Goal: Task Accomplishment & Management: Use online tool/utility

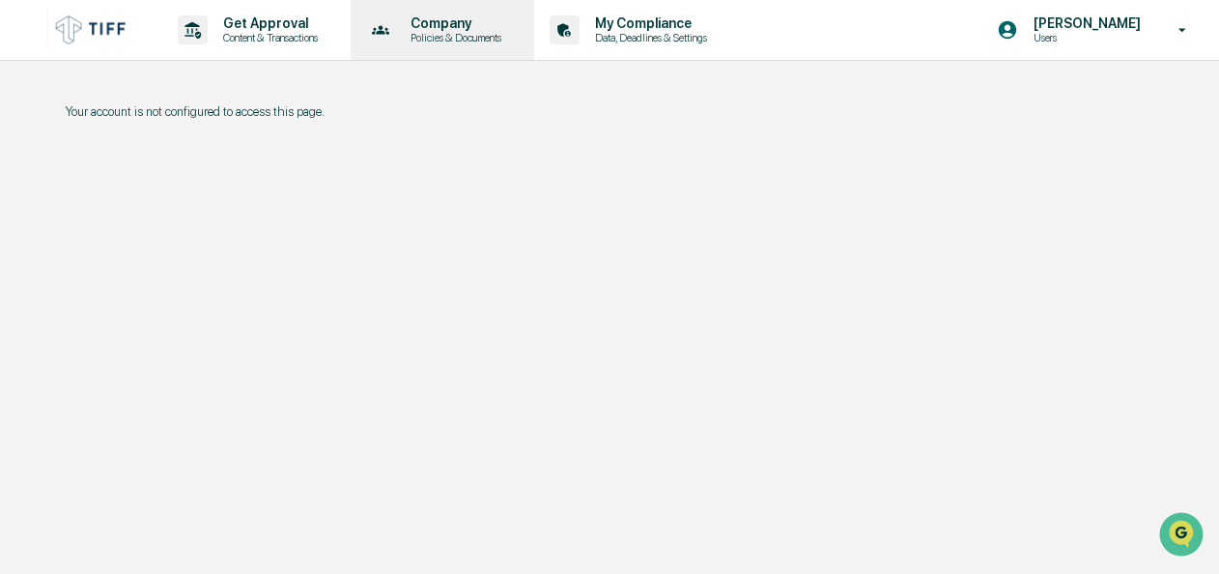
click at [452, 21] on p "Company" at bounding box center [453, 22] width 116 height 15
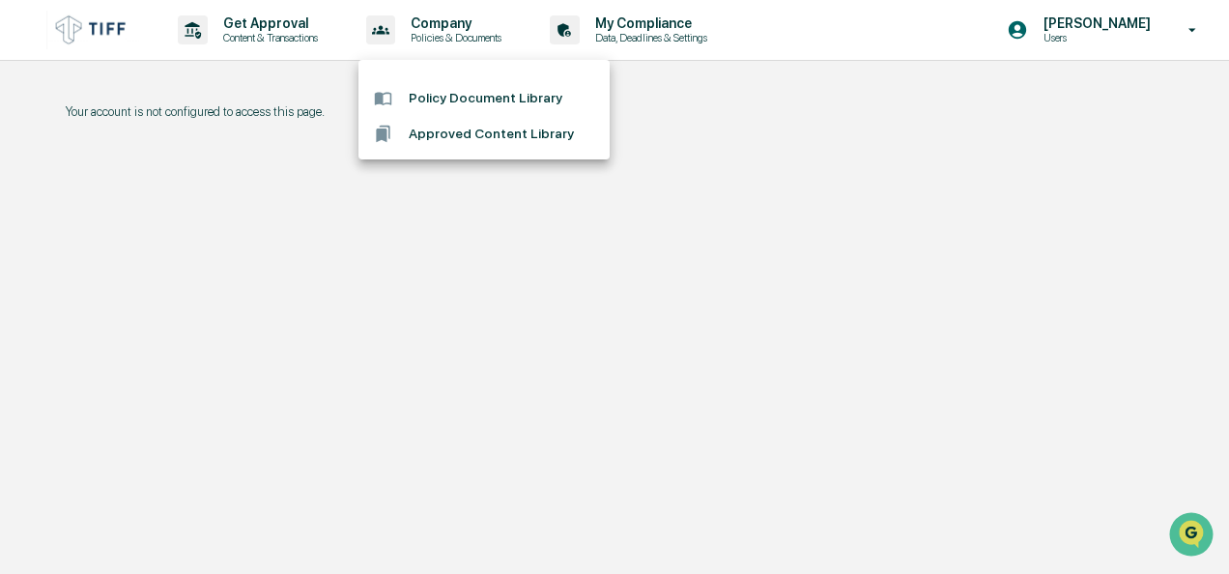
click at [106, 33] on div at bounding box center [614, 287] width 1229 height 574
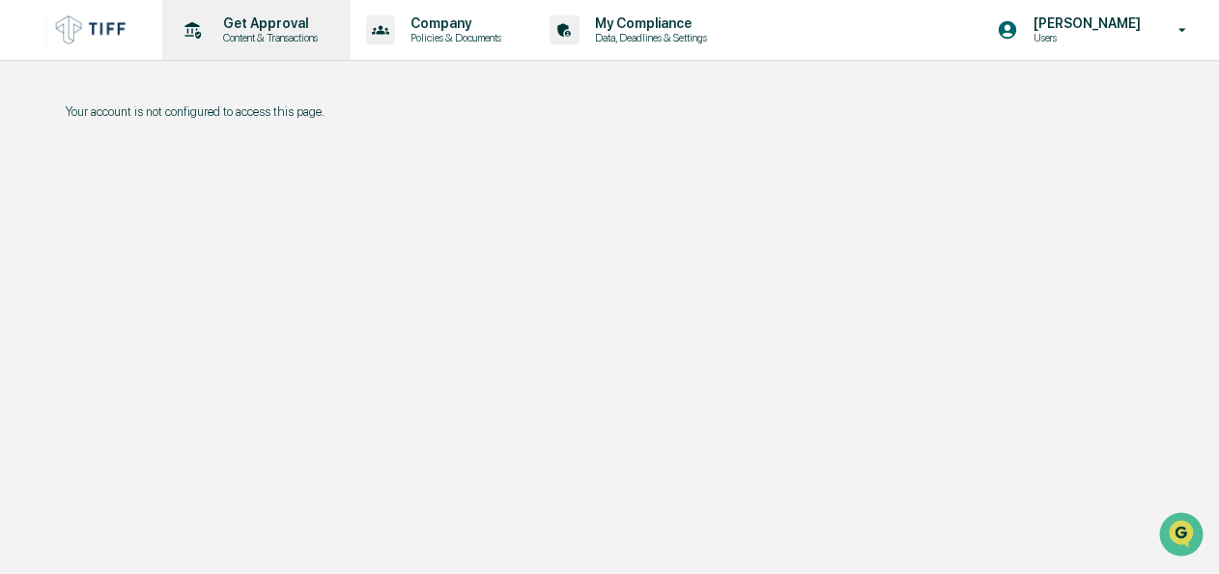
click at [282, 31] on p "Get Approval" at bounding box center [268, 22] width 120 height 15
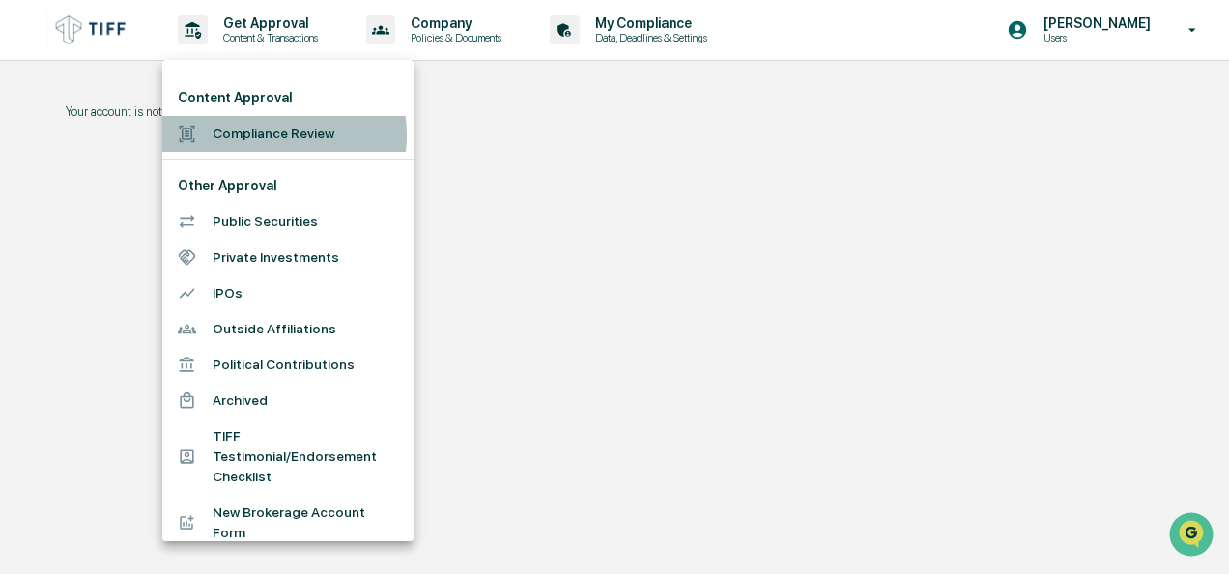
click at [272, 135] on li "Compliance Review" at bounding box center [287, 134] width 251 height 36
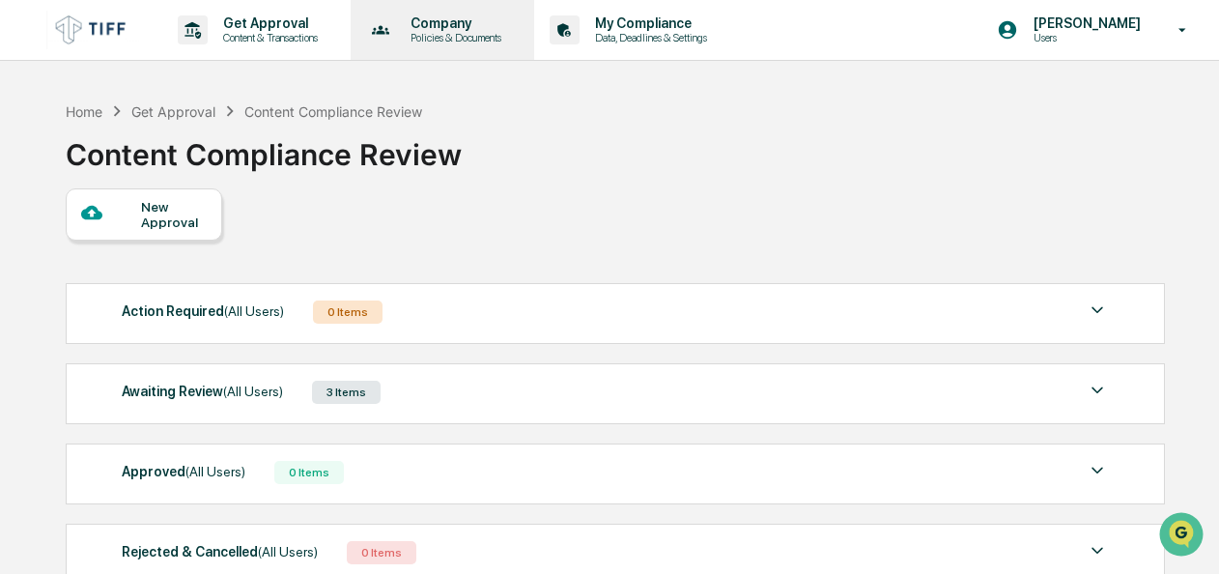
click at [456, 17] on p "Company" at bounding box center [453, 22] width 116 height 15
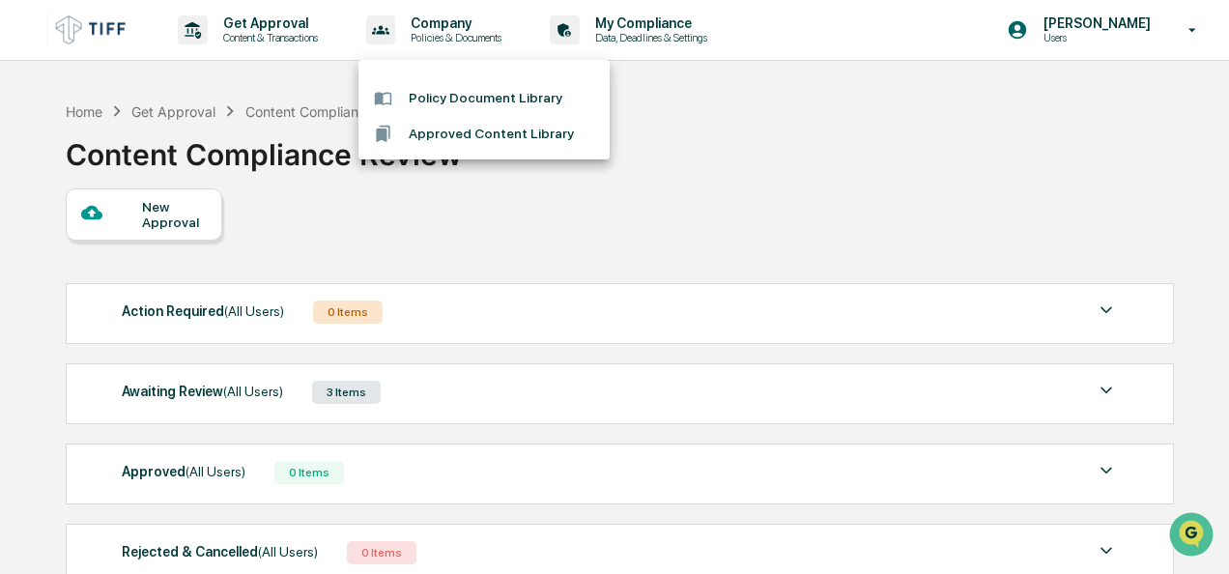
click at [813, 139] on div at bounding box center [614, 287] width 1229 height 574
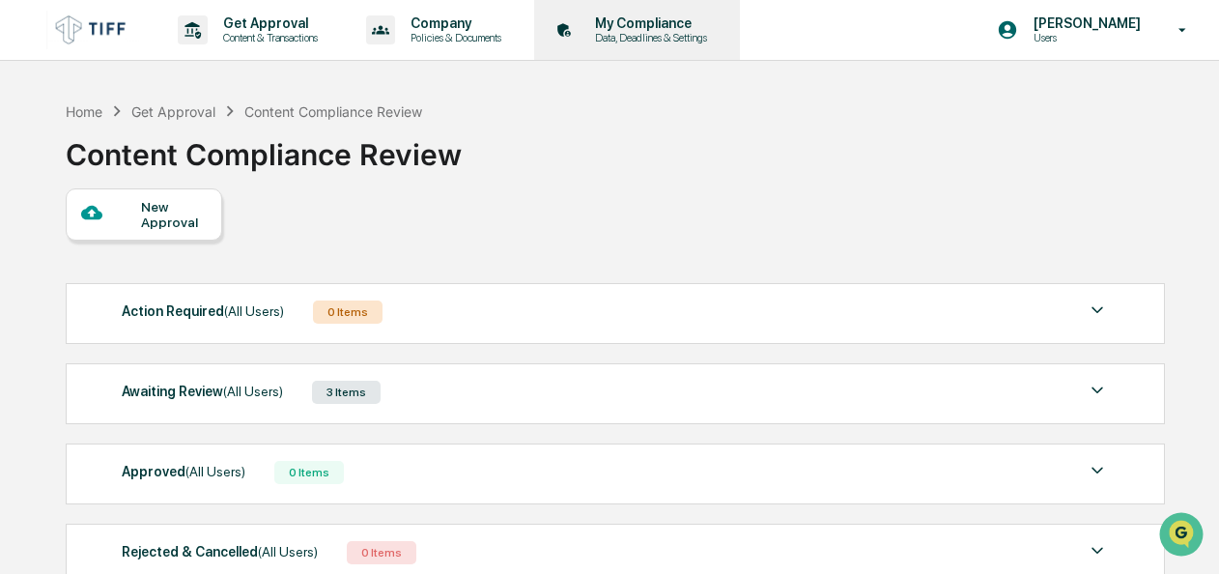
click at [703, 43] on p "Data, Deadlines & Settings" at bounding box center [648, 38] width 137 height 14
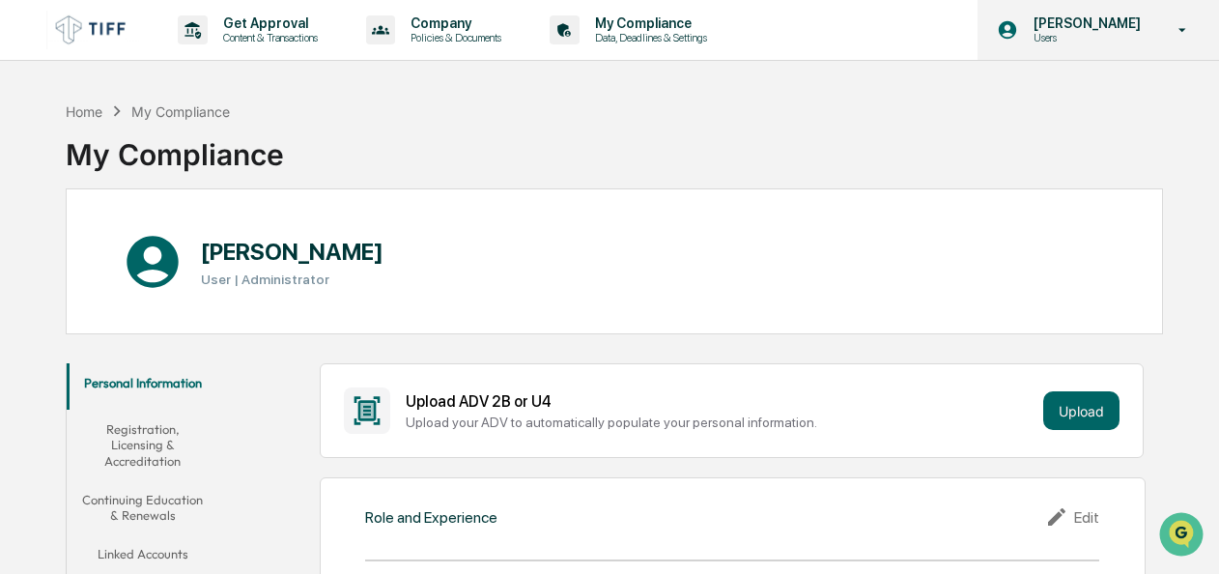
click at [1099, 14] on div "[PERSON_NAME] Users" at bounding box center [1099, 30] width 242 height 60
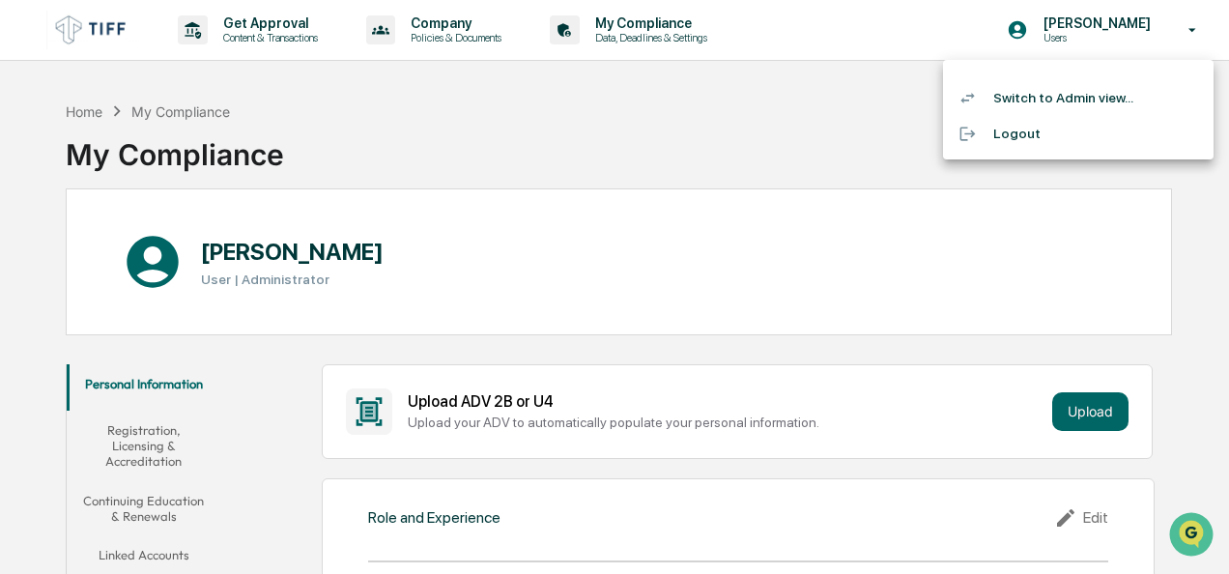
click at [1055, 108] on li "Switch to Admin view..." at bounding box center [1078, 98] width 270 height 36
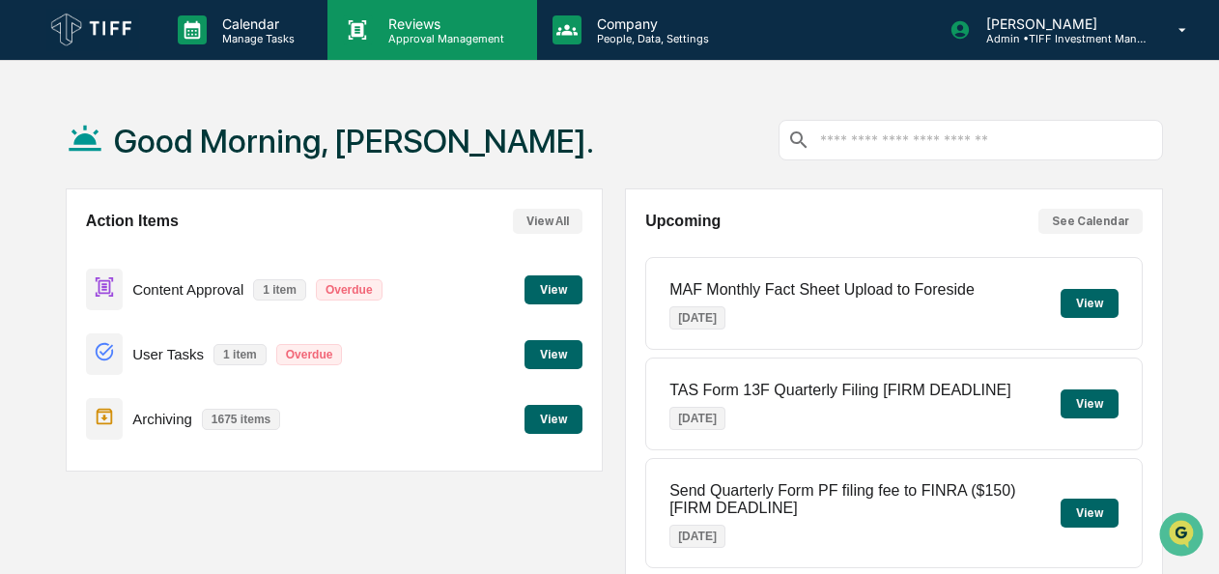
click at [454, 21] on p "Reviews" at bounding box center [443, 23] width 141 height 16
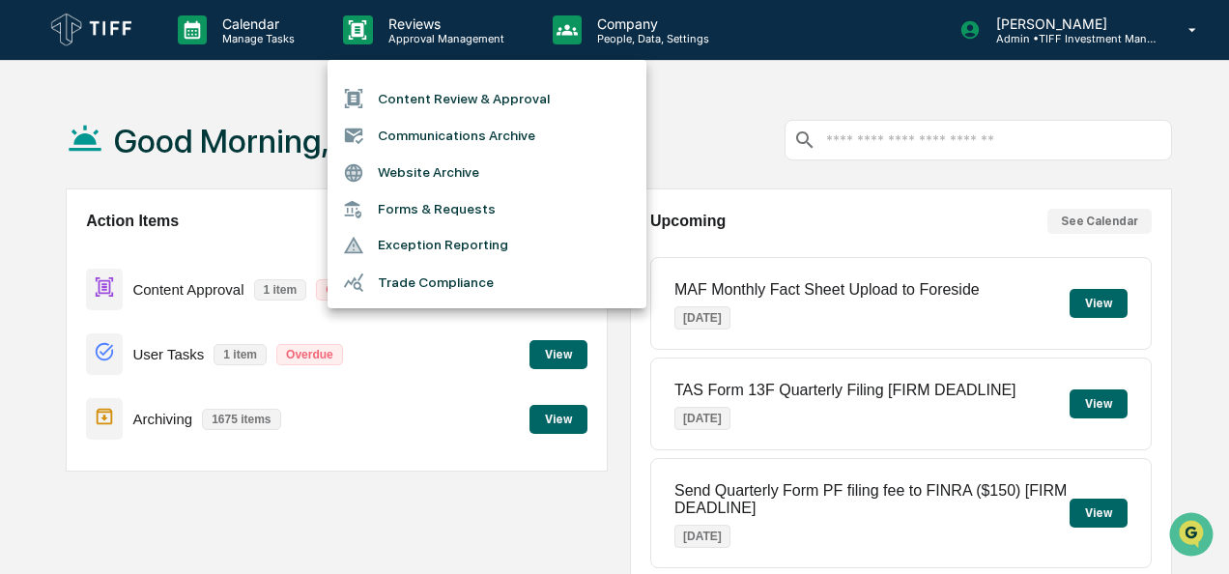
click at [449, 102] on li "Content Review & Approval" at bounding box center [486, 98] width 319 height 37
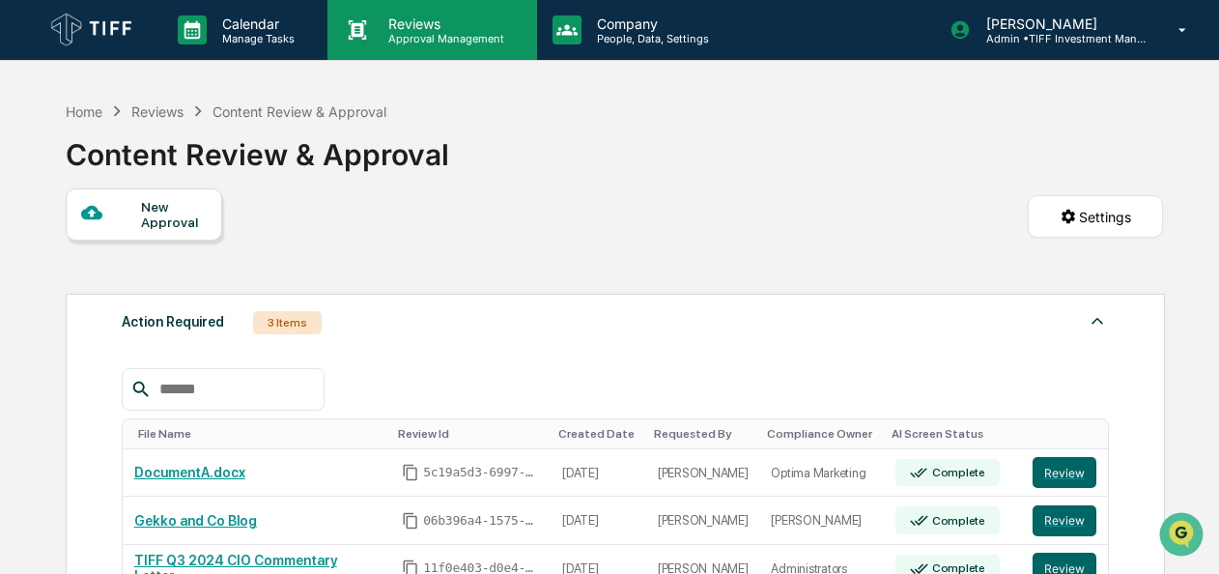
click at [416, 19] on p "Reviews" at bounding box center [443, 23] width 141 height 16
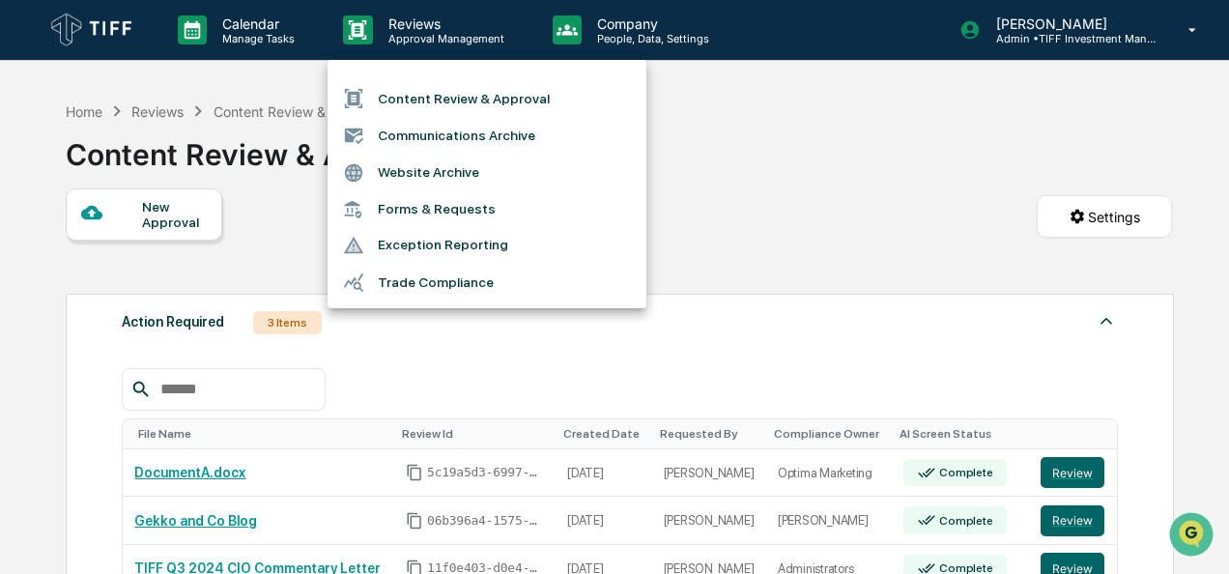
click at [427, 137] on li "Communications Archive" at bounding box center [486, 135] width 319 height 37
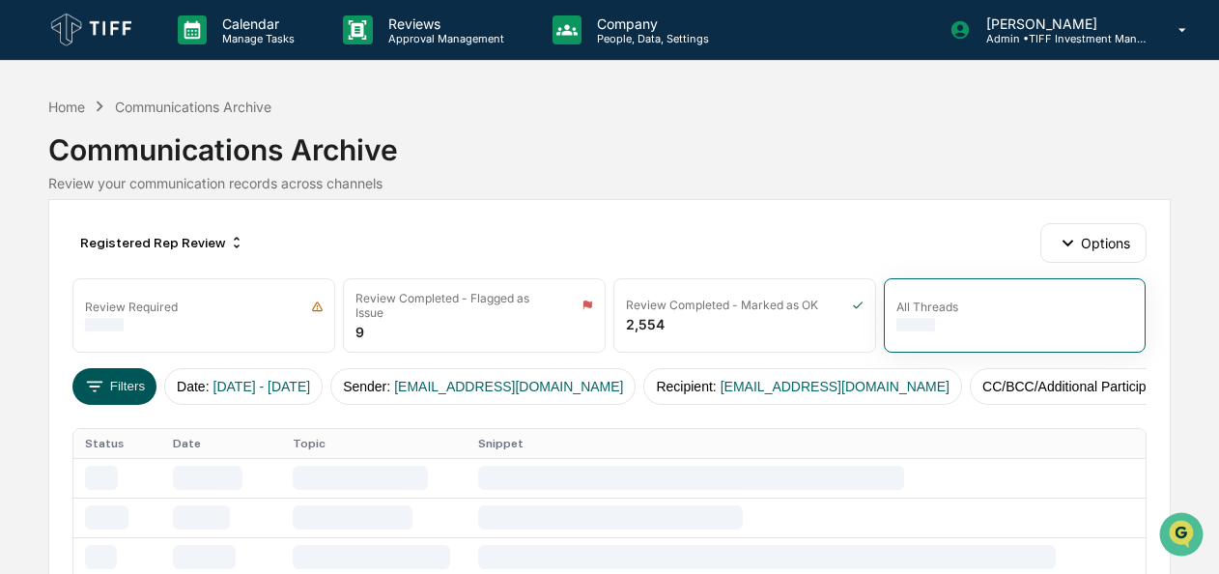
click at [122, 384] on button "Filters" at bounding box center [114, 386] width 84 height 37
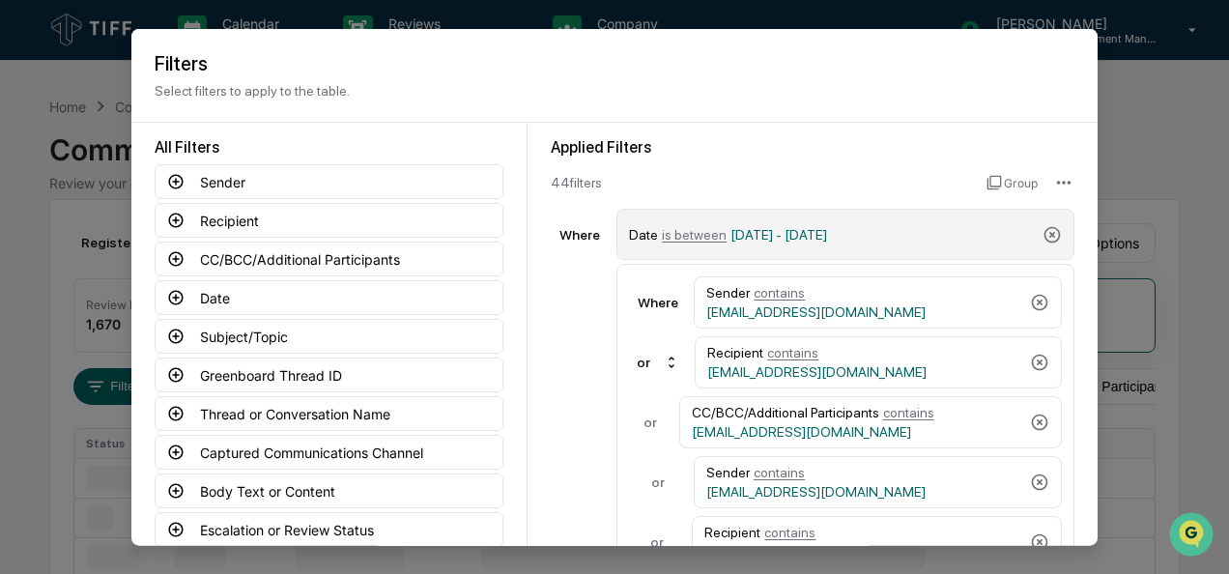
click at [685, 230] on span "is between" at bounding box center [694, 233] width 65 height 15
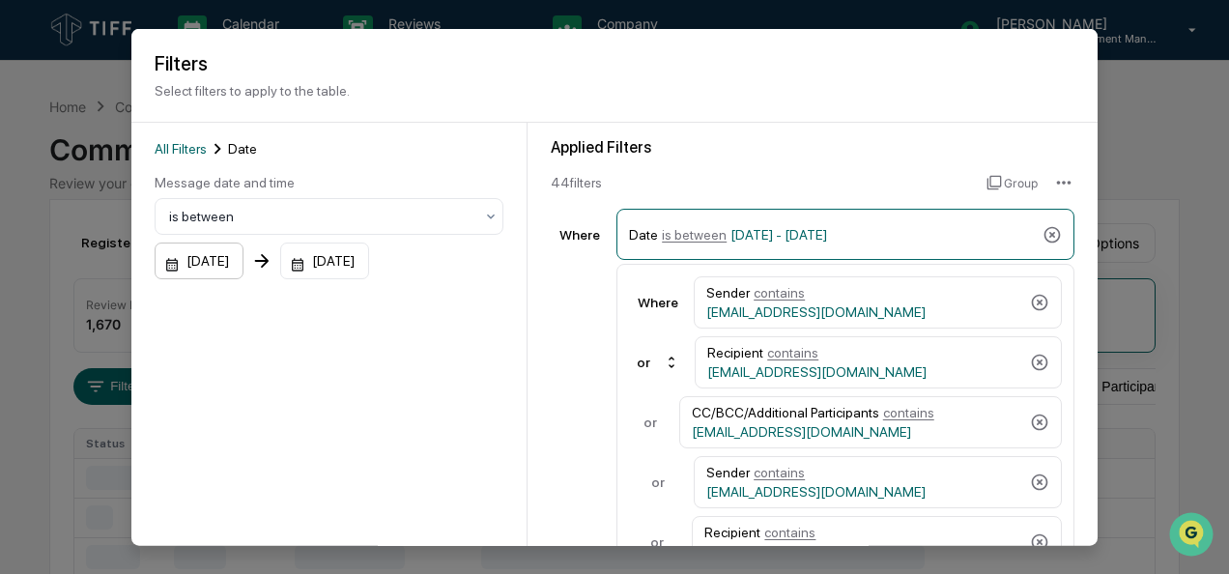
click at [199, 265] on div "[DATE]" at bounding box center [199, 260] width 89 height 37
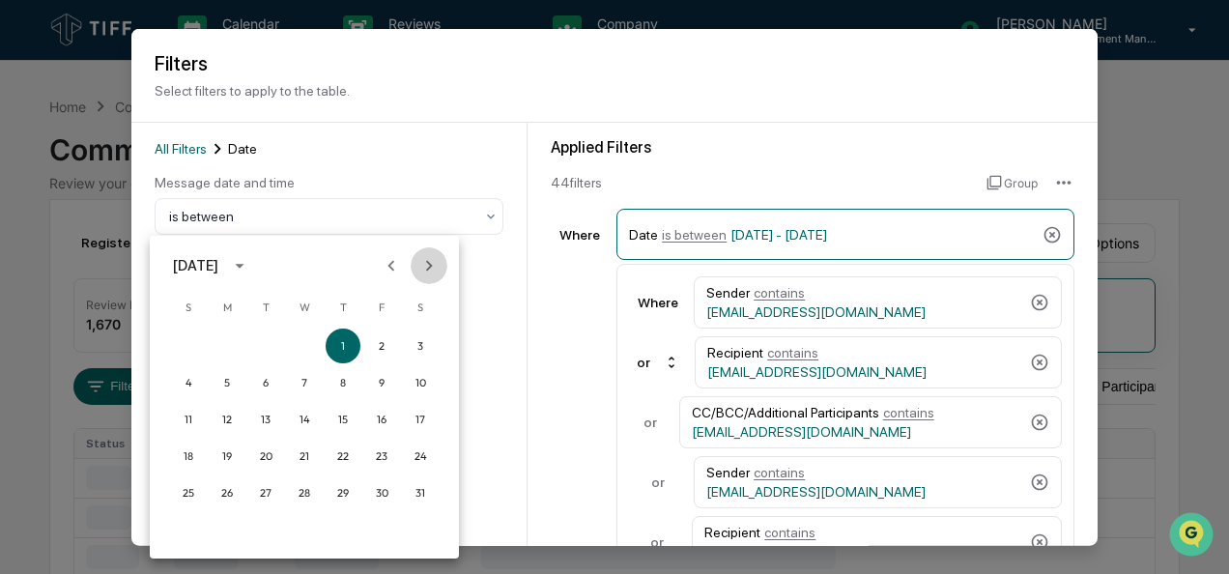
click at [440, 259] on button "Next month" at bounding box center [429, 265] width 37 height 37
click at [255, 340] on button "1" at bounding box center [265, 345] width 35 height 35
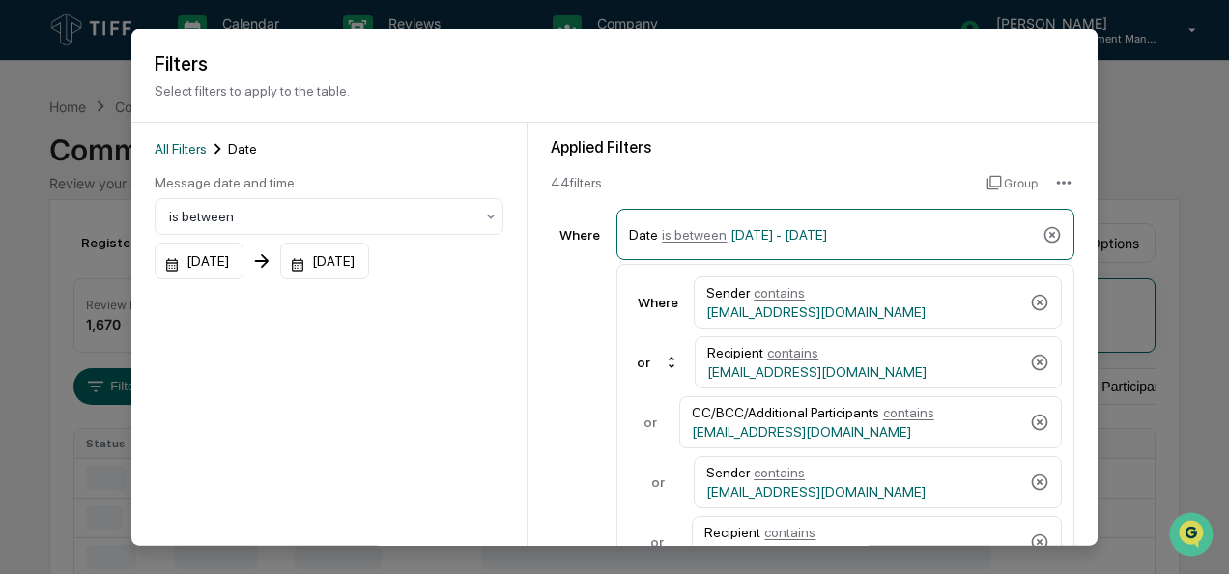
click at [250, 327] on button "1" at bounding box center [237, 316] width 26 height 19
click at [243, 257] on div "[DATE]" at bounding box center [199, 260] width 89 height 37
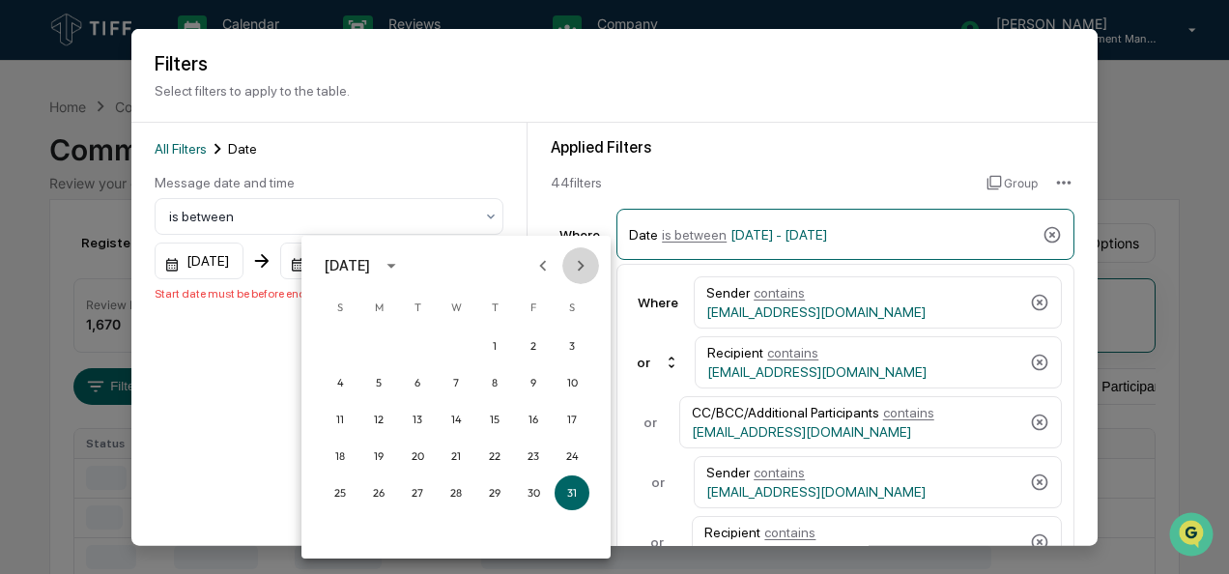
click at [589, 260] on icon "Next month" at bounding box center [580, 265] width 21 height 21
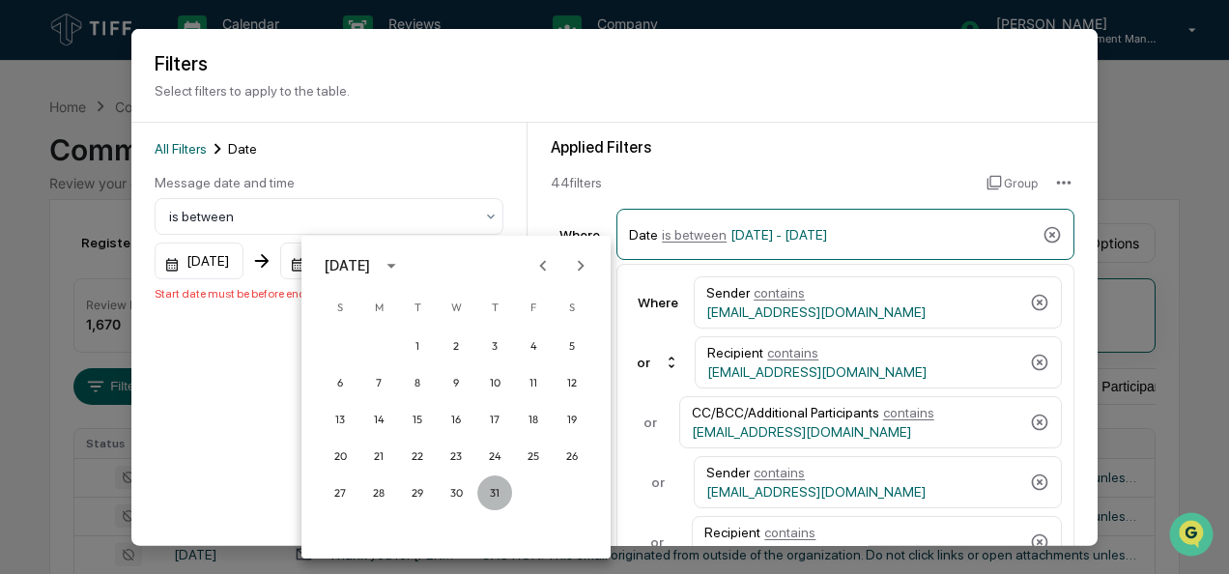
click at [495, 493] on button "31" at bounding box center [494, 492] width 35 height 35
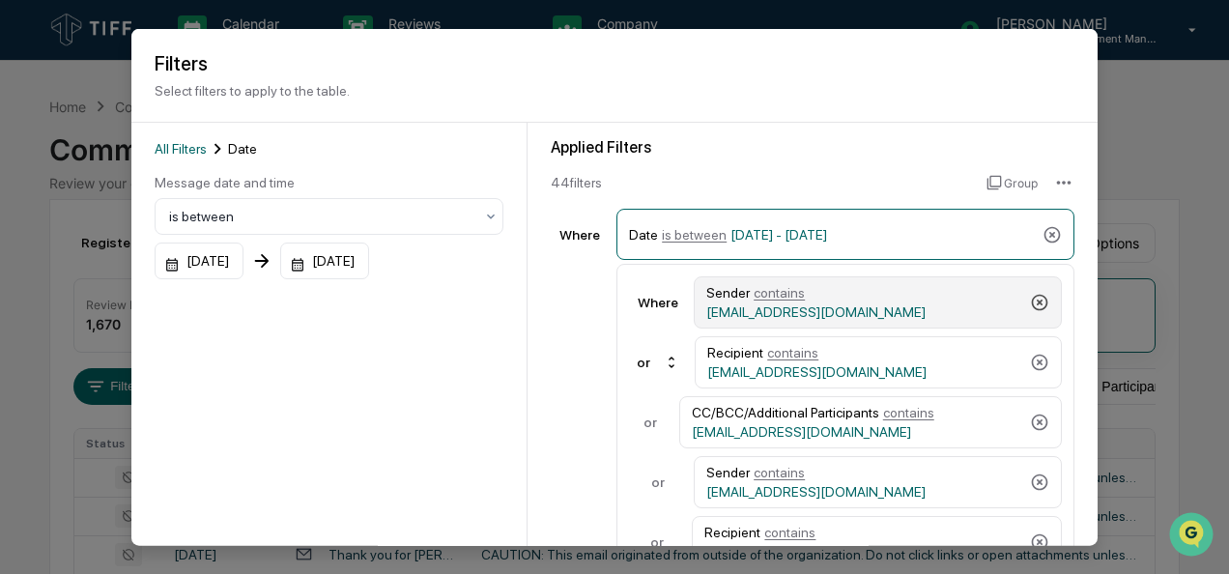
click at [1032, 301] on icon at bounding box center [1040, 302] width 16 height 16
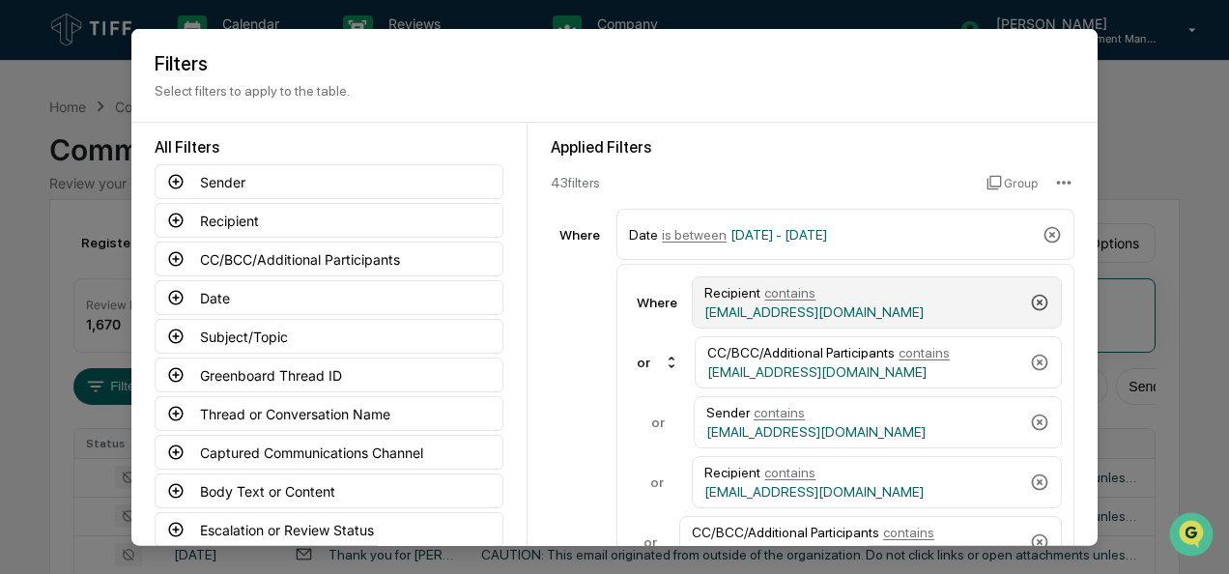
click at [1032, 301] on icon at bounding box center [1040, 302] width 16 height 16
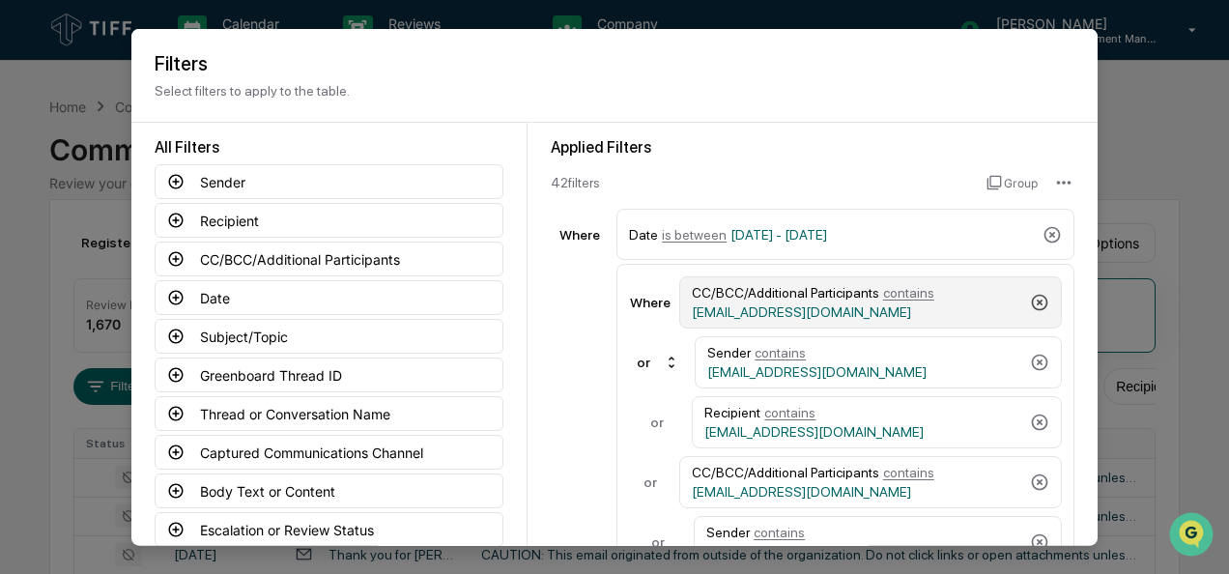
click at [1032, 301] on icon at bounding box center [1040, 302] width 16 height 16
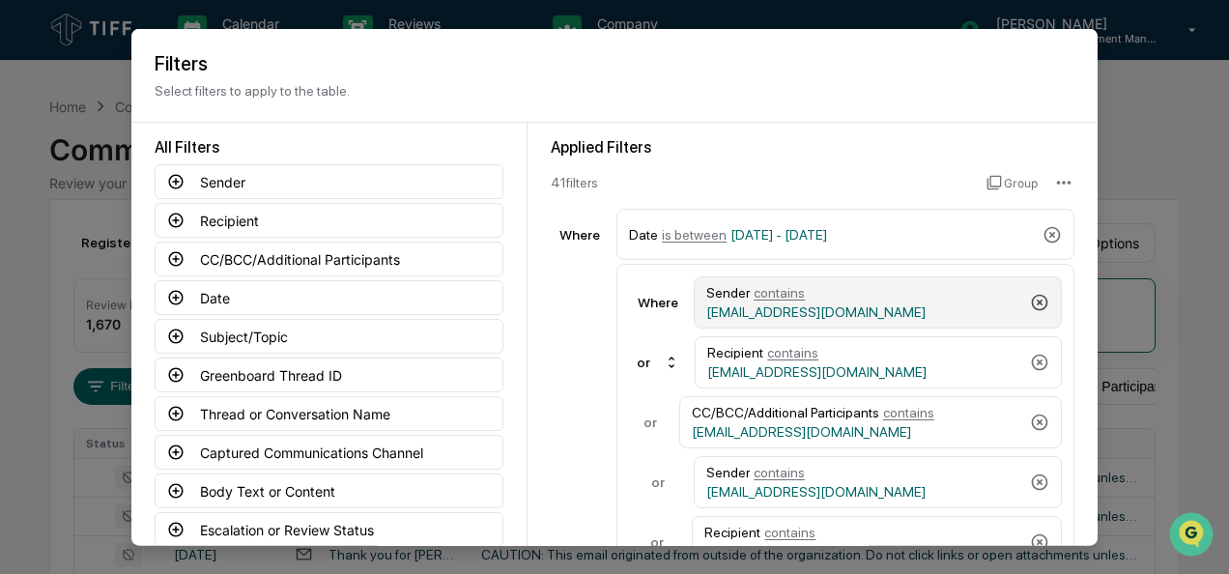
click at [1032, 301] on icon at bounding box center [1040, 302] width 16 height 16
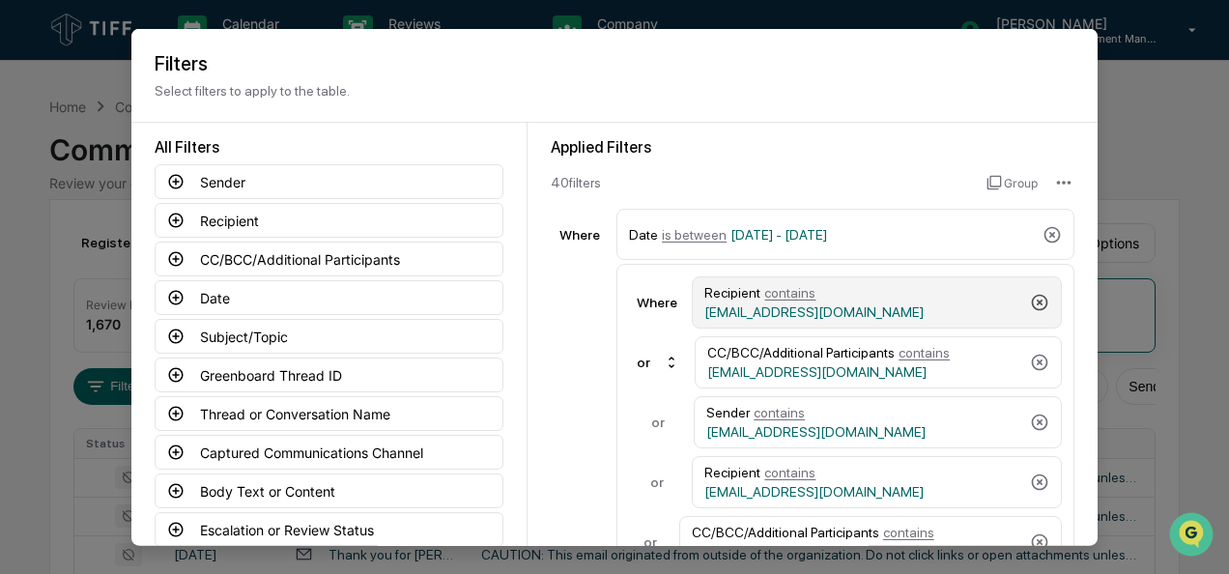
click at [1032, 301] on icon at bounding box center [1040, 302] width 16 height 16
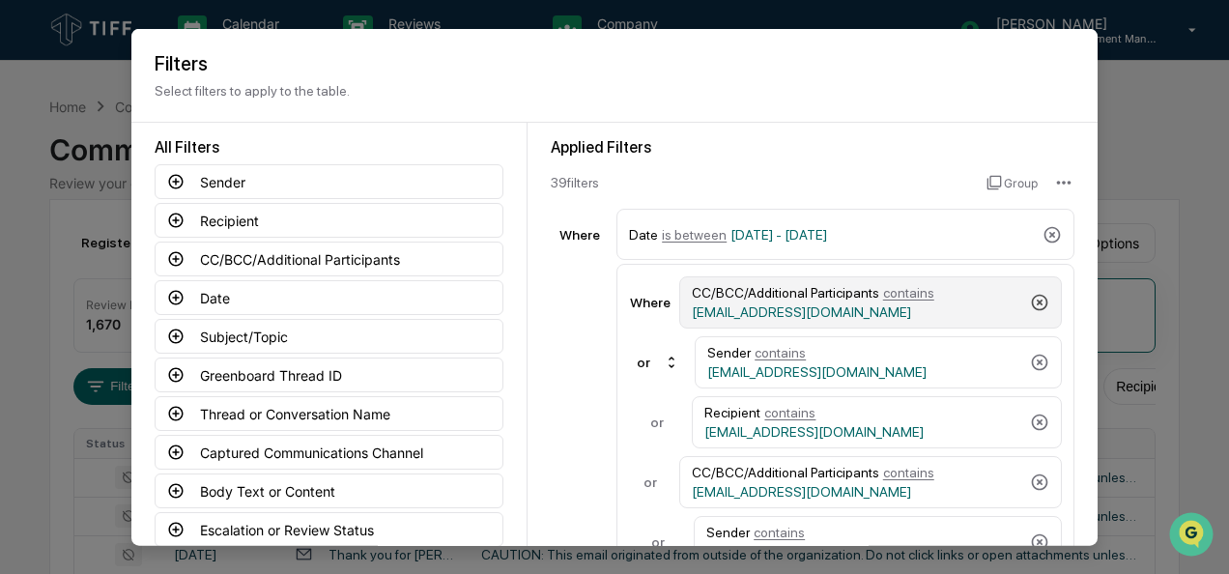
click at [1032, 301] on icon at bounding box center [1040, 302] width 16 height 16
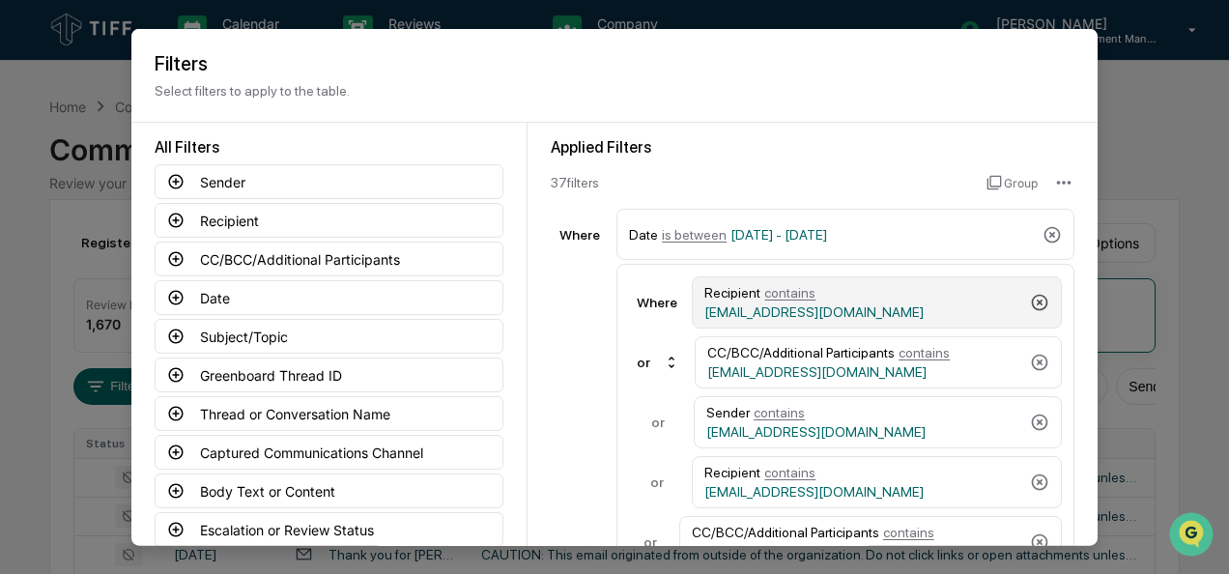
click at [1032, 301] on icon at bounding box center [1040, 302] width 16 height 16
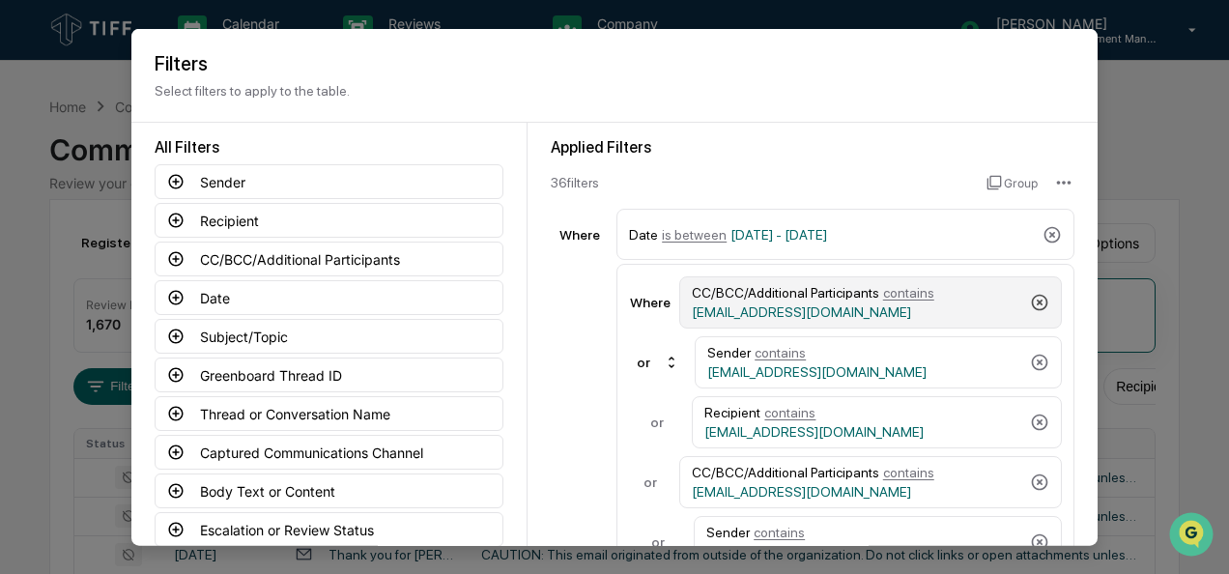
click at [1032, 301] on icon at bounding box center [1040, 302] width 16 height 16
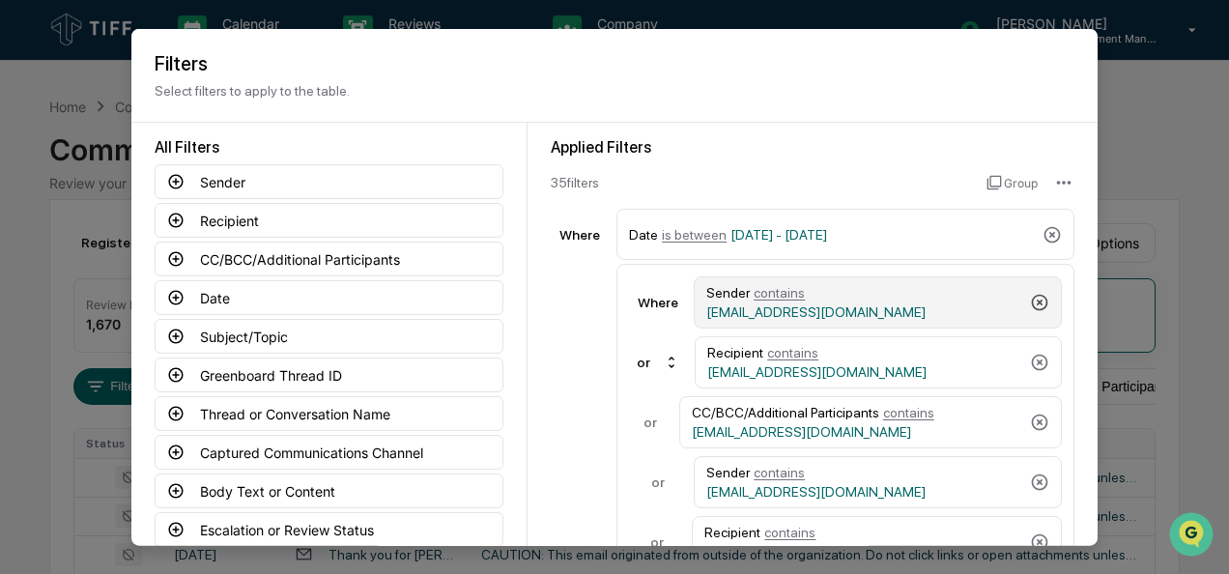
click at [1032, 301] on icon at bounding box center [1040, 302] width 16 height 16
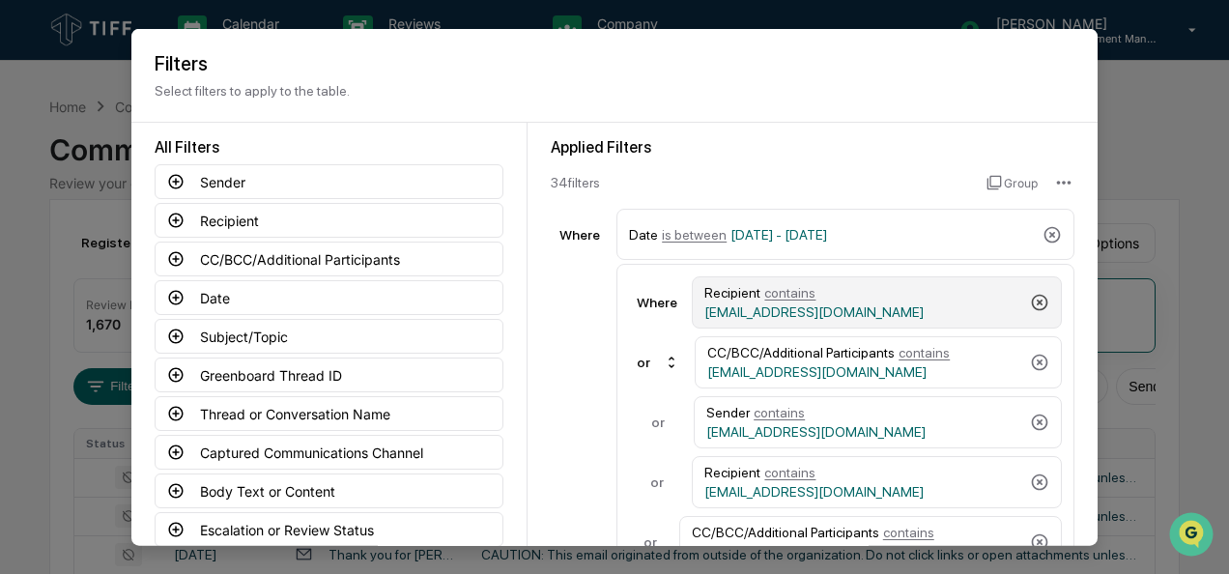
click at [1032, 301] on icon at bounding box center [1040, 302] width 16 height 16
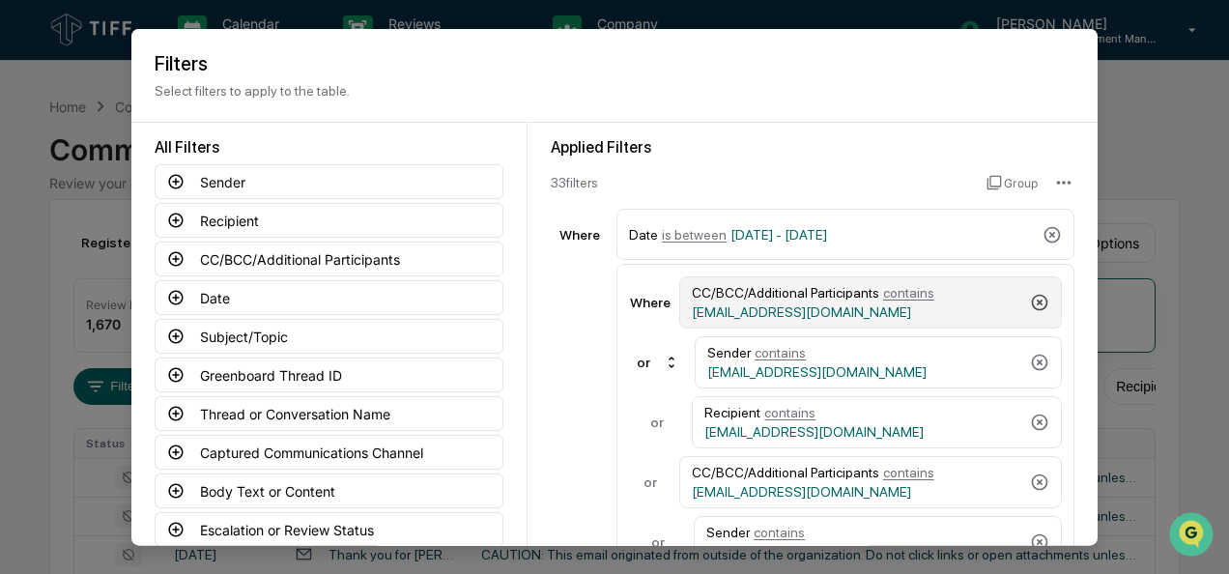
click at [1032, 301] on icon at bounding box center [1040, 302] width 16 height 16
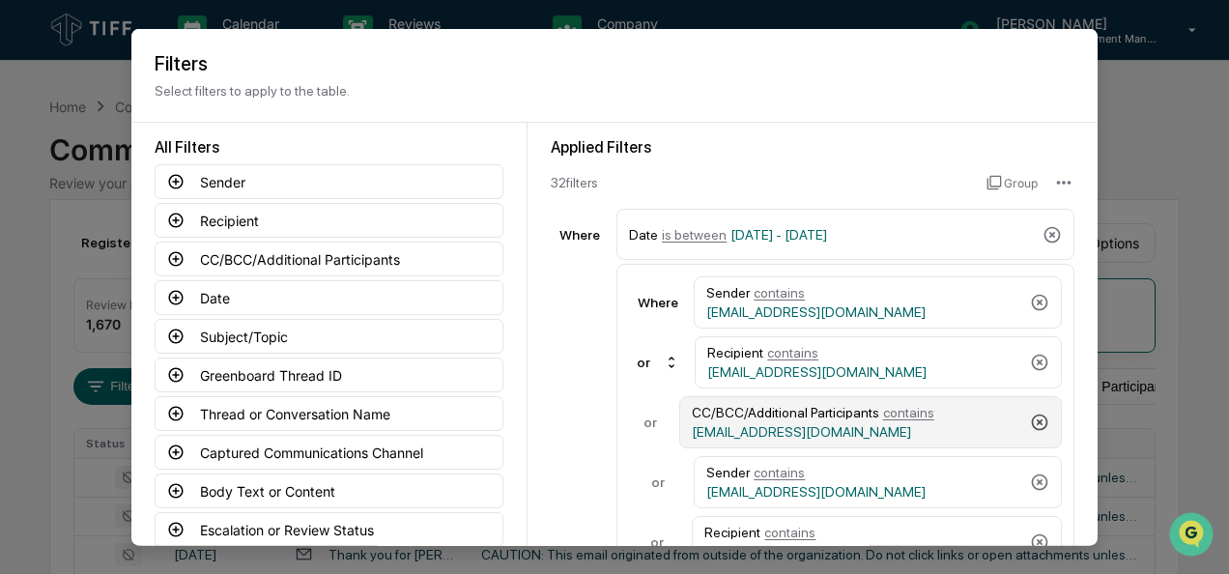
click at [1032, 413] on icon at bounding box center [1040, 421] width 16 height 16
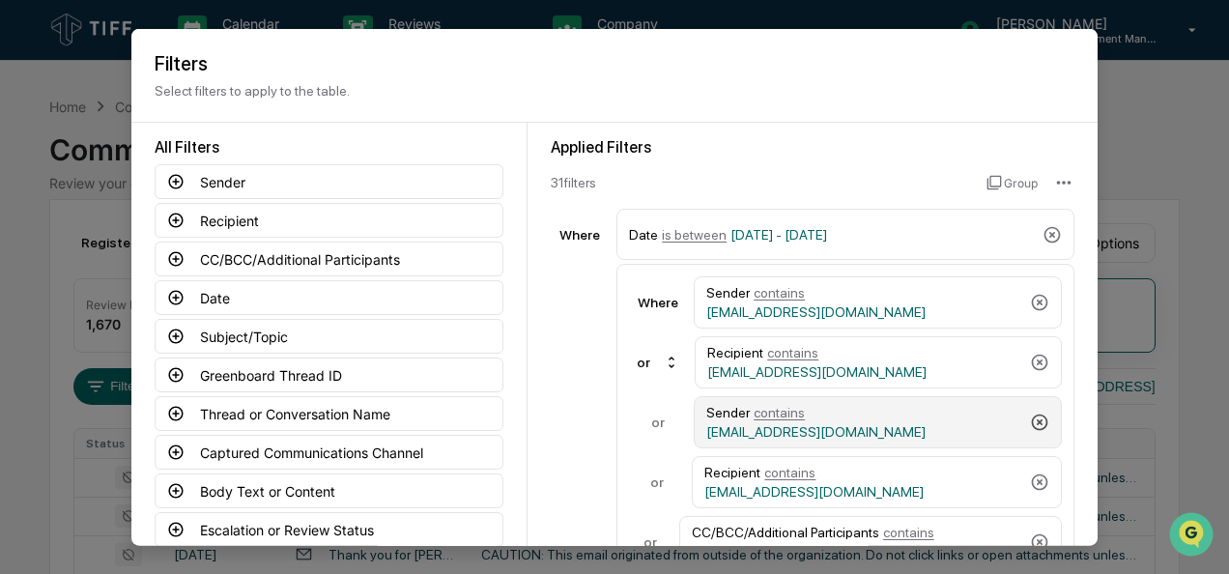
click at [1032, 413] on icon at bounding box center [1040, 421] width 16 height 16
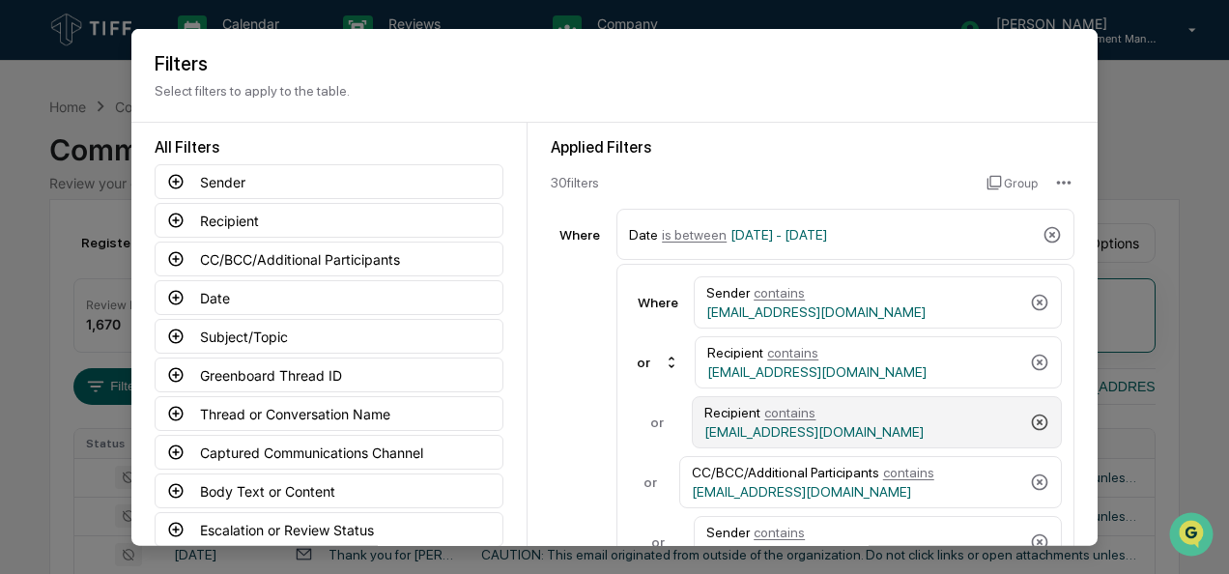
click at [1032, 413] on icon at bounding box center [1040, 421] width 16 height 16
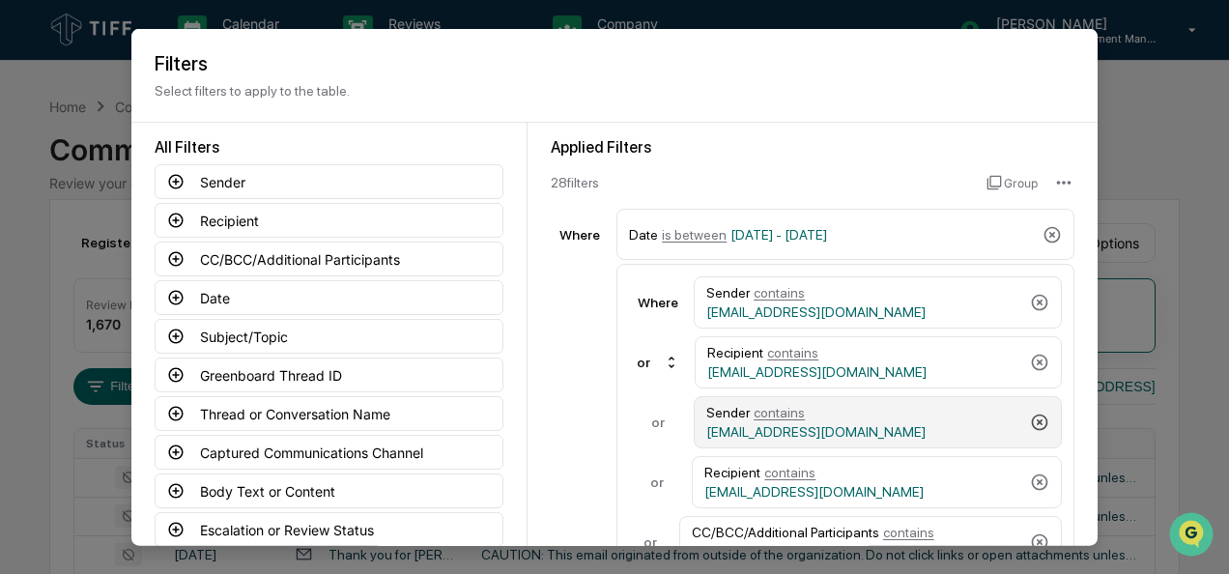
click at [1032, 413] on icon at bounding box center [1040, 421] width 16 height 16
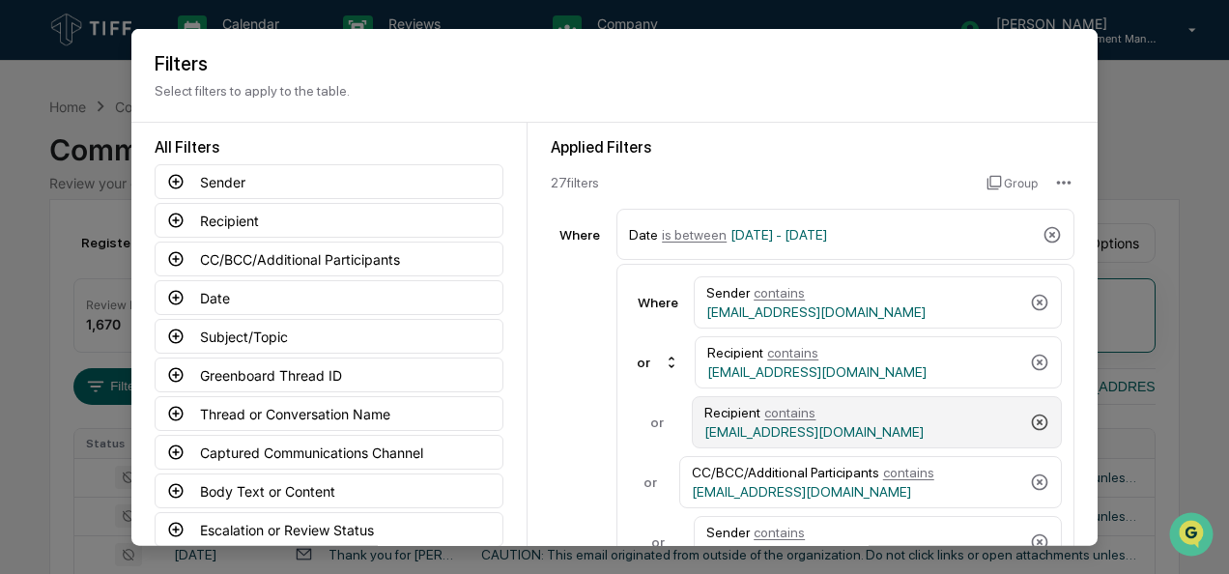
click at [1032, 413] on icon at bounding box center [1040, 421] width 16 height 16
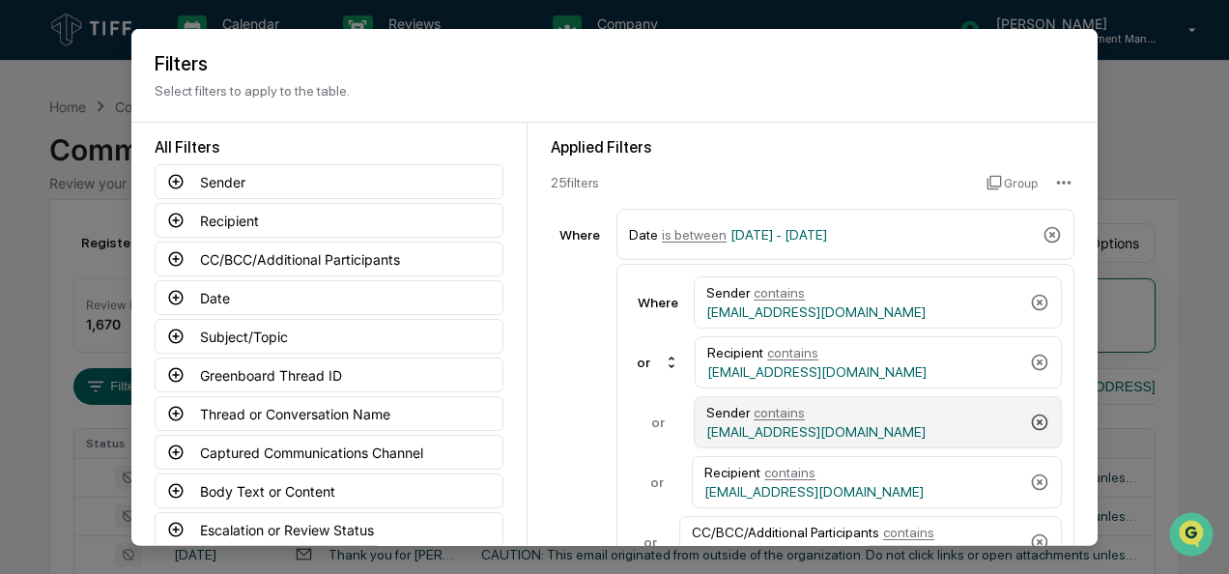
click at [1032, 413] on icon at bounding box center [1040, 421] width 16 height 16
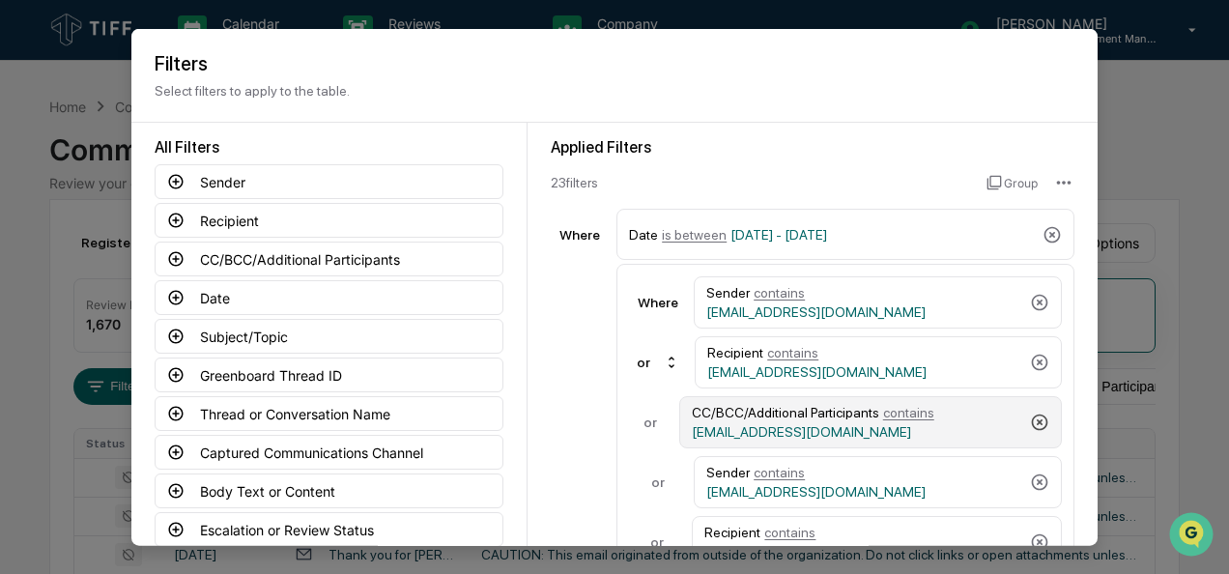
click at [1032, 413] on icon at bounding box center [1040, 421] width 16 height 16
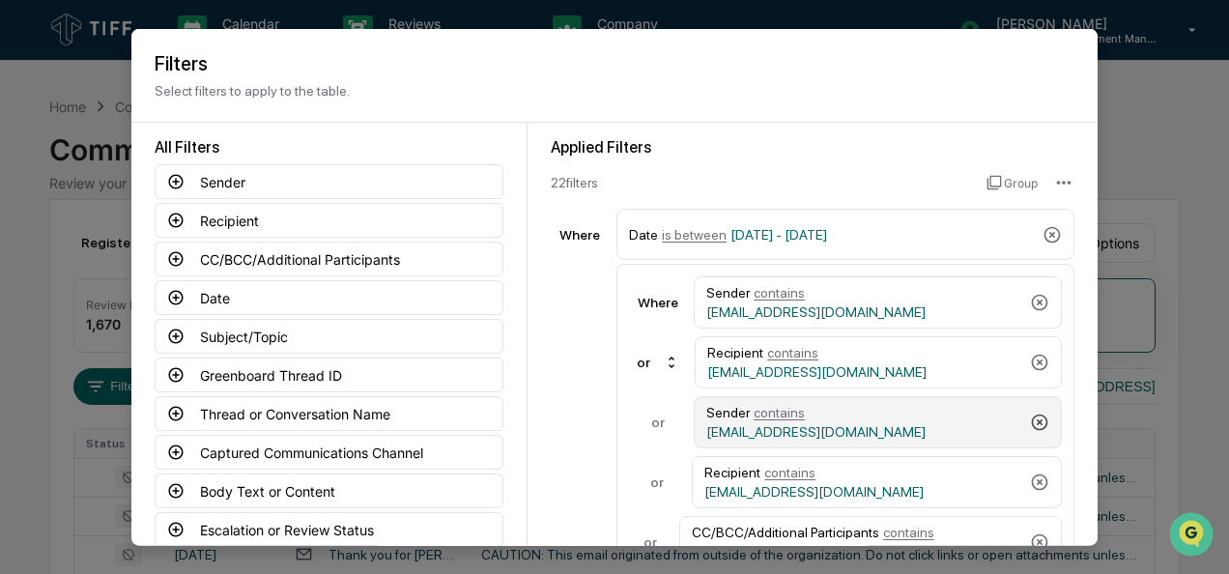
click at [1032, 413] on icon at bounding box center [1040, 421] width 16 height 16
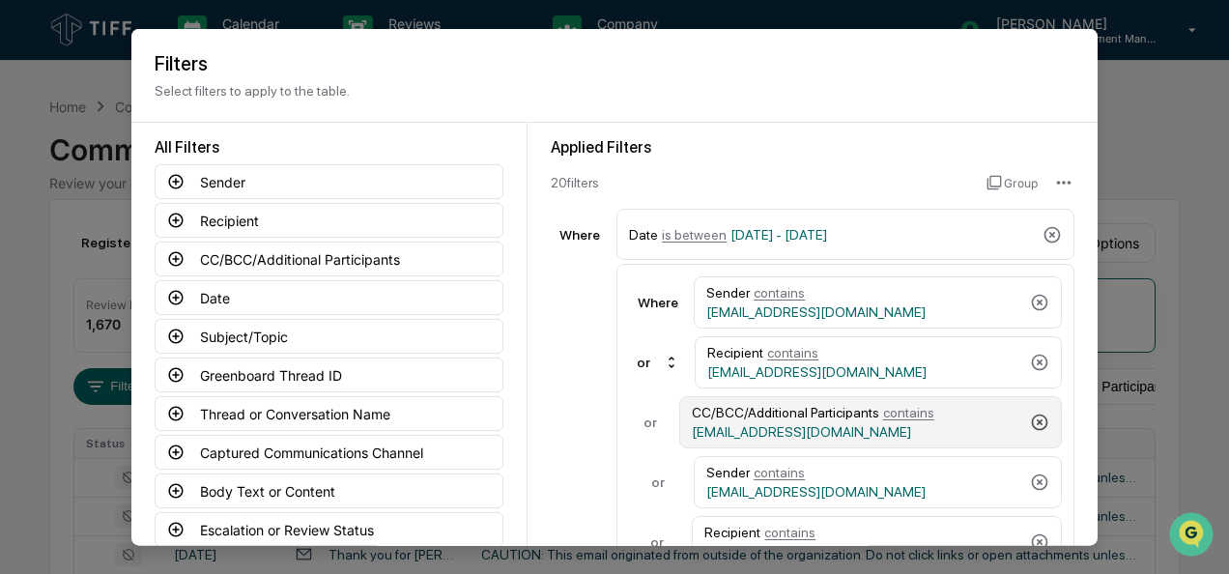
click at [1032, 413] on icon at bounding box center [1040, 421] width 16 height 16
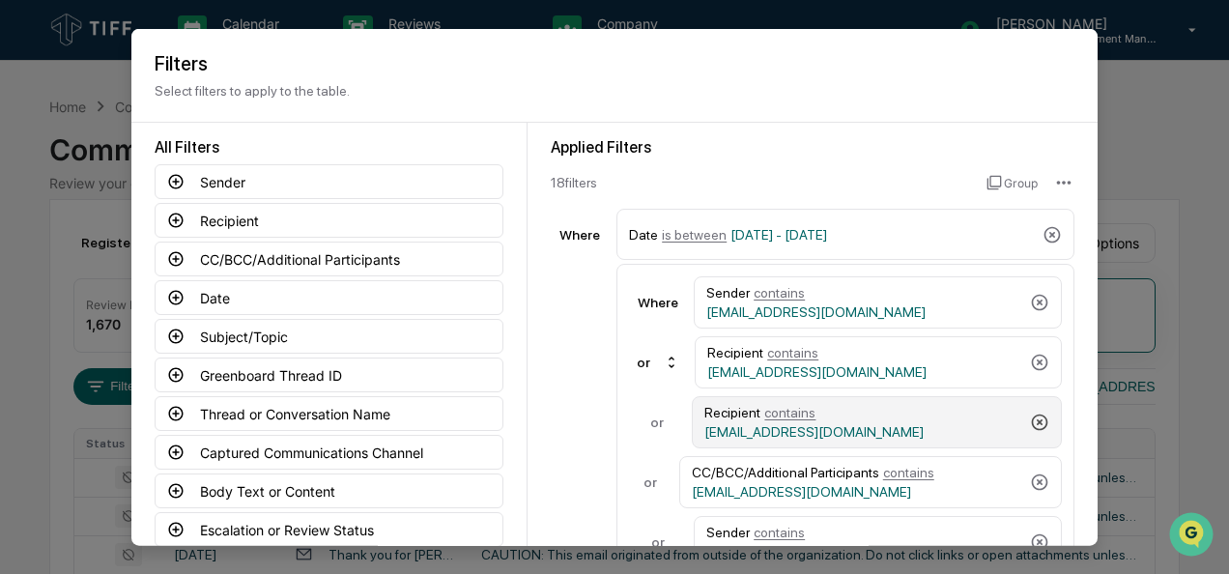
click at [1032, 413] on icon at bounding box center [1040, 421] width 16 height 16
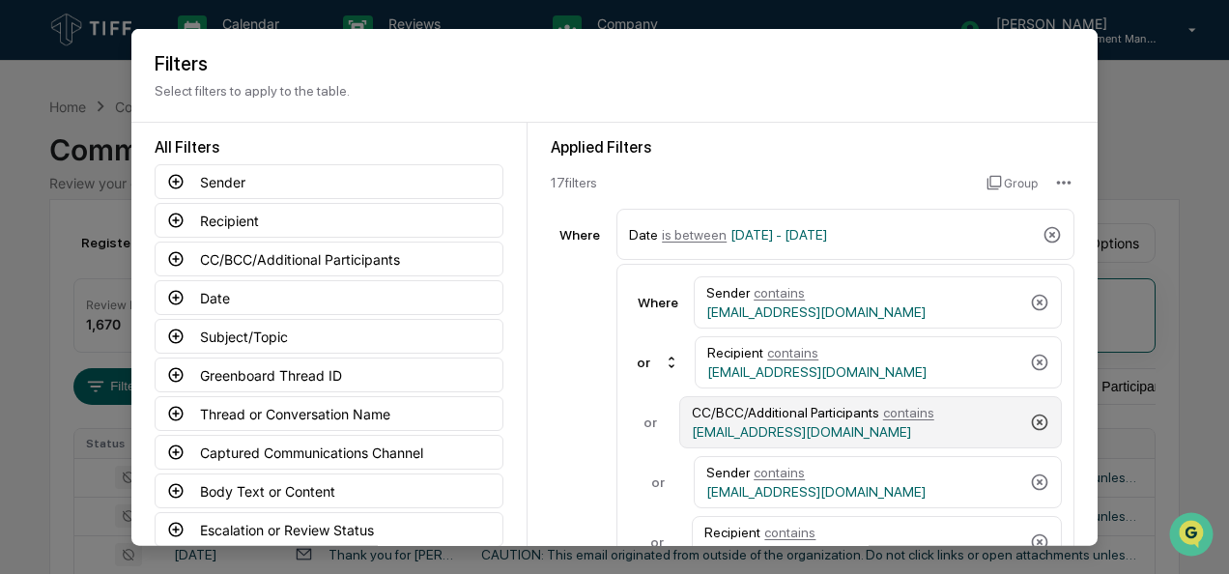
click at [1032, 413] on icon at bounding box center [1040, 421] width 16 height 16
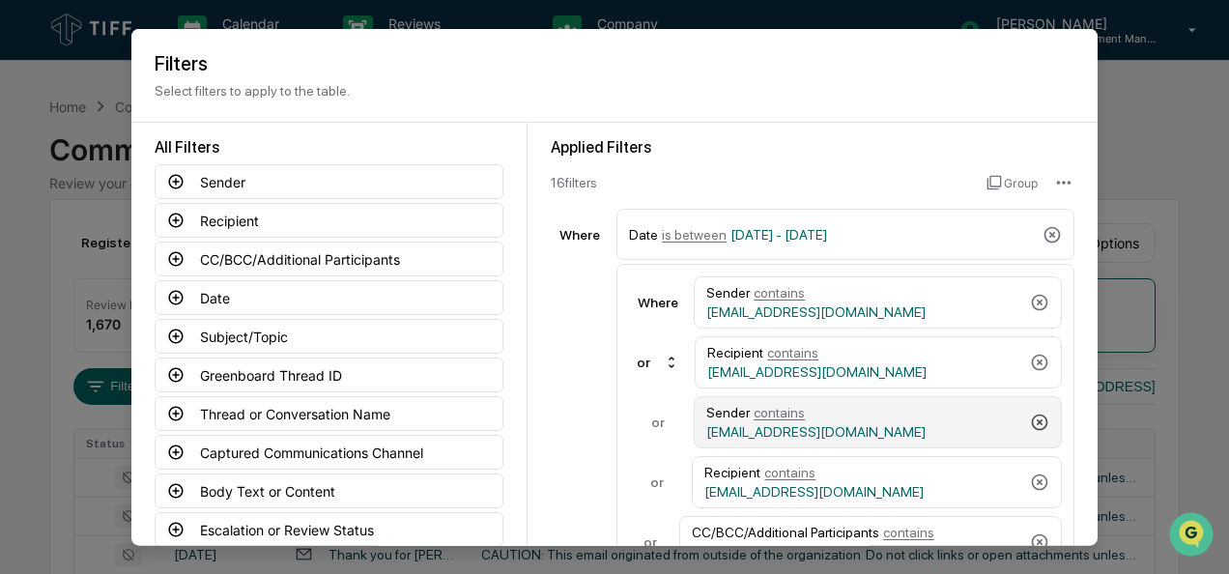
click at [1032, 413] on icon at bounding box center [1040, 421] width 16 height 16
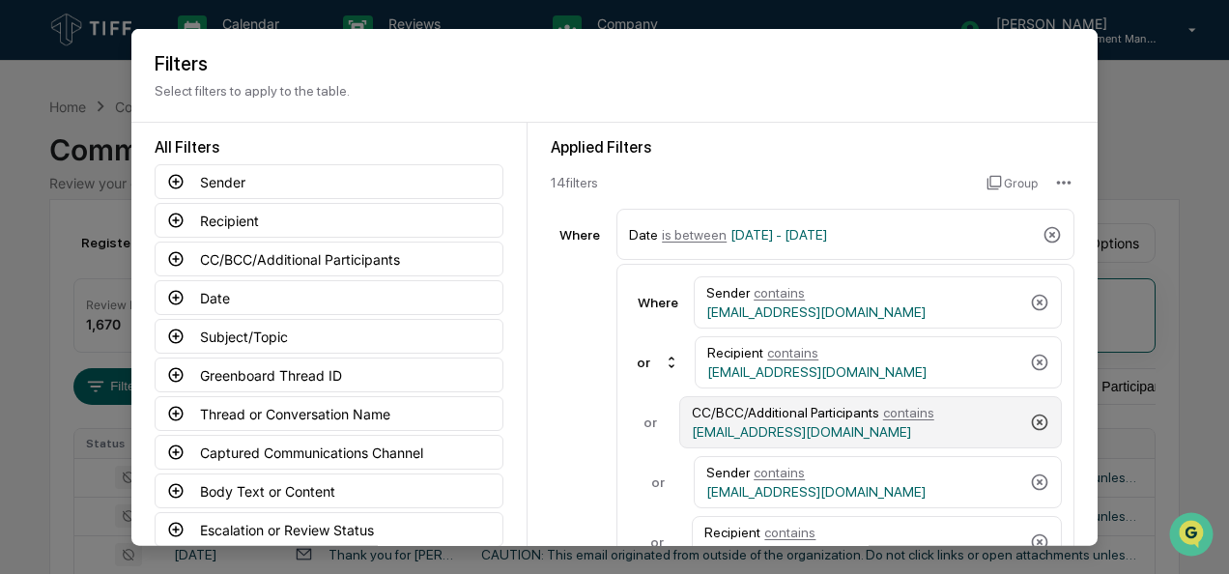
click at [1032, 413] on icon at bounding box center [1040, 421] width 16 height 16
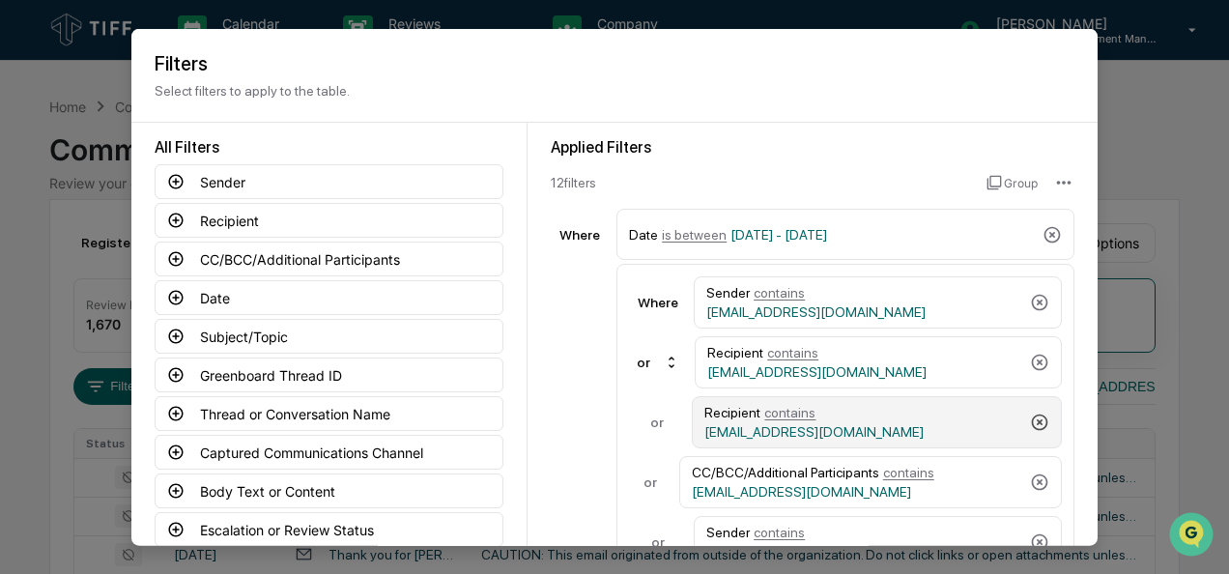
click at [1032, 413] on icon at bounding box center [1040, 421] width 16 height 16
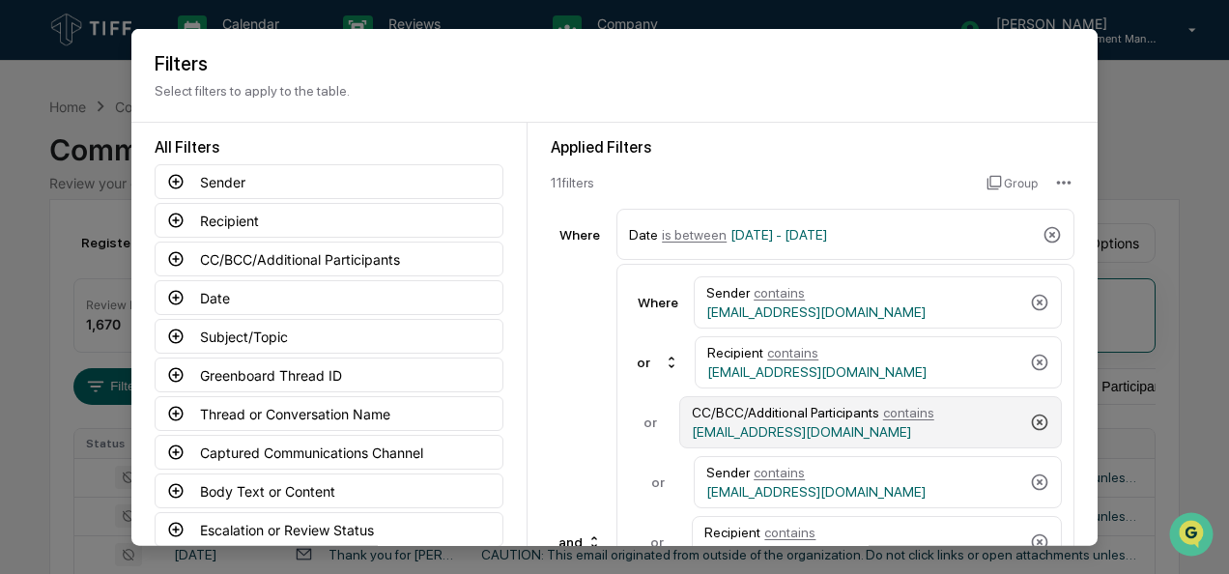
click at [1032, 413] on icon at bounding box center [1040, 421] width 16 height 16
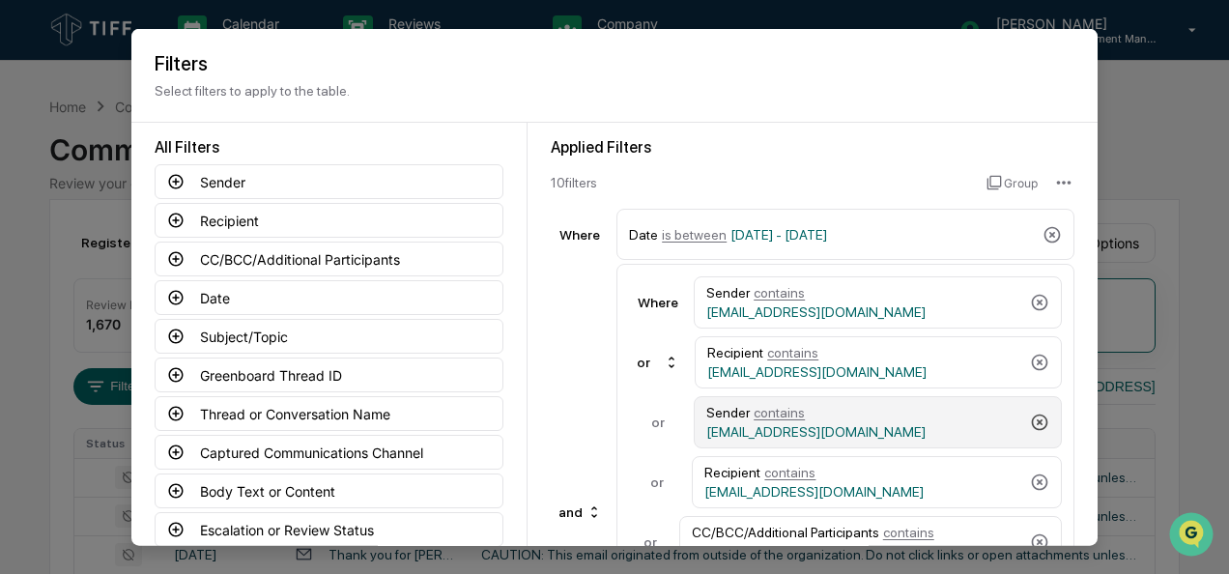
click at [1032, 413] on icon at bounding box center [1040, 421] width 16 height 16
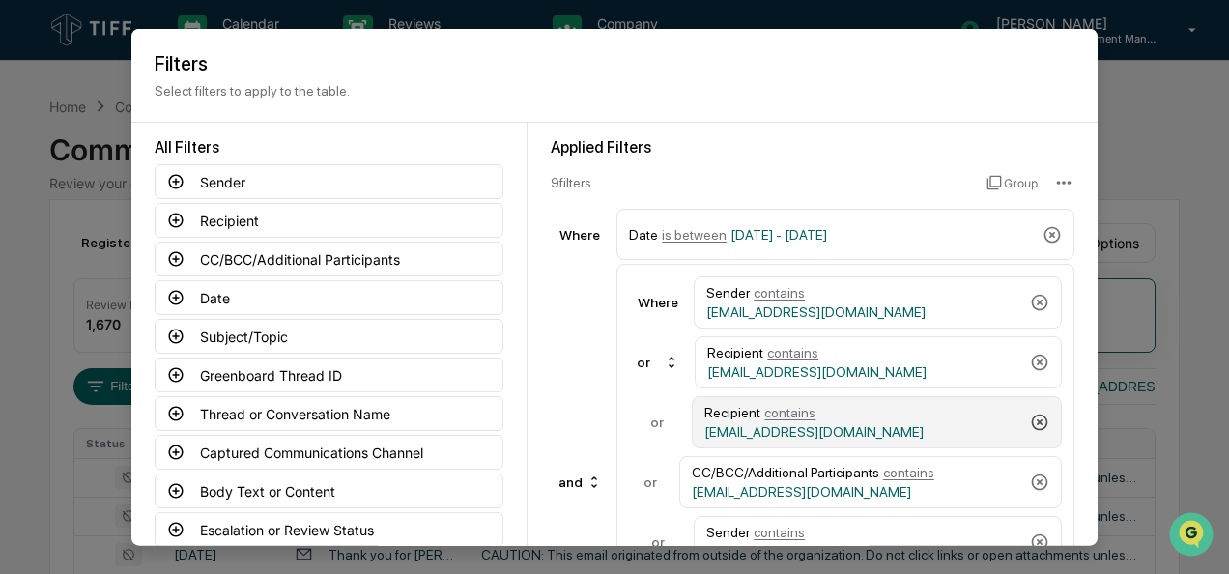
click at [1032, 413] on icon at bounding box center [1040, 421] width 16 height 16
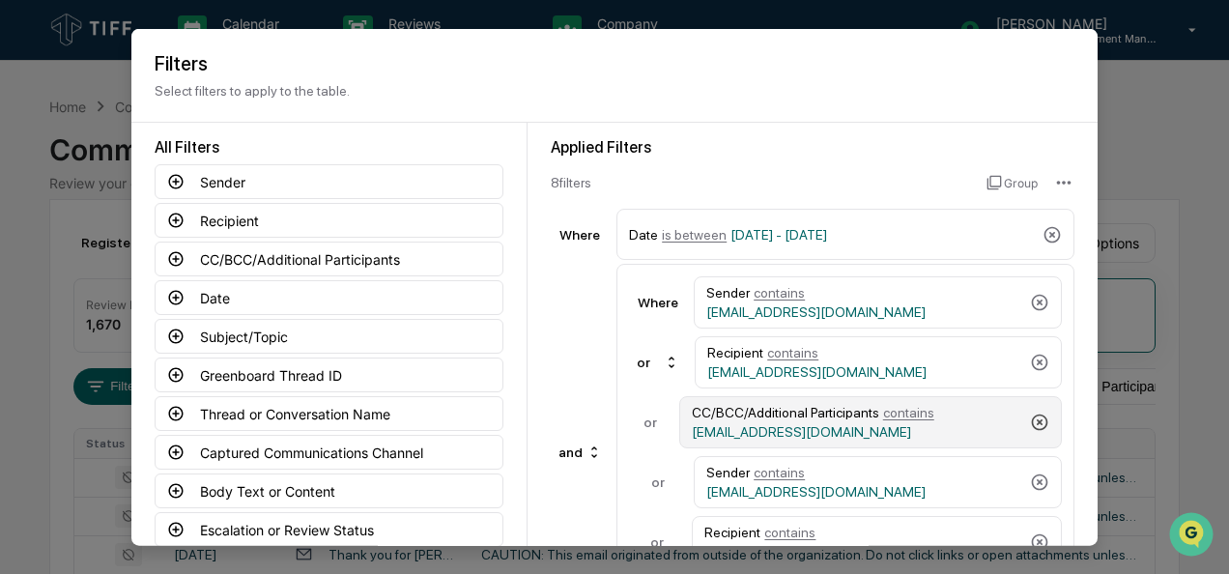
click at [1032, 413] on icon at bounding box center [1040, 421] width 16 height 16
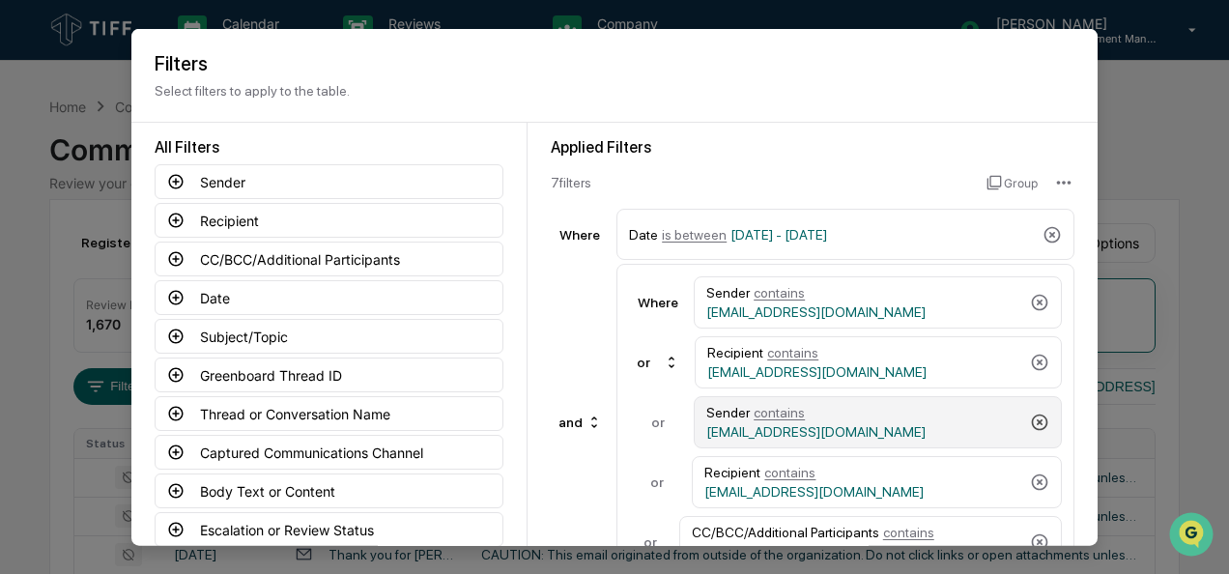
click at [1032, 413] on icon at bounding box center [1040, 421] width 16 height 16
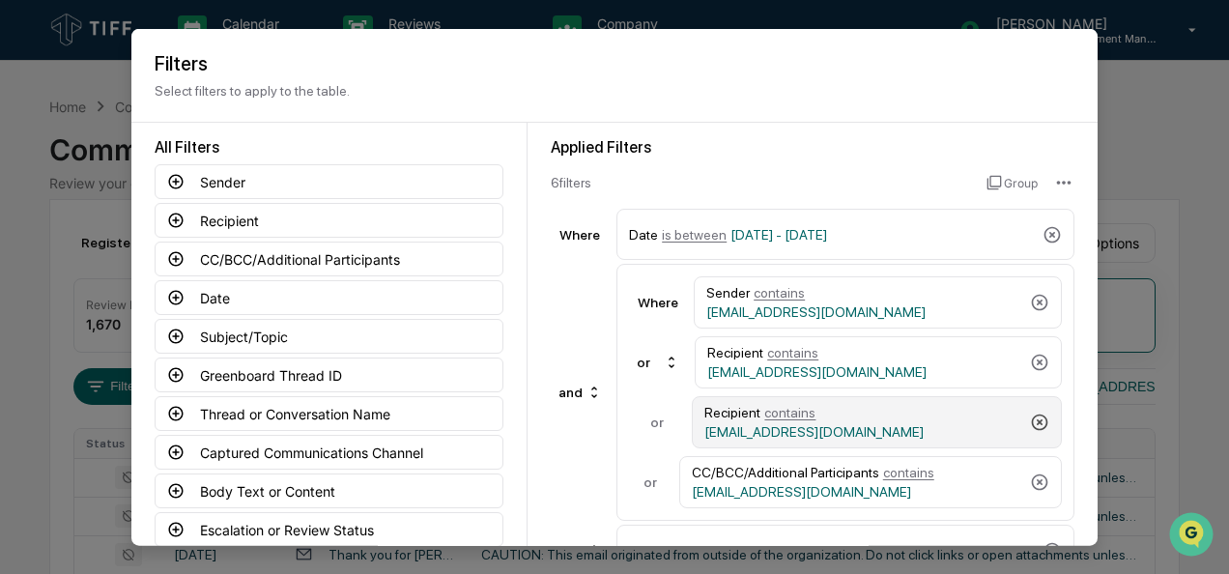
click at [1032, 413] on icon at bounding box center [1039, 421] width 19 height 19
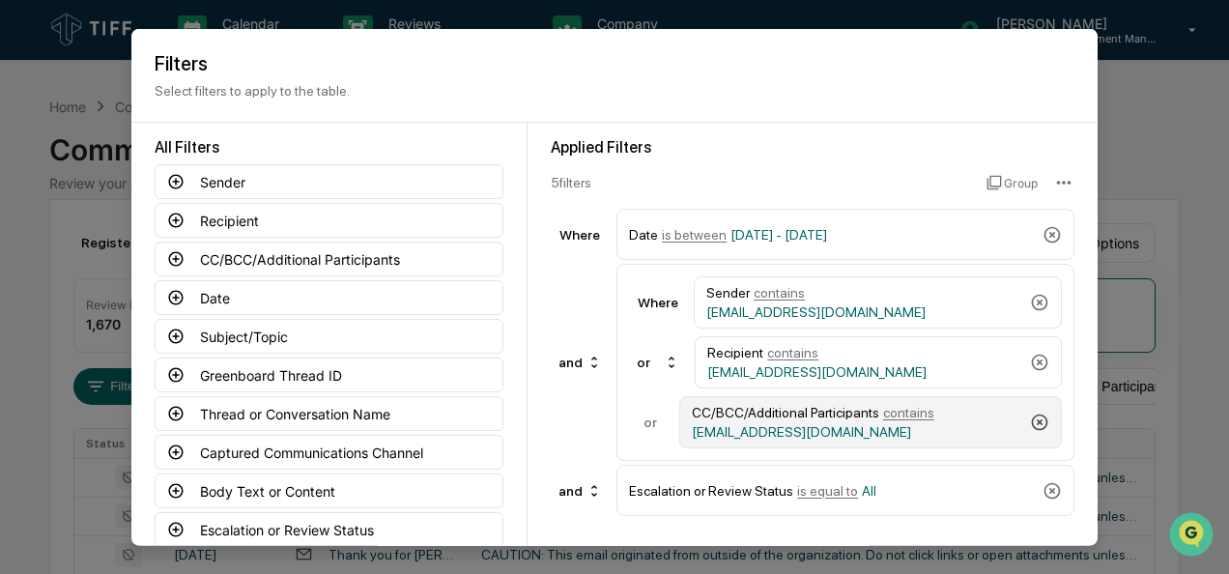
click at [1032, 413] on icon at bounding box center [1039, 421] width 19 height 19
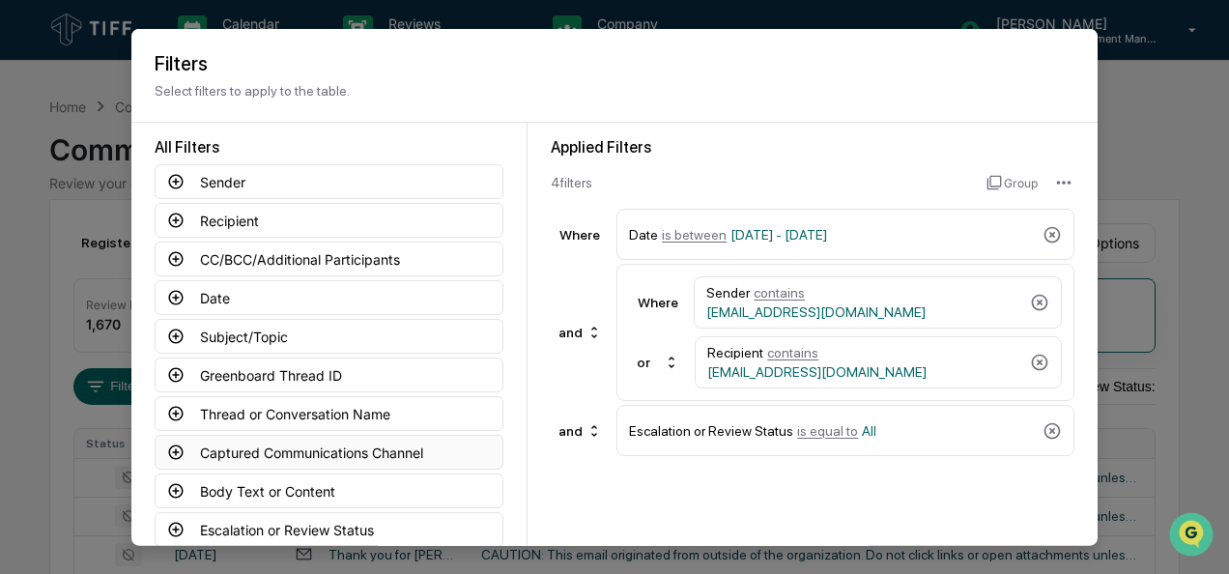
scroll to position [146, 0]
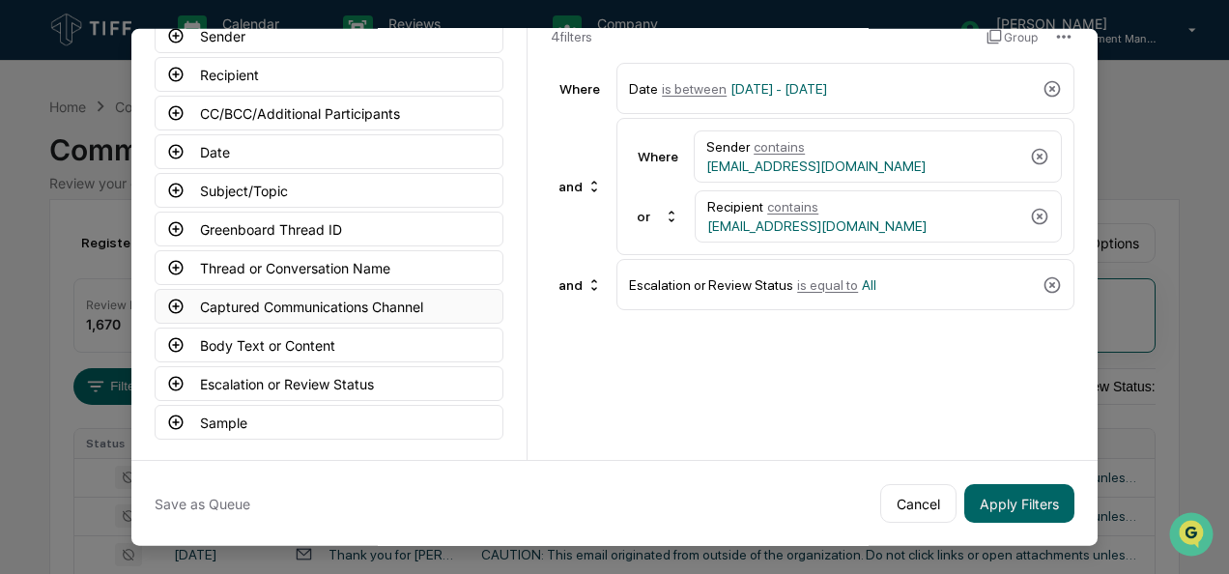
click at [176, 298] on icon at bounding box center [175, 306] width 17 height 17
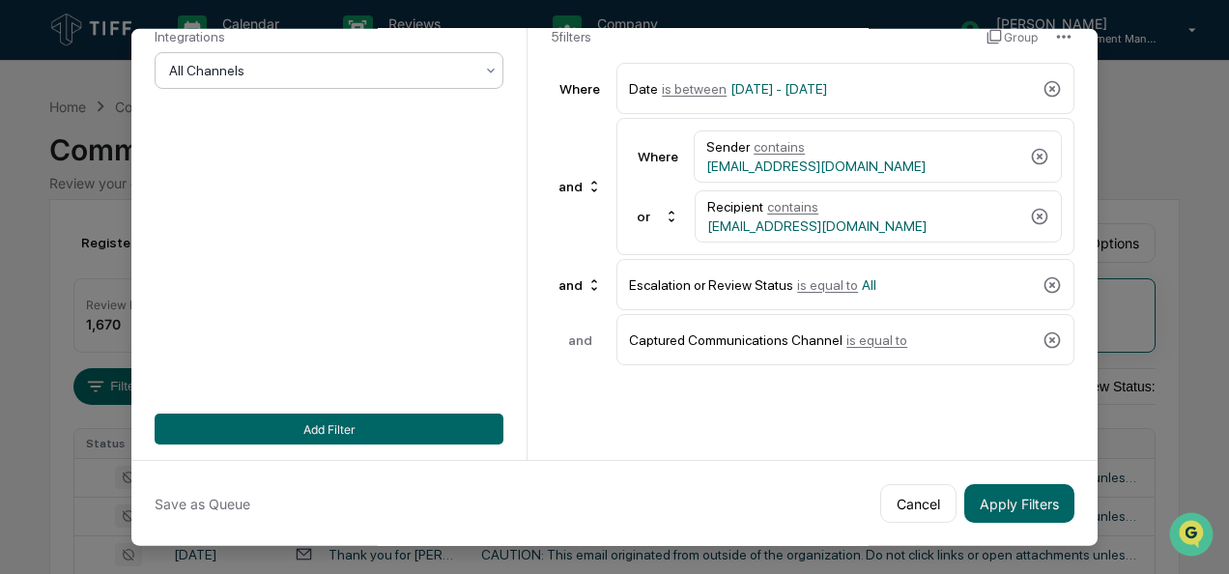
click at [367, 74] on div at bounding box center [321, 70] width 304 height 19
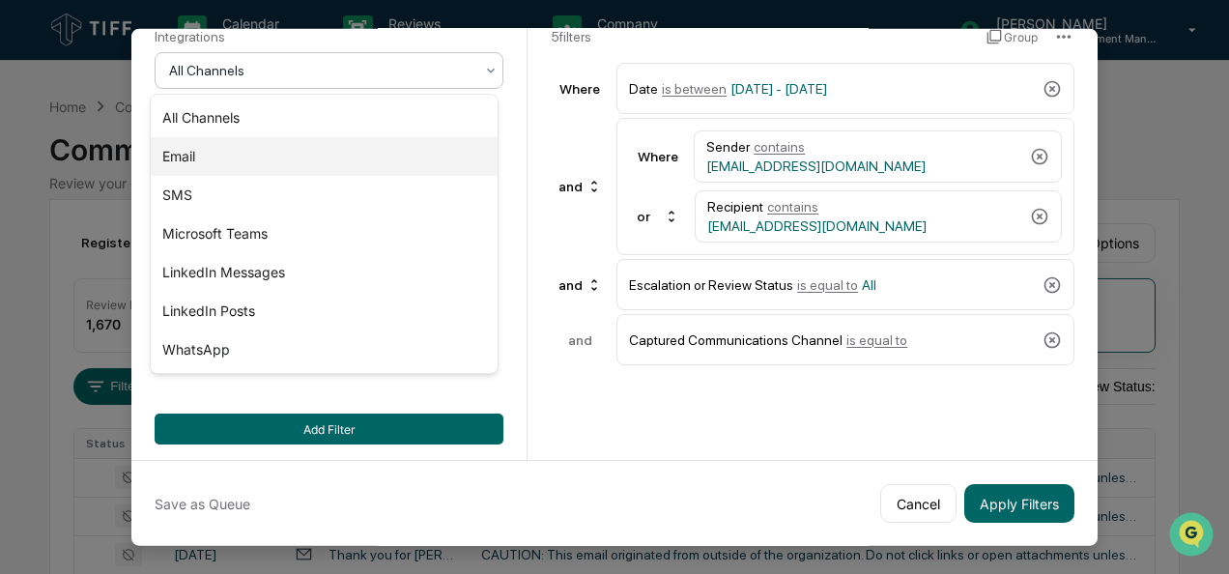
click at [298, 171] on div "Email" at bounding box center [324, 156] width 347 height 39
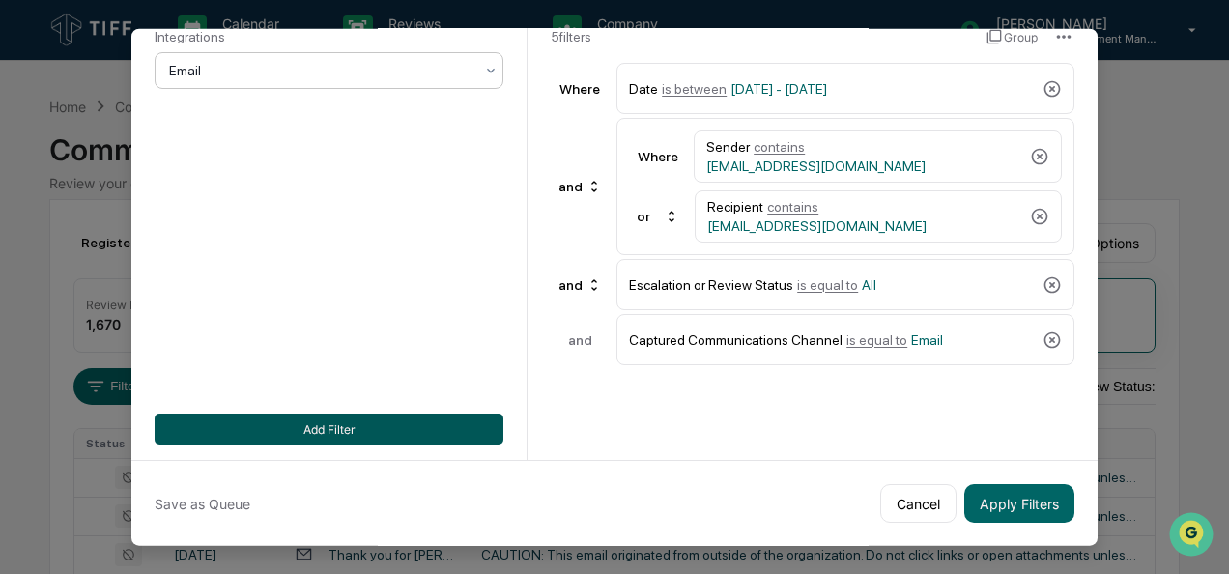
click at [280, 431] on button "Add Filter" at bounding box center [329, 428] width 349 height 31
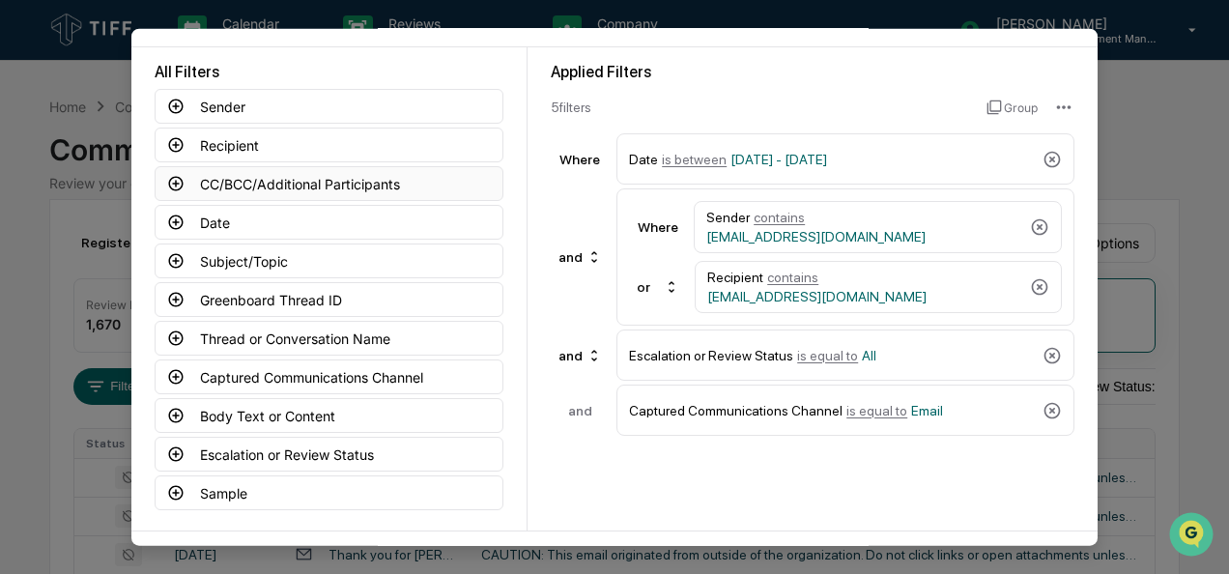
scroll to position [79, 0]
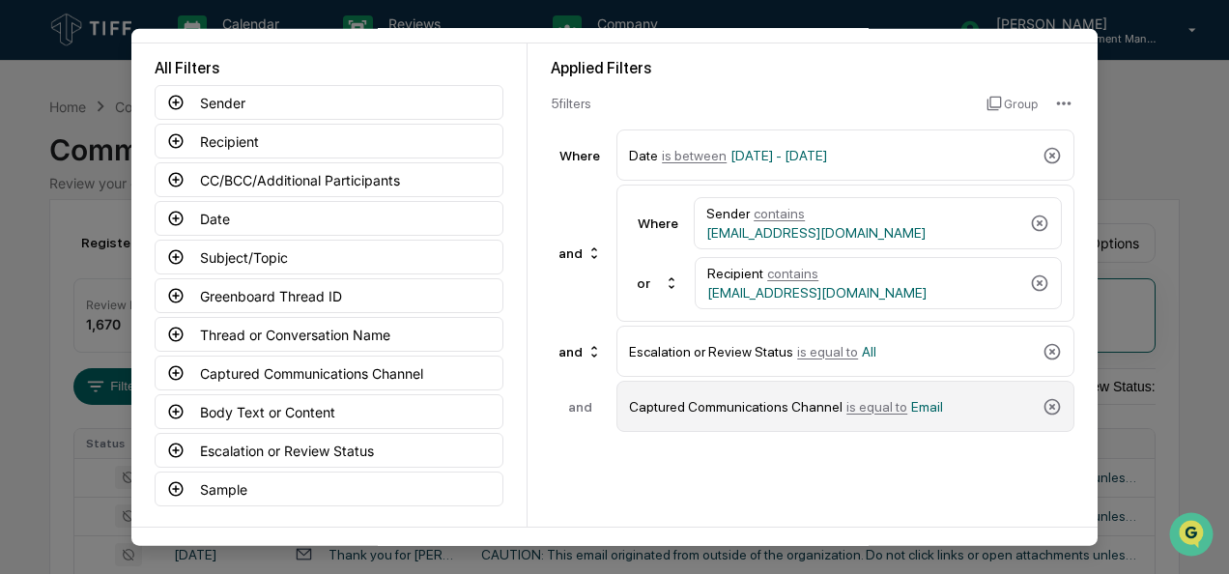
click at [854, 402] on span "is equal to" at bounding box center [876, 405] width 61 height 15
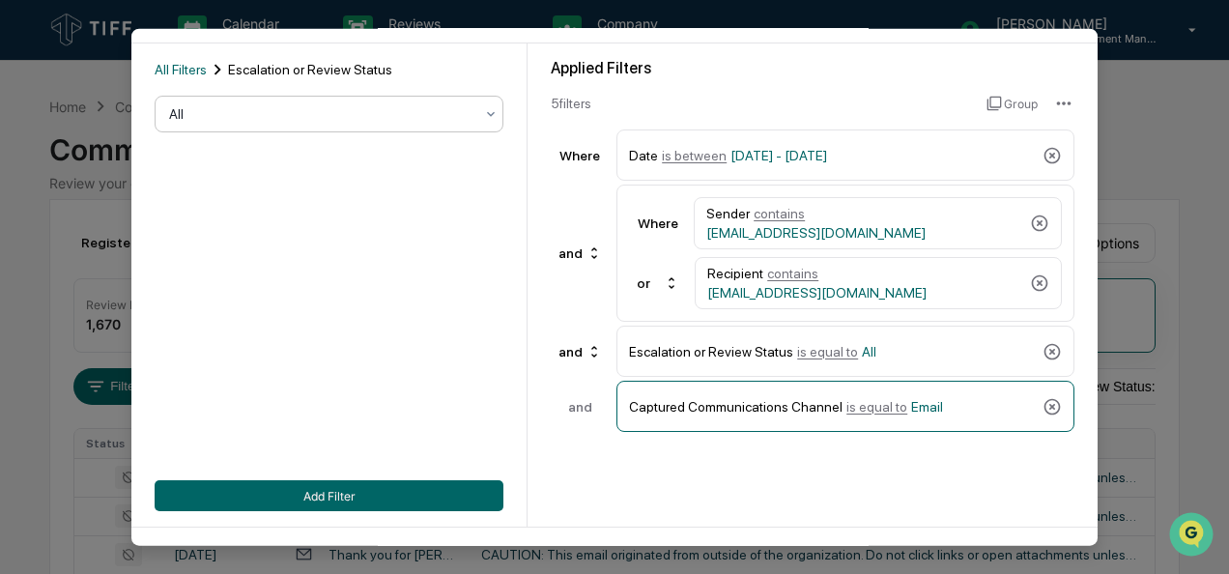
click at [320, 109] on div at bounding box center [321, 113] width 304 height 19
click at [319, 105] on div at bounding box center [321, 113] width 304 height 19
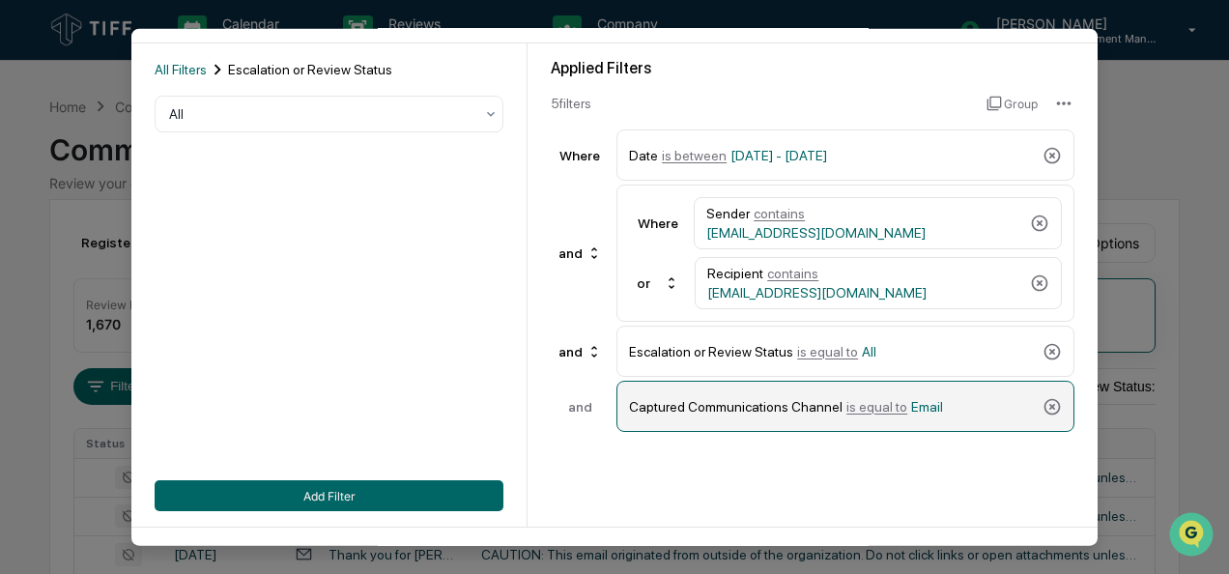
click at [870, 405] on span "is equal to" at bounding box center [876, 405] width 61 height 15
click at [1045, 398] on icon at bounding box center [1052, 406] width 16 height 16
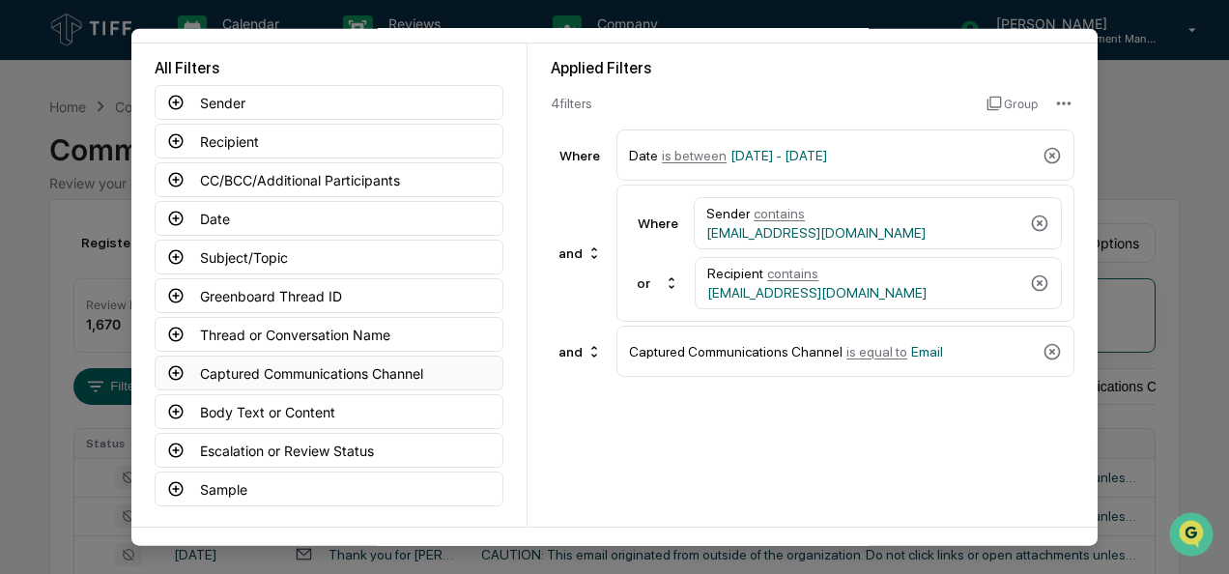
click at [160, 367] on button "Captured Communications Channel" at bounding box center [329, 372] width 349 height 35
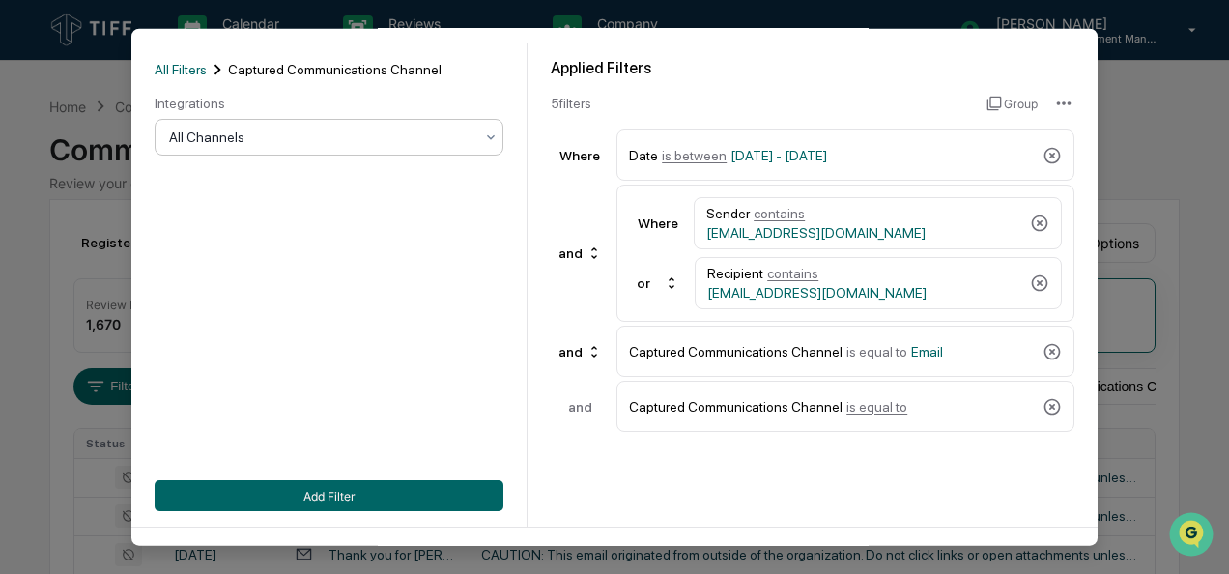
click at [290, 145] on div at bounding box center [321, 137] width 304 height 19
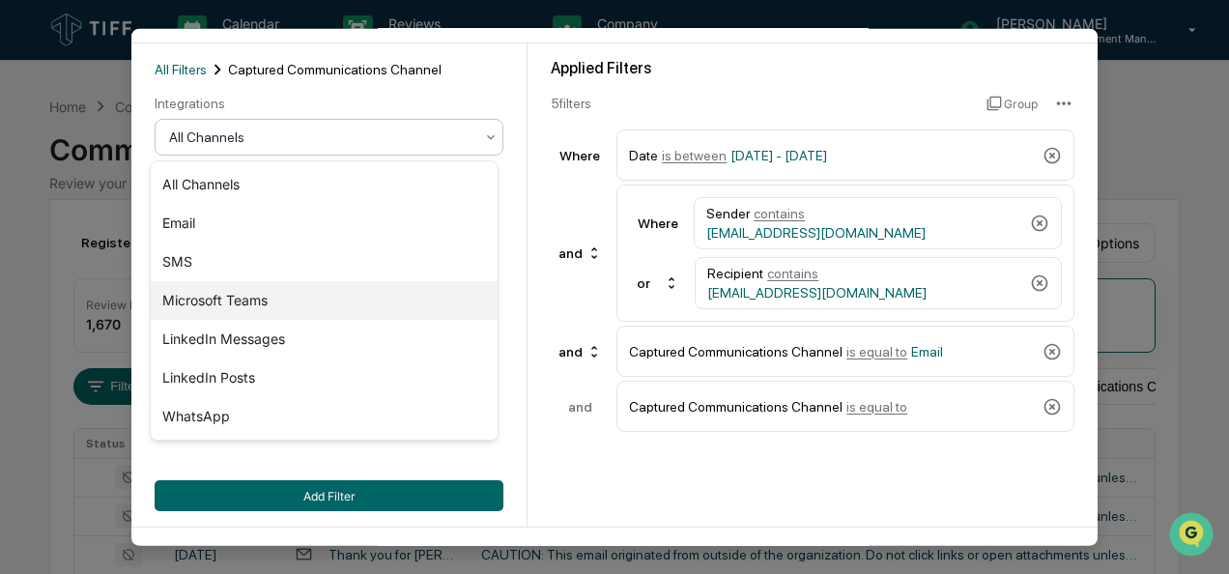
click at [211, 301] on div "Microsoft Teams" at bounding box center [324, 300] width 347 height 39
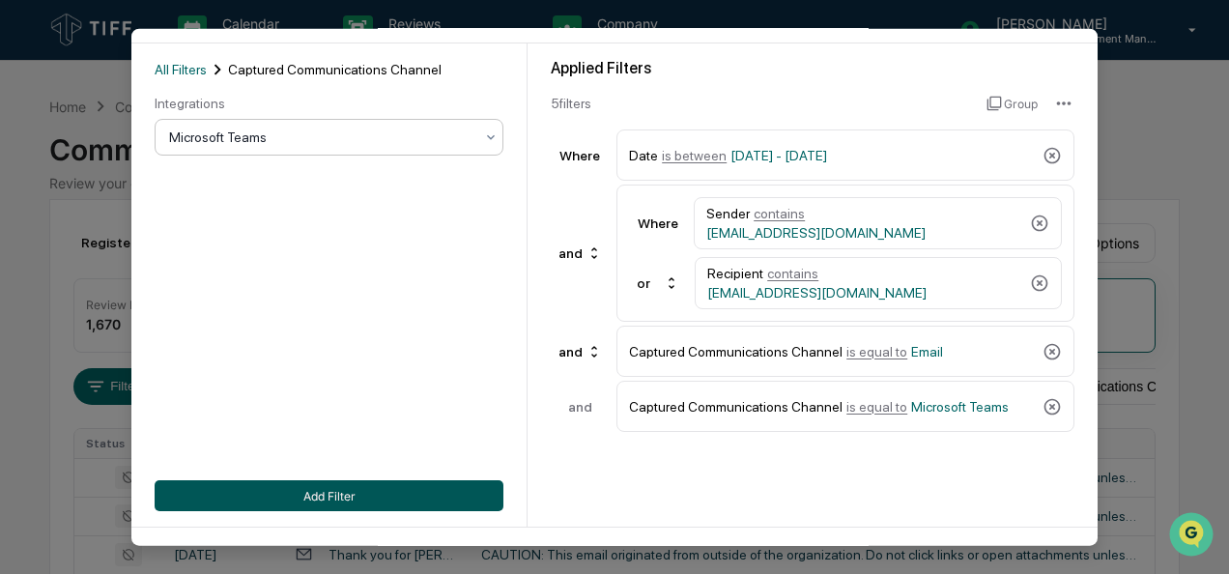
click at [270, 503] on button "Add Filter" at bounding box center [329, 495] width 349 height 31
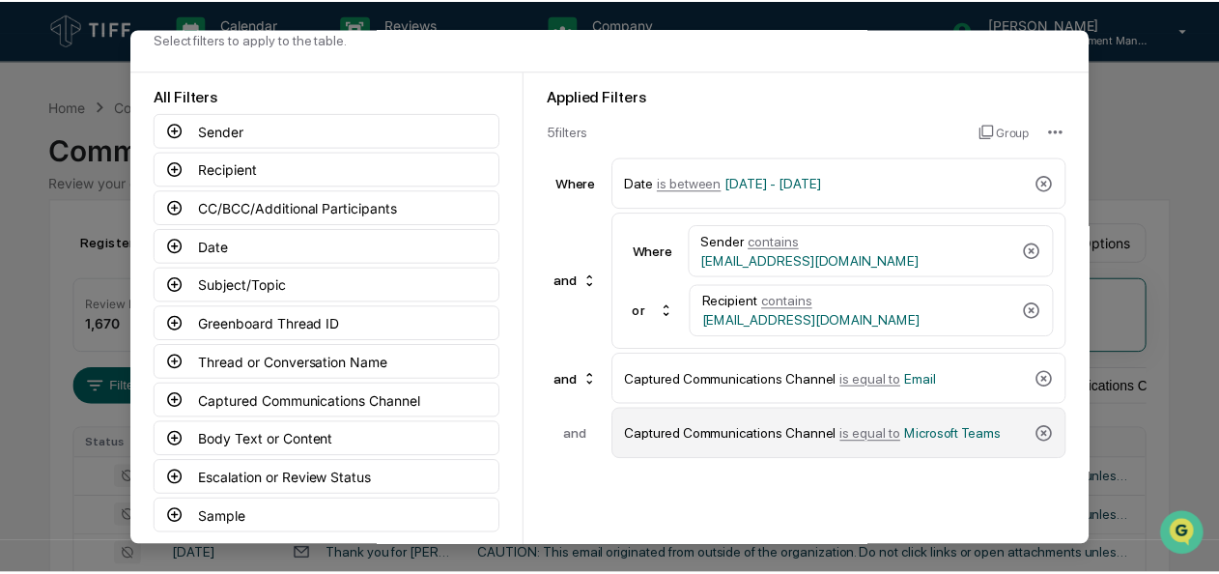
scroll to position [146, 0]
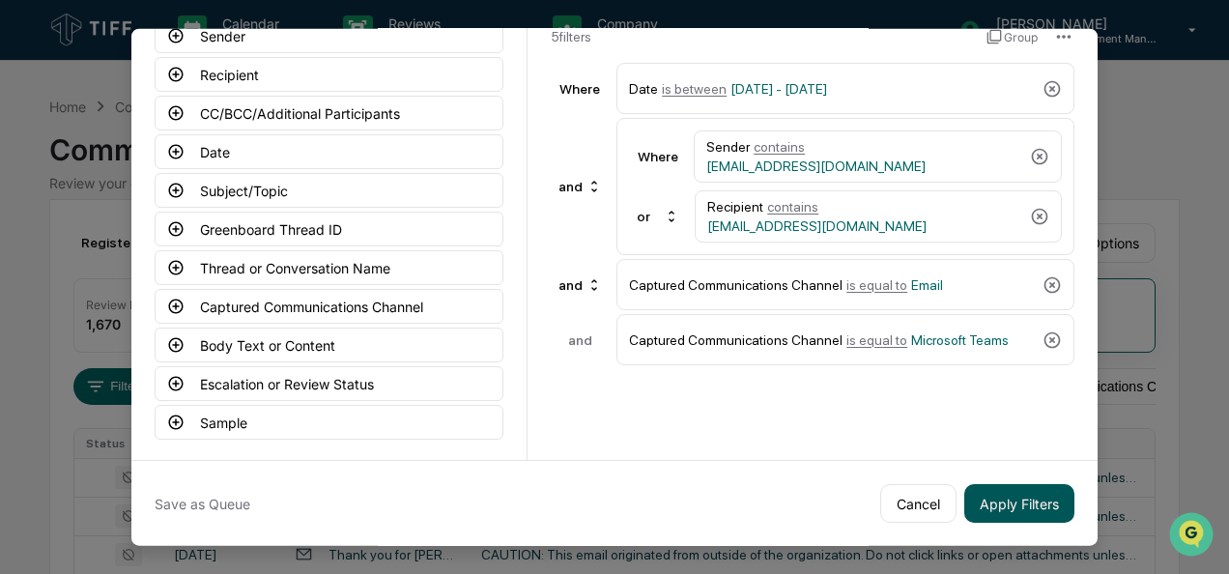
click at [987, 497] on button "Apply Filters" at bounding box center [1019, 503] width 110 height 39
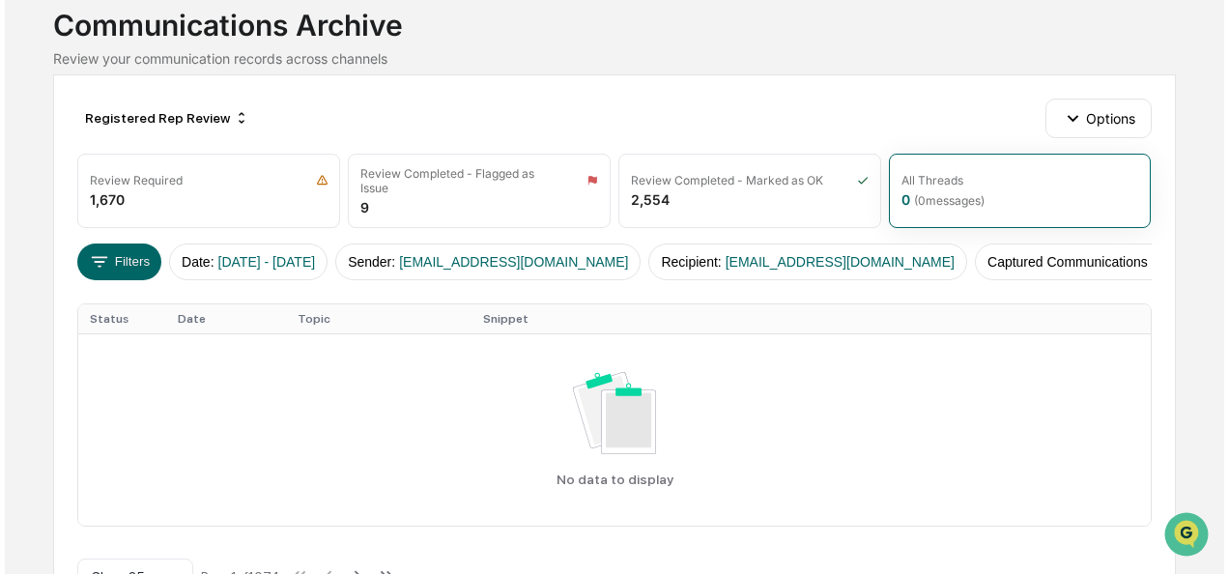
scroll to position [124, 0]
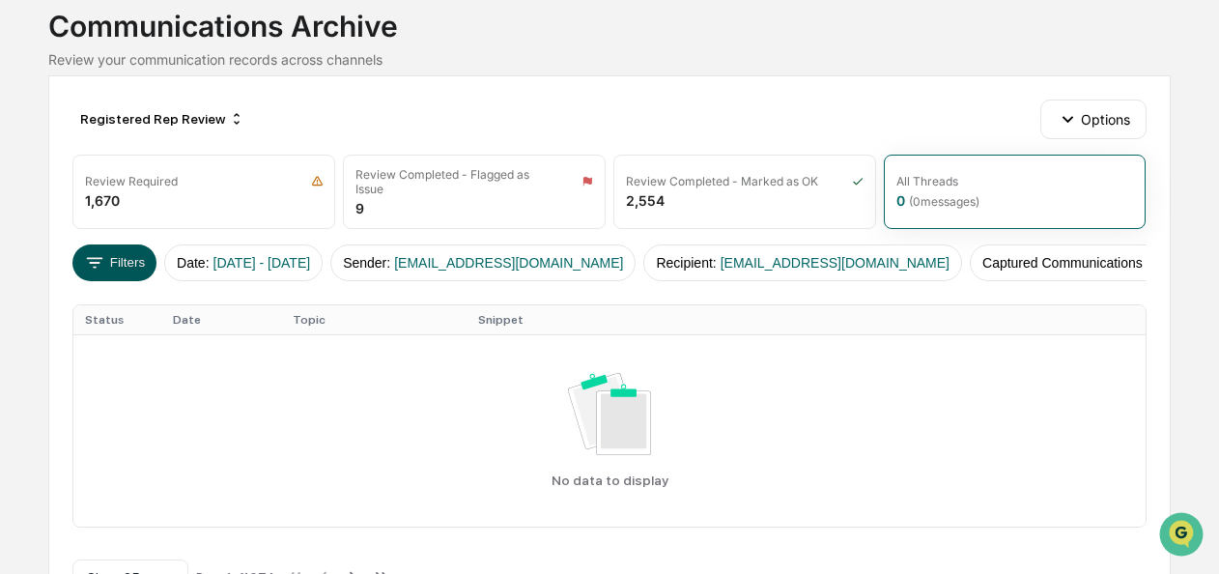
click at [135, 259] on button "Filters" at bounding box center [114, 262] width 84 height 37
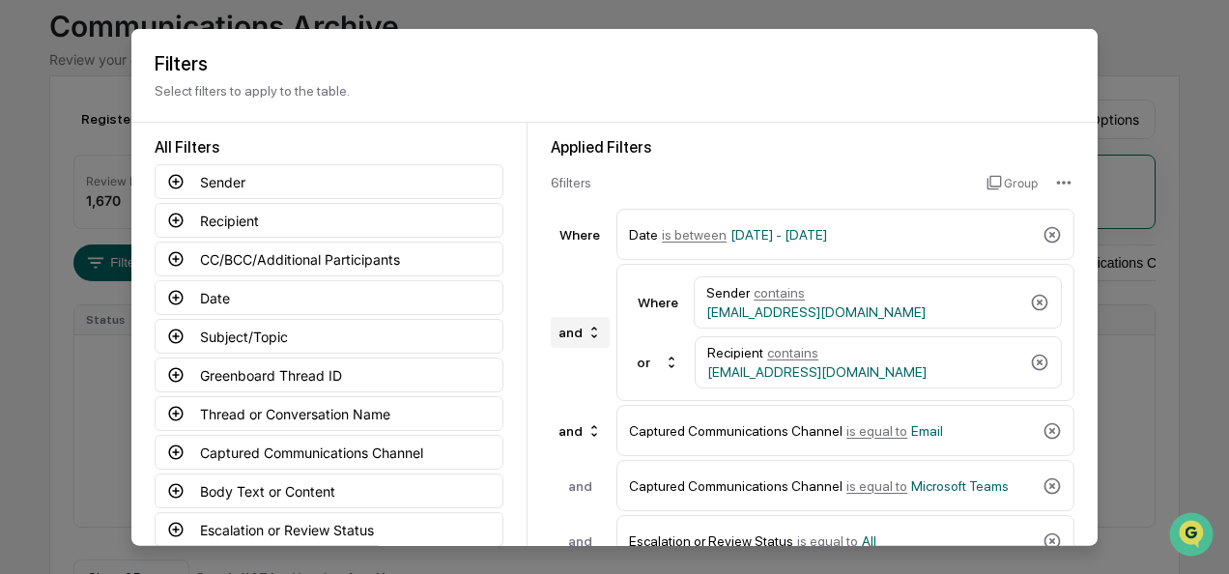
click at [586, 330] on icon at bounding box center [593, 332] width 15 height 15
click at [569, 369] on div "or" at bounding box center [575, 366] width 77 height 23
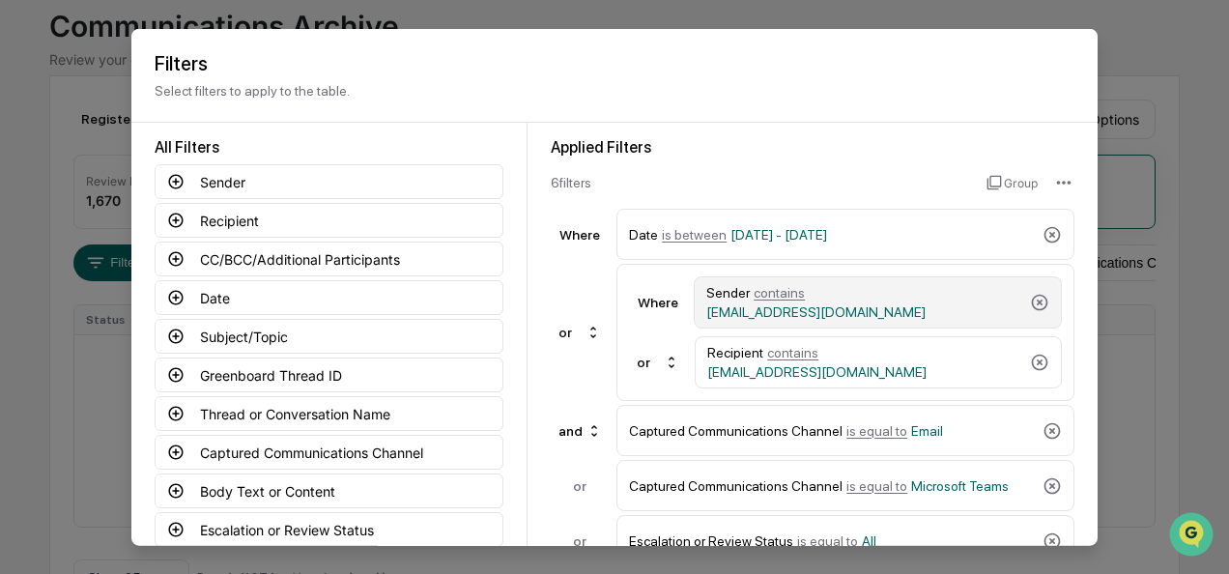
scroll to position [146, 0]
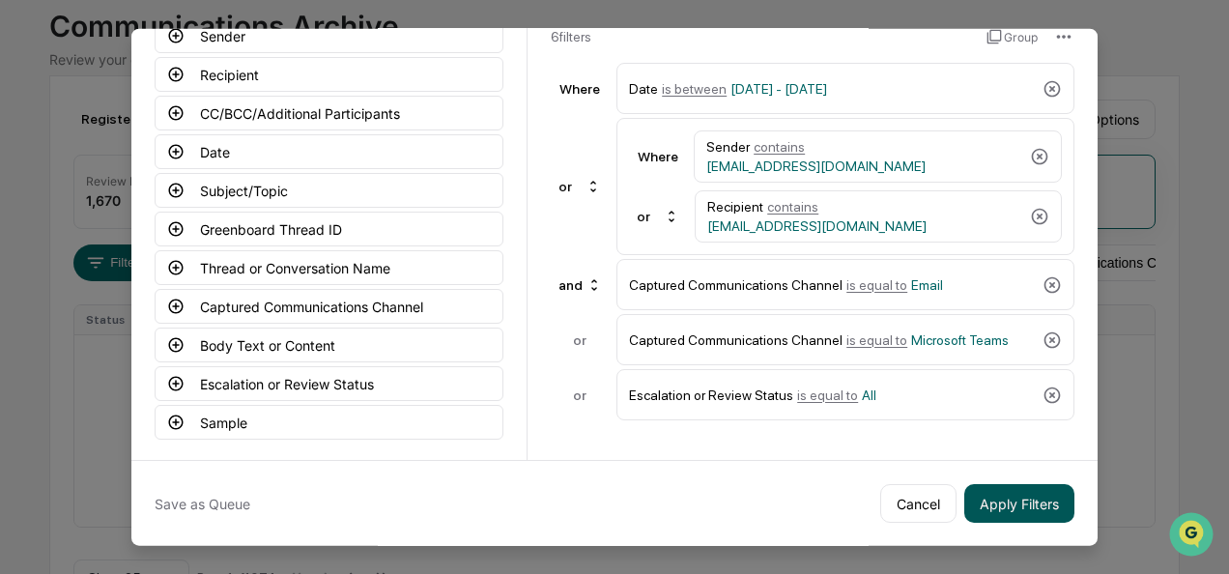
click at [998, 510] on button "Apply Filters" at bounding box center [1019, 503] width 110 height 39
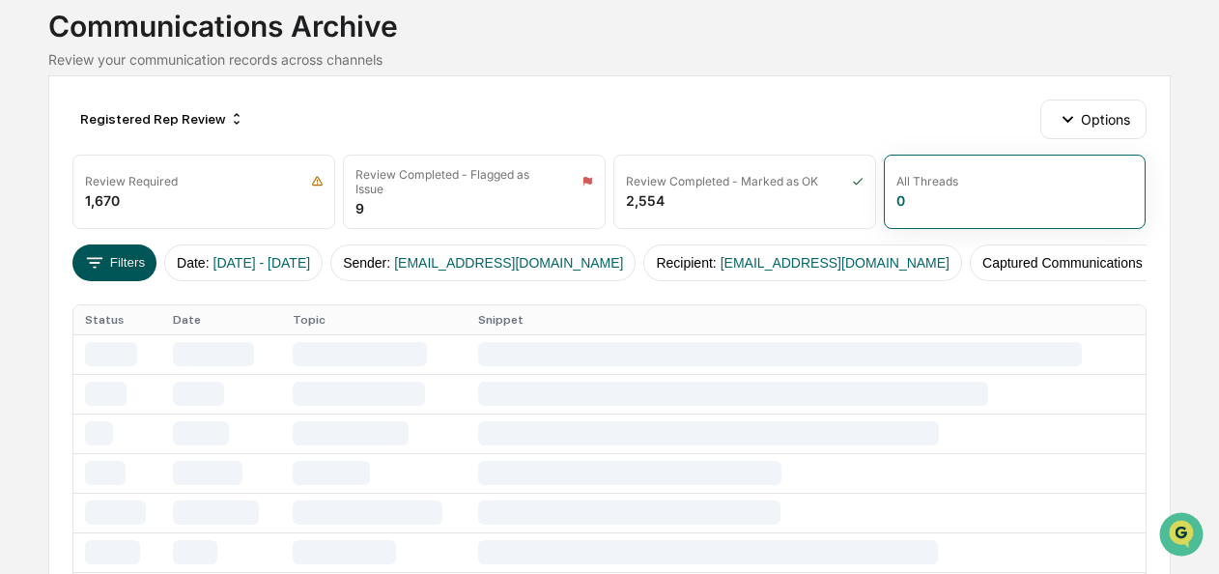
click at [129, 255] on button "Filters" at bounding box center [114, 262] width 84 height 37
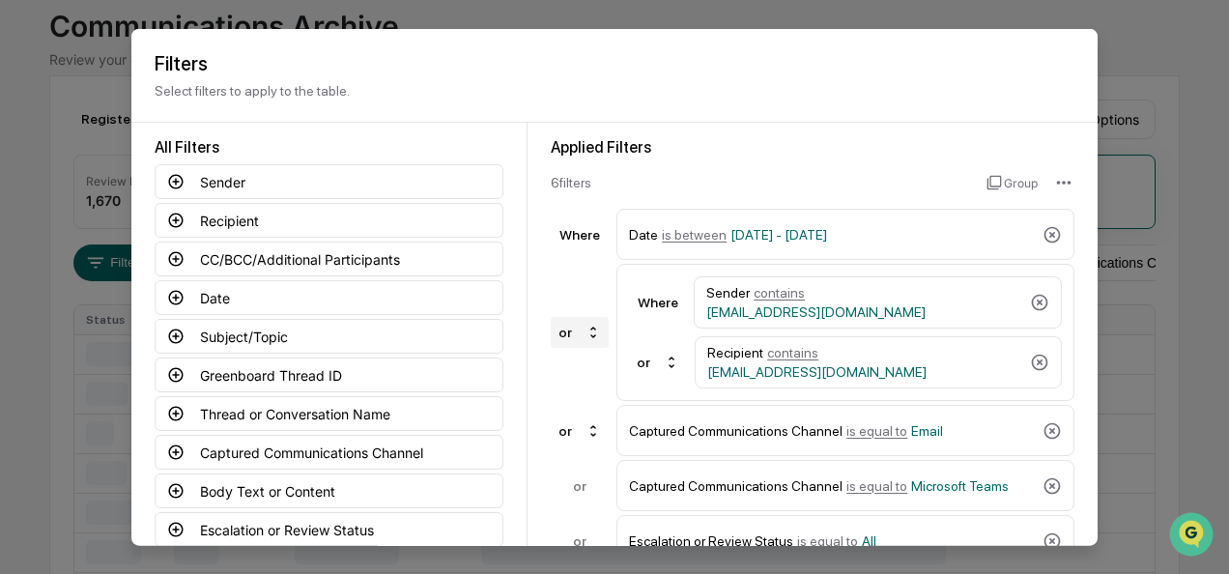
click at [585, 334] on icon at bounding box center [592, 332] width 15 height 15
click at [567, 389] on div "and" at bounding box center [562, 392] width 23 height 15
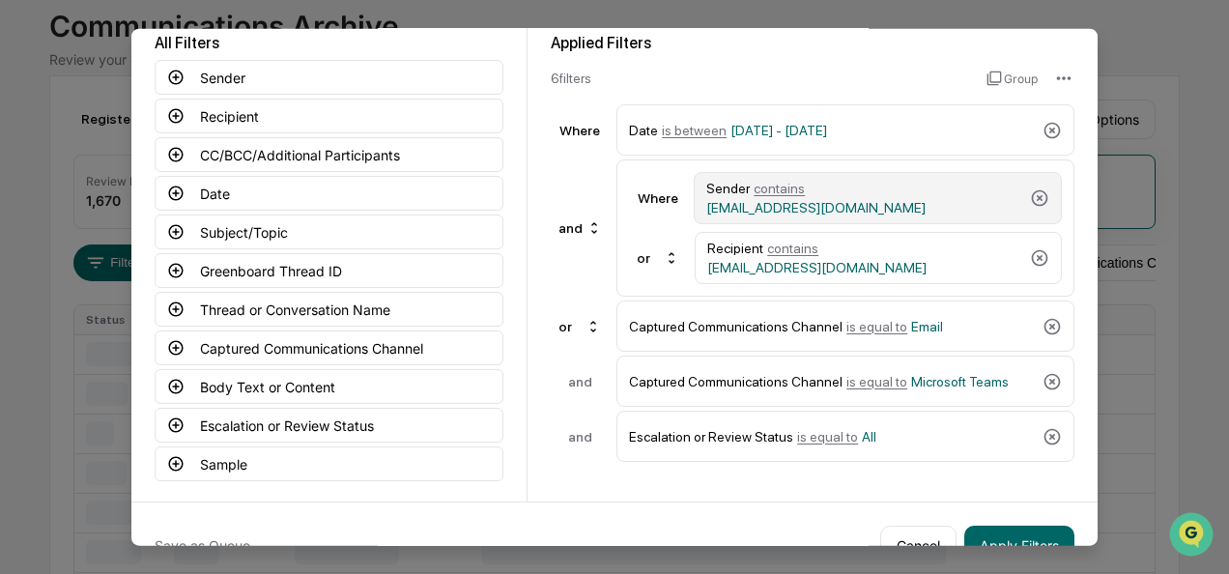
scroll to position [106, 0]
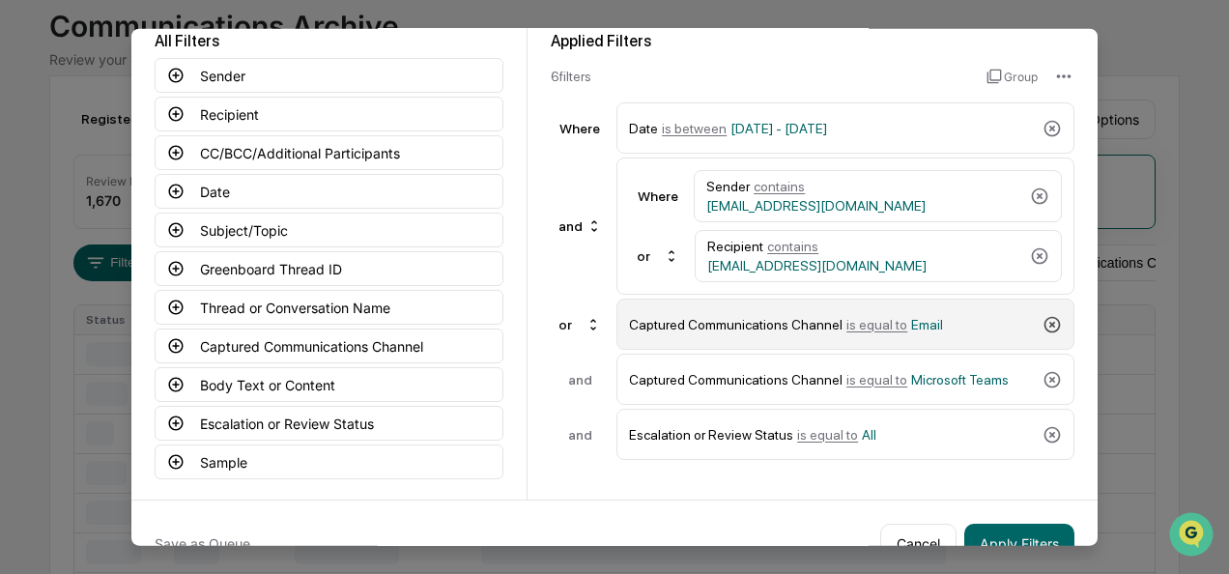
click at [1054, 317] on icon at bounding box center [1052, 324] width 16 height 16
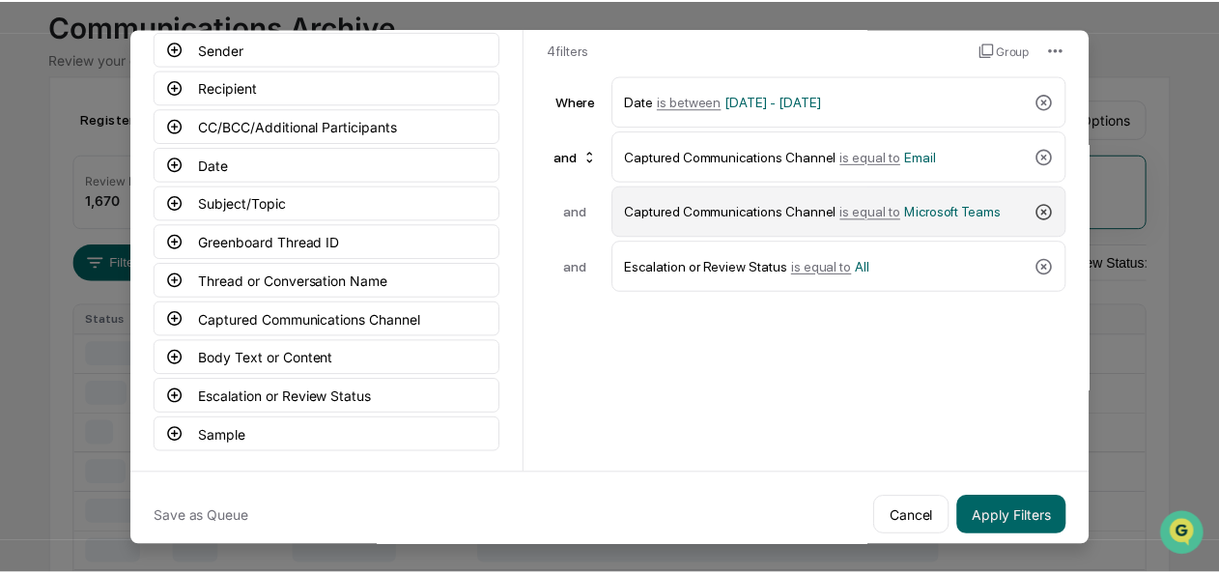
scroll to position [135, 0]
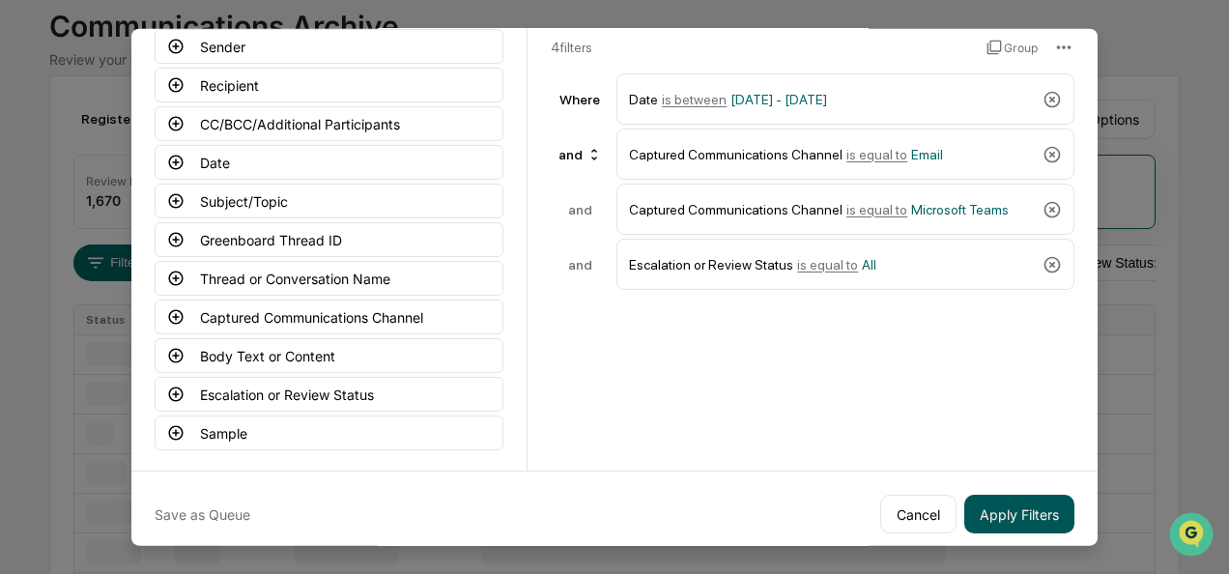
click at [998, 508] on button "Apply Filters" at bounding box center [1019, 514] width 110 height 39
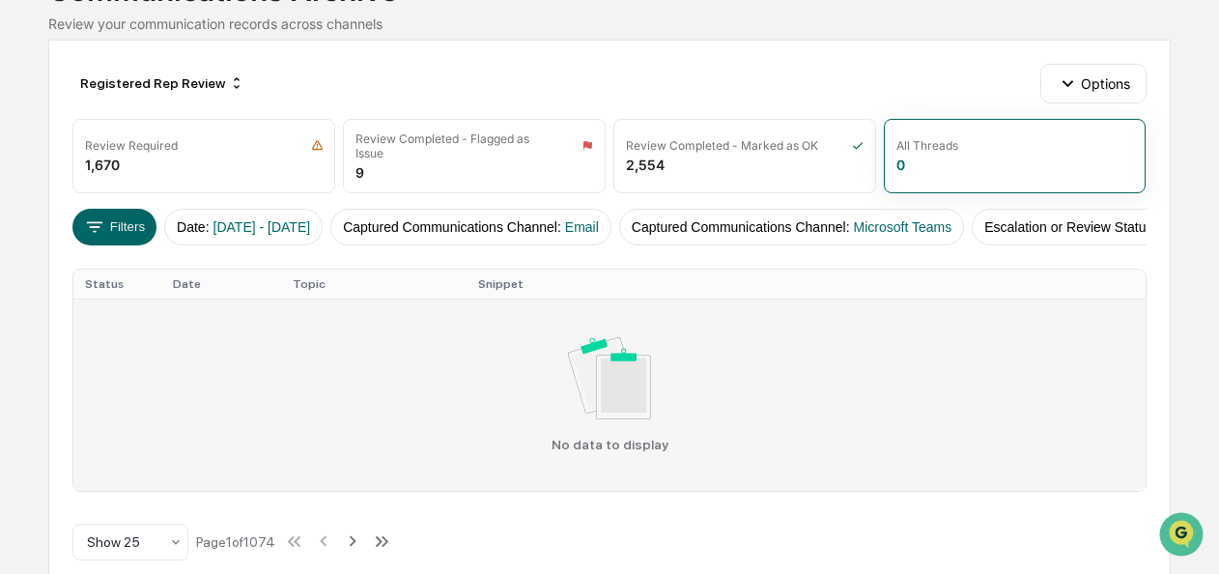
scroll to position [191, 0]
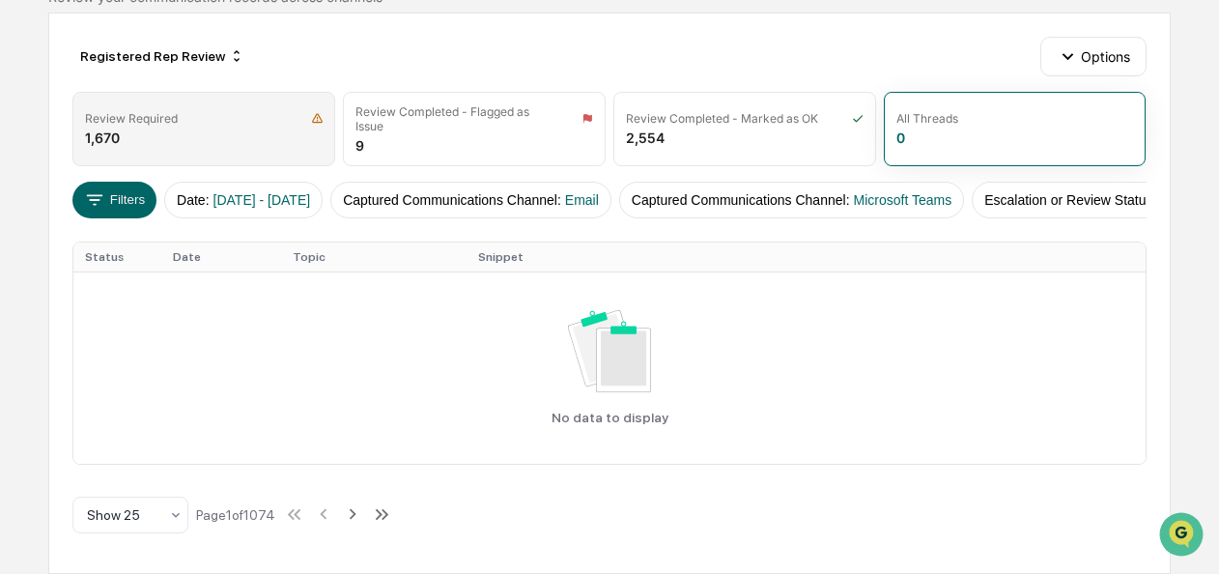
click at [266, 124] on div "Review Required 1,670" at bounding box center [203, 129] width 263 height 74
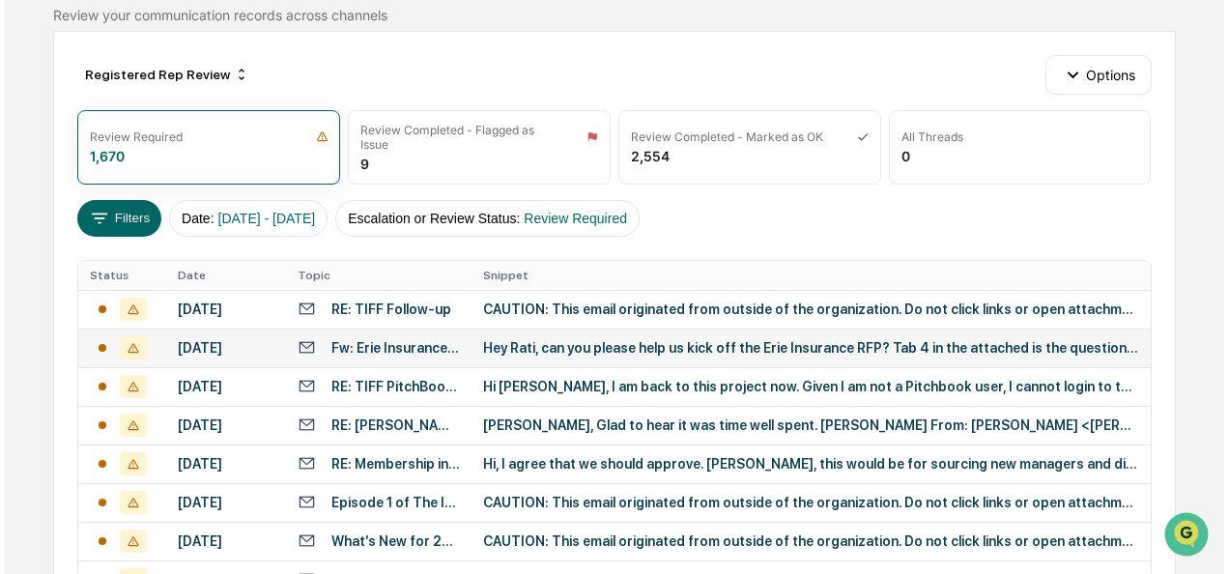
scroll to position [170, 0]
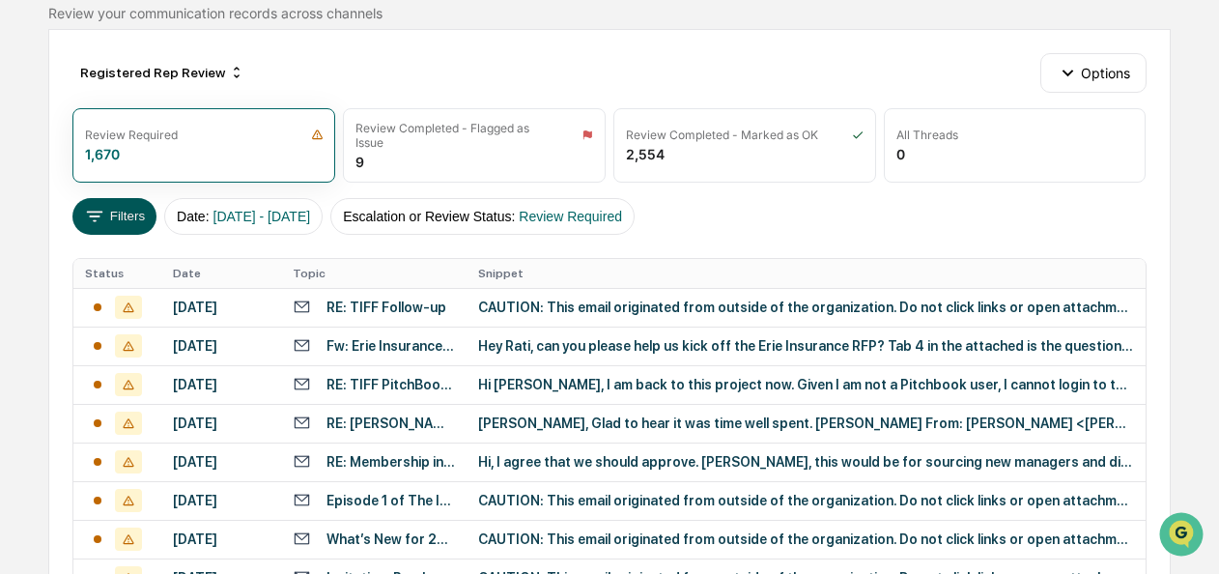
click at [139, 214] on button "Filters" at bounding box center [114, 216] width 84 height 37
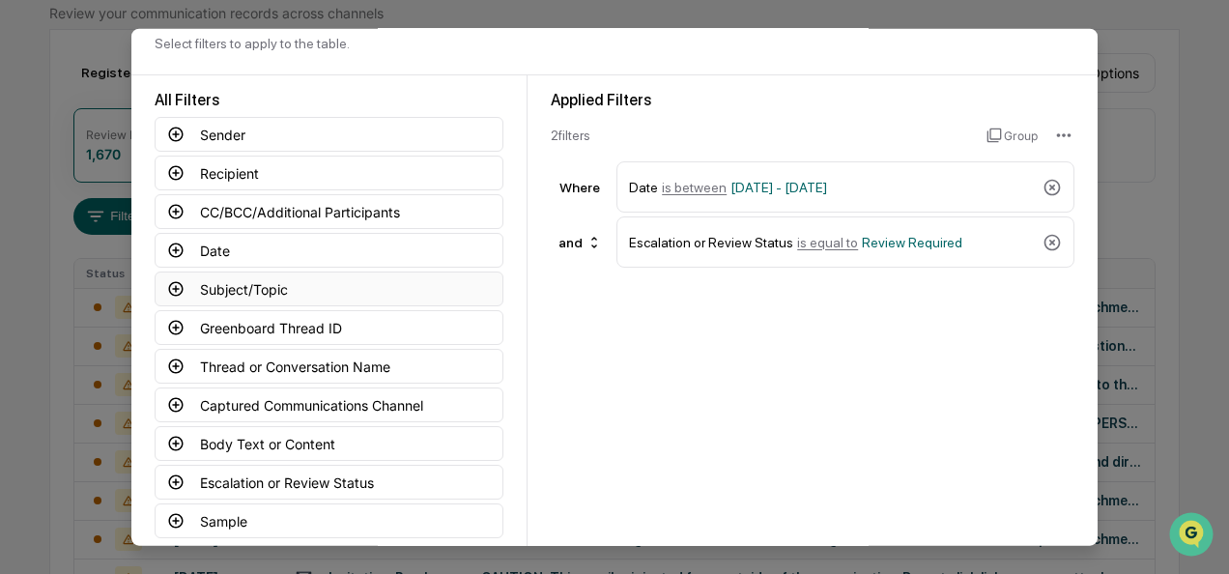
scroll to position [50, 0]
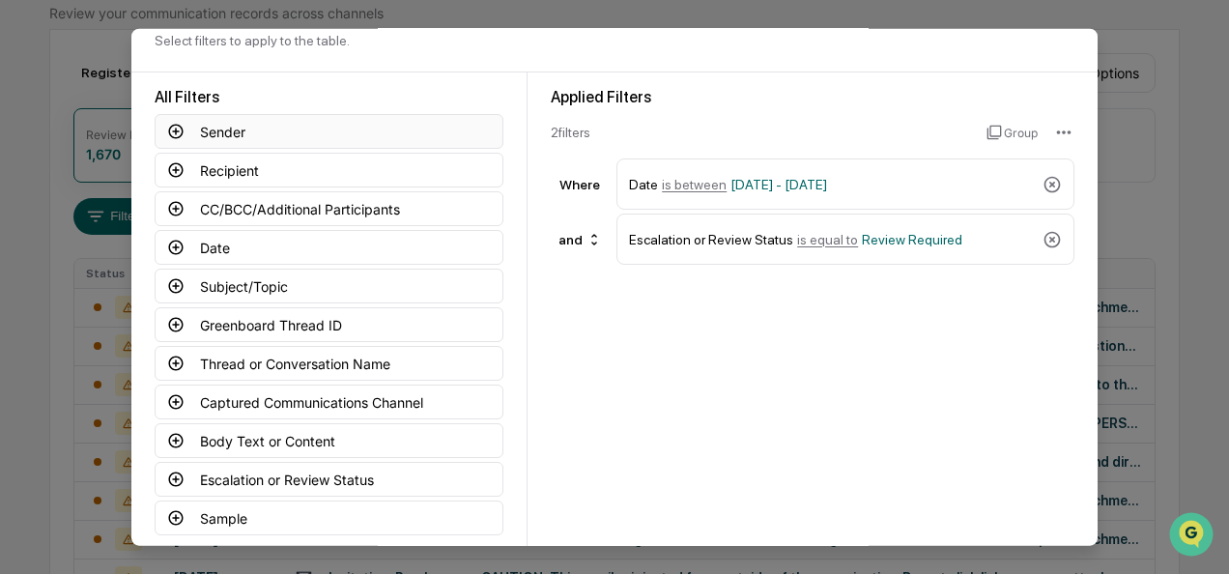
click at [170, 133] on icon at bounding box center [176, 131] width 14 height 14
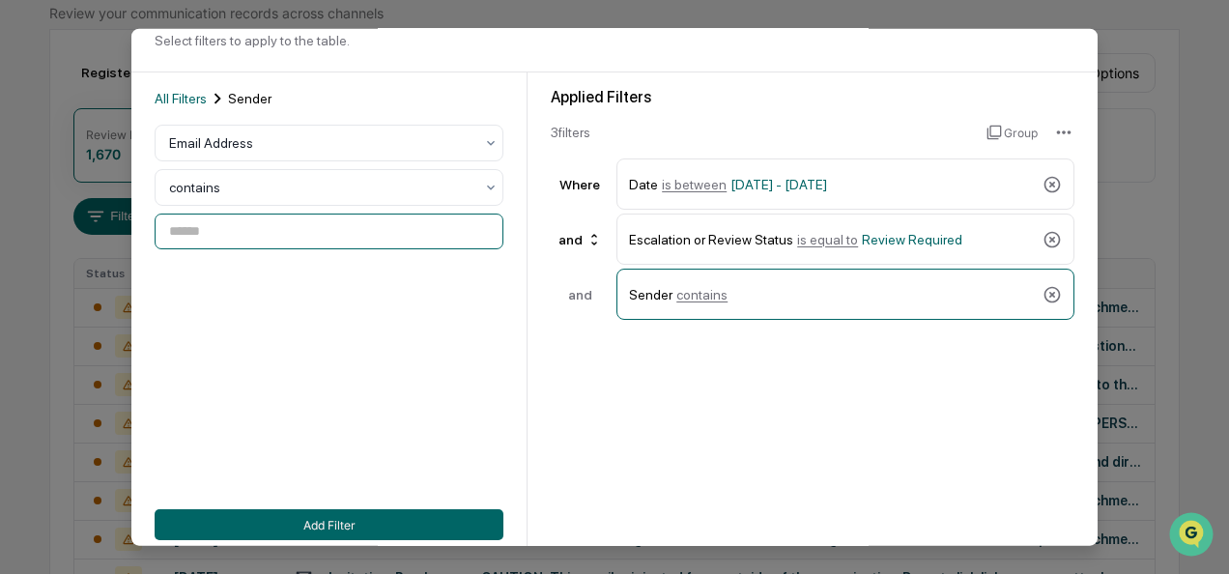
click at [232, 232] on input at bounding box center [329, 231] width 349 height 36
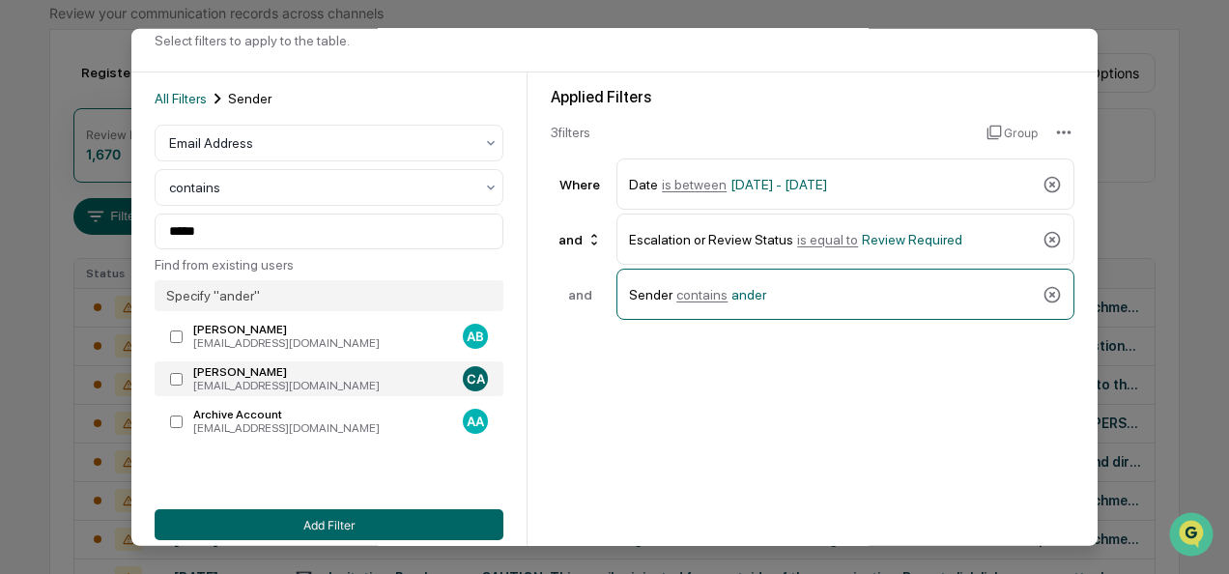
type input "**********"
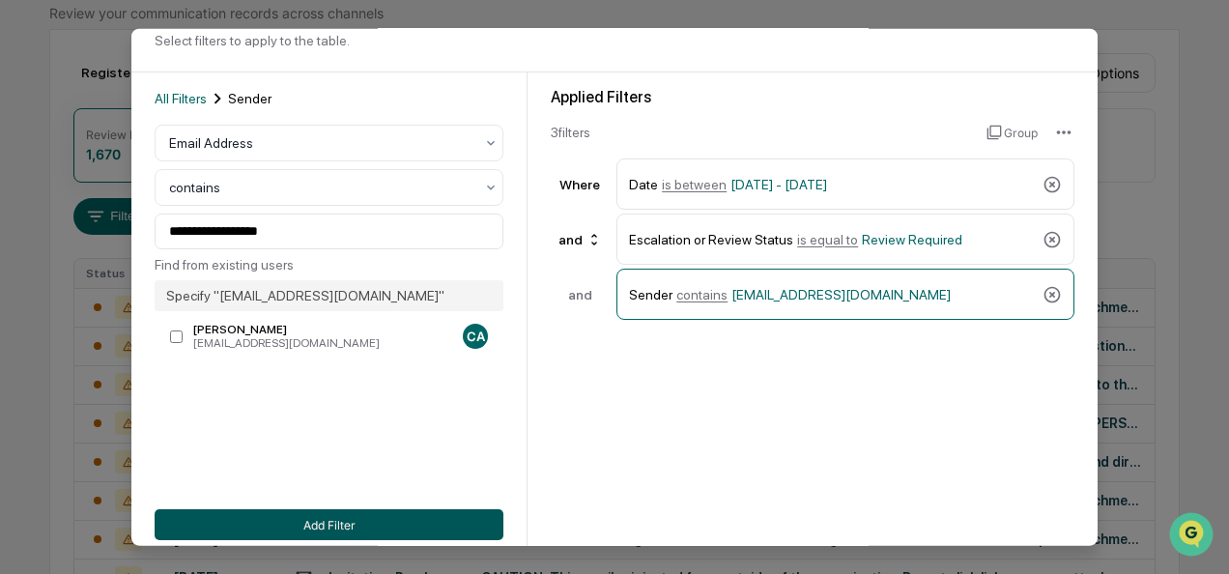
click at [268, 524] on button "Add Filter" at bounding box center [329, 524] width 349 height 31
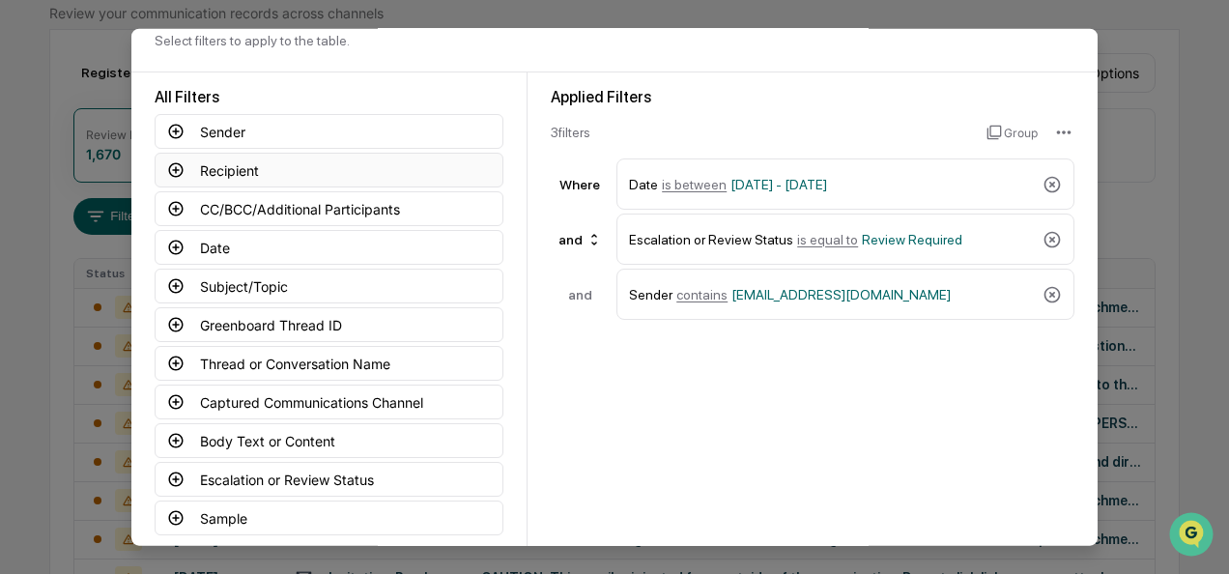
click at [172, 170] on icon at bounding box center [175, 169] width 17 height 17
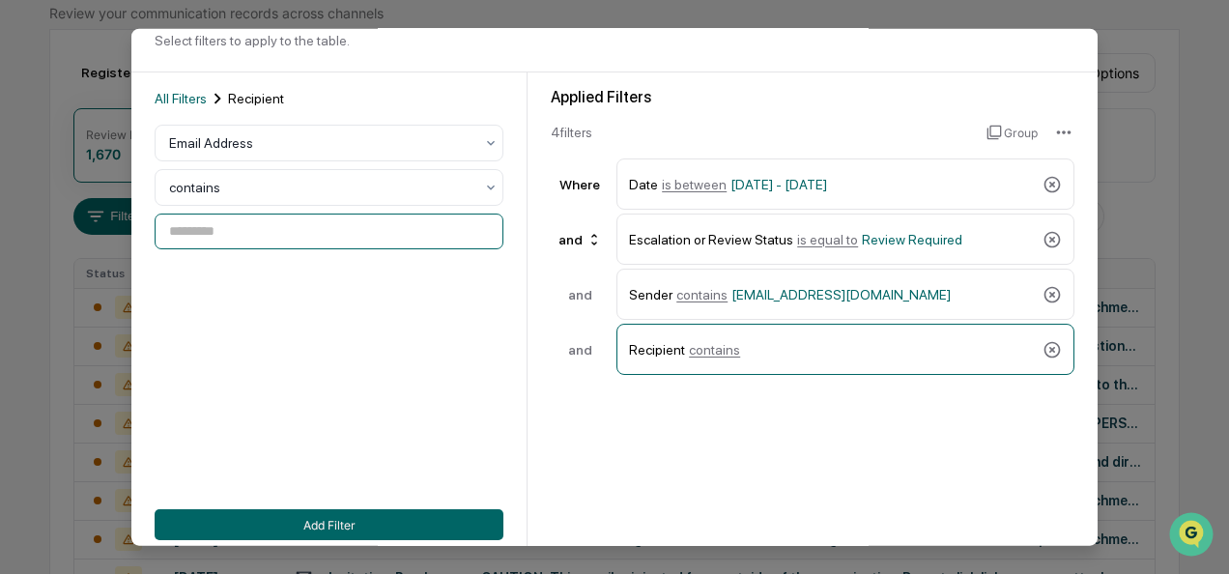
click at [221, 224] on input at bounding box center [329, 231] width 349 height 36
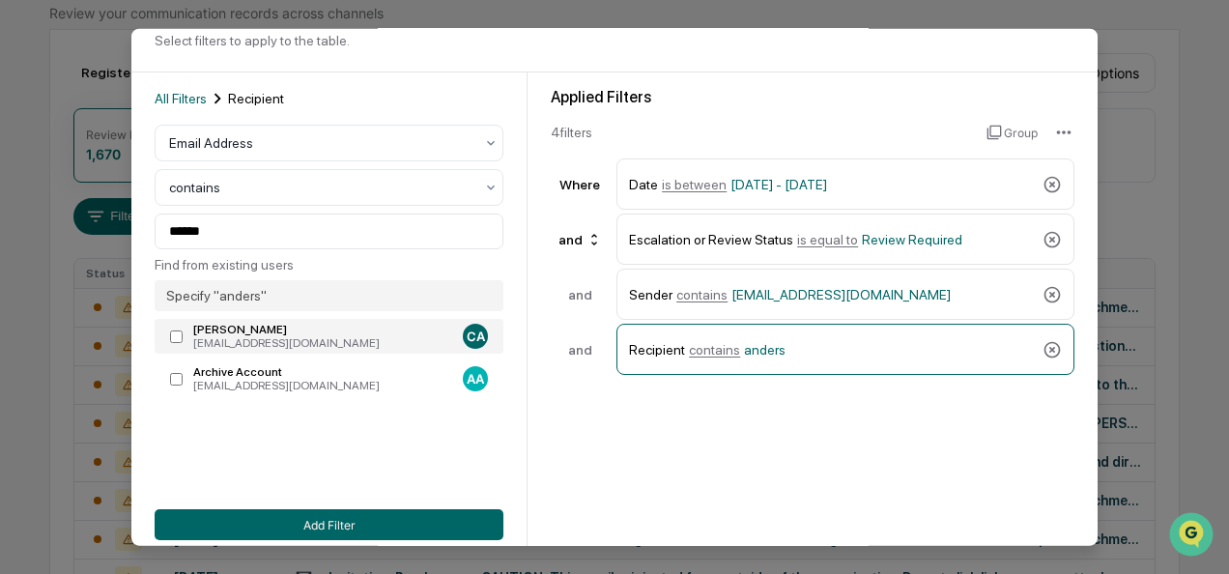
click at [174, 348] on label "[PERSON_NAME] [EMAIL_ADDRESS][DOMAIN_NAME] CA" at bounding box center [329, 336] width 349 height 35
type input "**********"
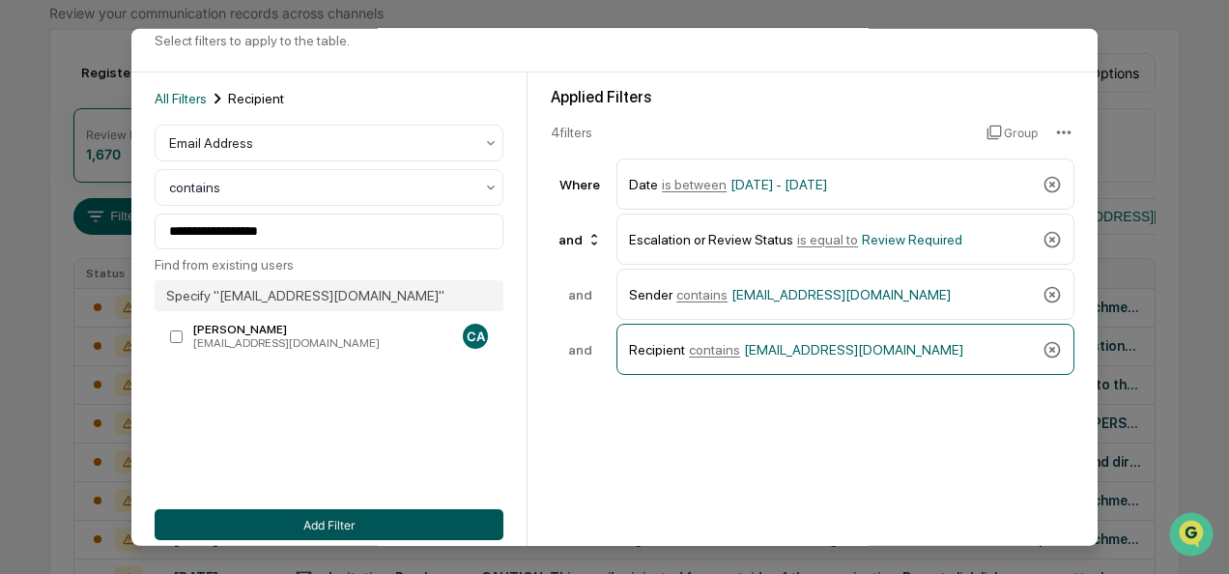
click at [213, 516] on button "Add Filter" at bounding box center [329, 524] width 349 height 31
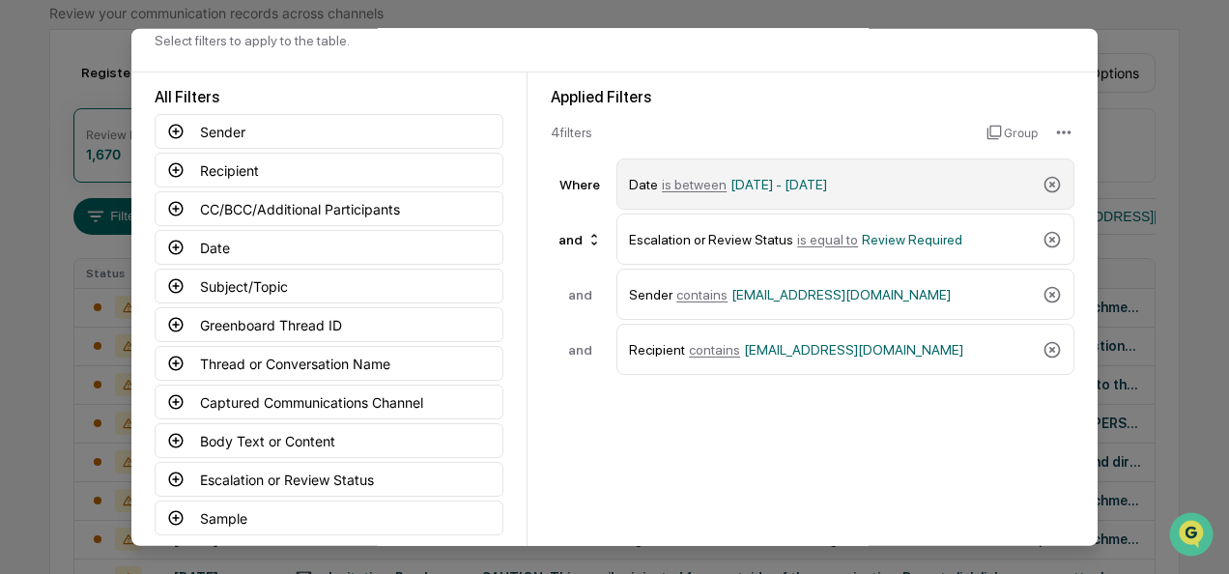
click at [688, 183] on span "is between" at bounding box center [694, 183] width 65 height 15
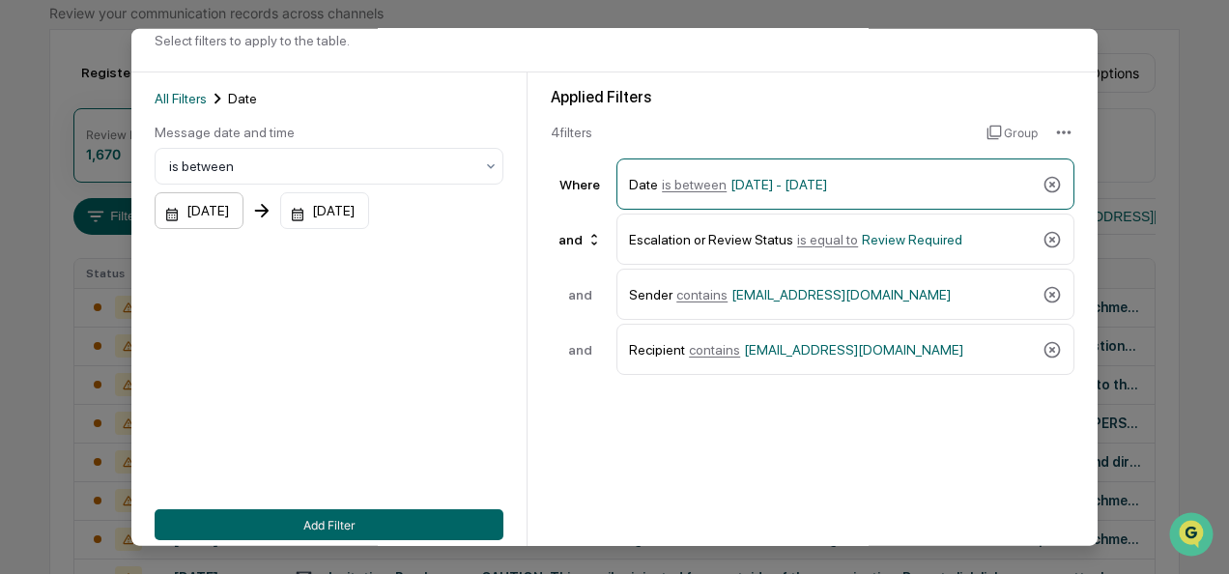
click at [243, 206] on div "[DATE]" at bounding box center [199, 210] width 89 height 37
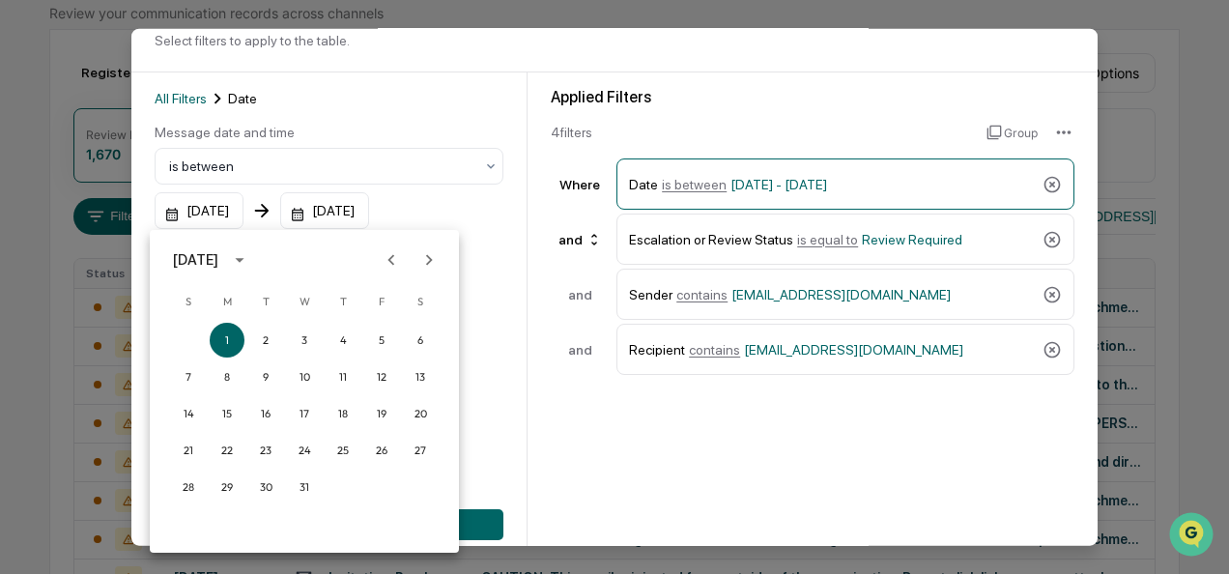
click at [425, 262] on icon "Next month" at bounding box center [428, 259] width 21 height 21
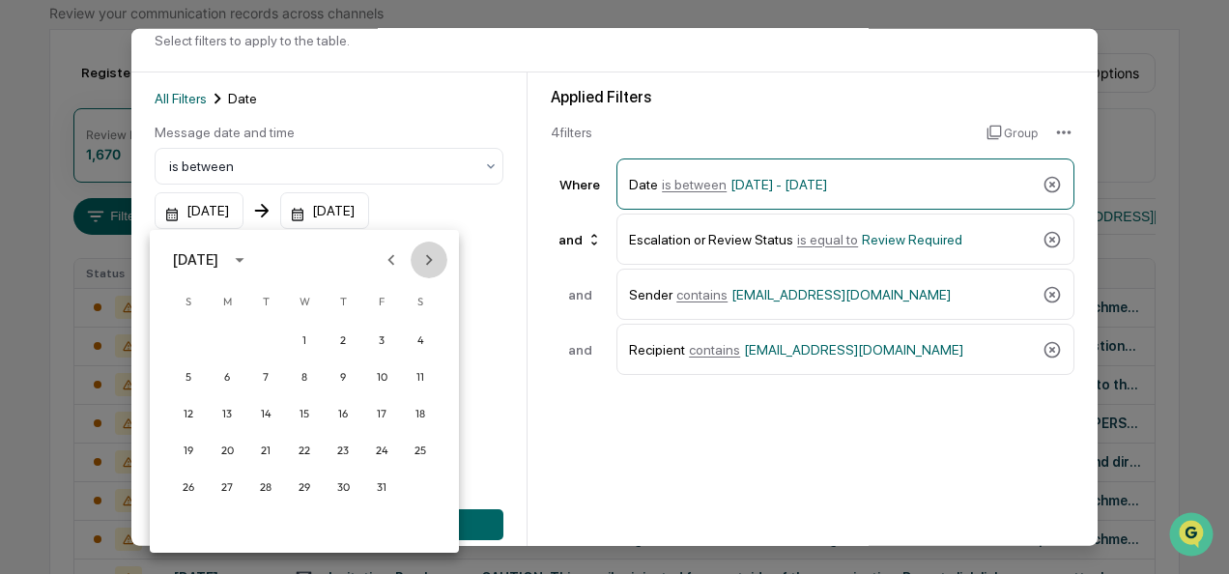
click at [425, 262] on icon "Next month" at bounding box center [428, 259] width 21 height 21
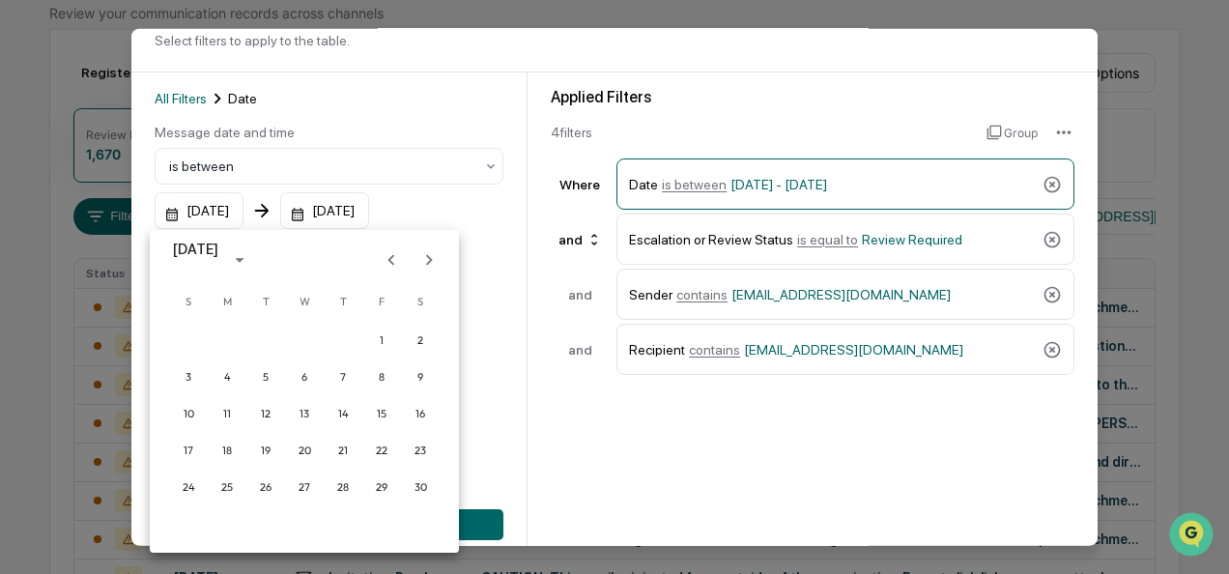
click at [425, 262] on icon "Next month" at bounding box center [428, 259] width 21 height 21
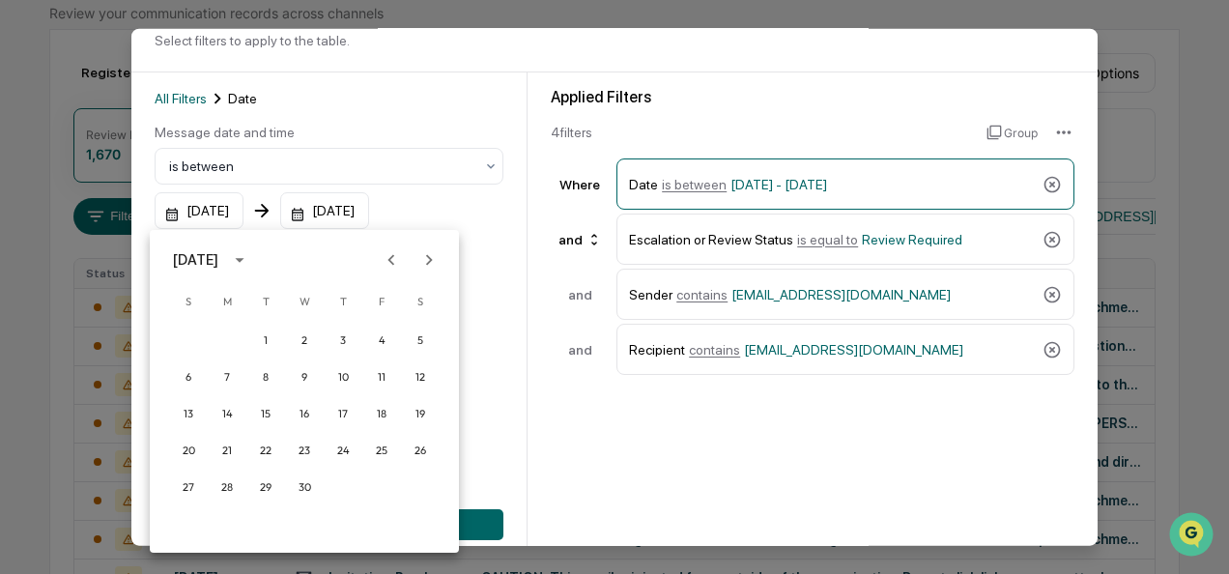
click at [432, 267] on icon "Next month" at bounding box center [428, 259] width 21 height 21
click at [267, 330] on button "1" at bounding box center [265, 340] width 35 height 35
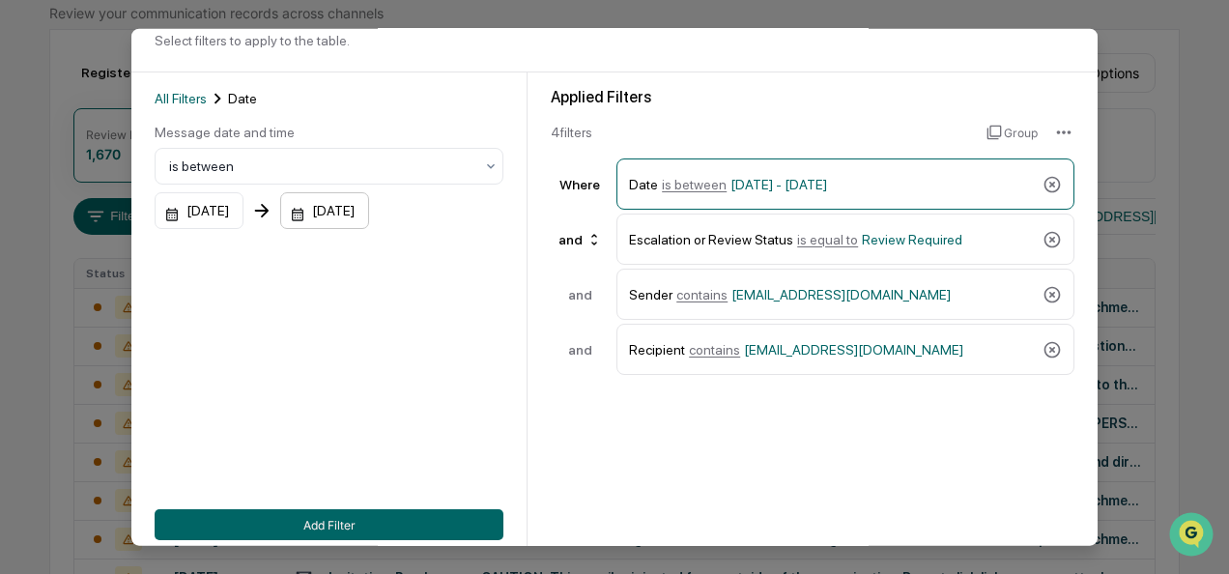
click at [243, 214] on div "[DATE]" at bounding box center [199, 210] width 89 height 37
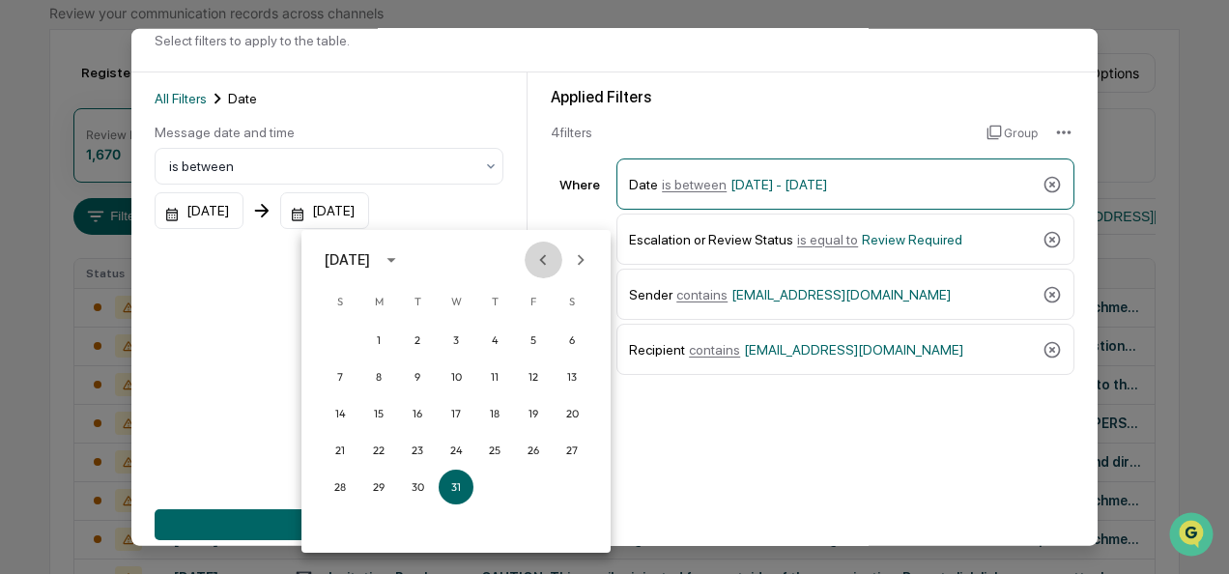
click at [545, 266] on icon "Previous month" at bounding box center [542, 259] width 21 height 21
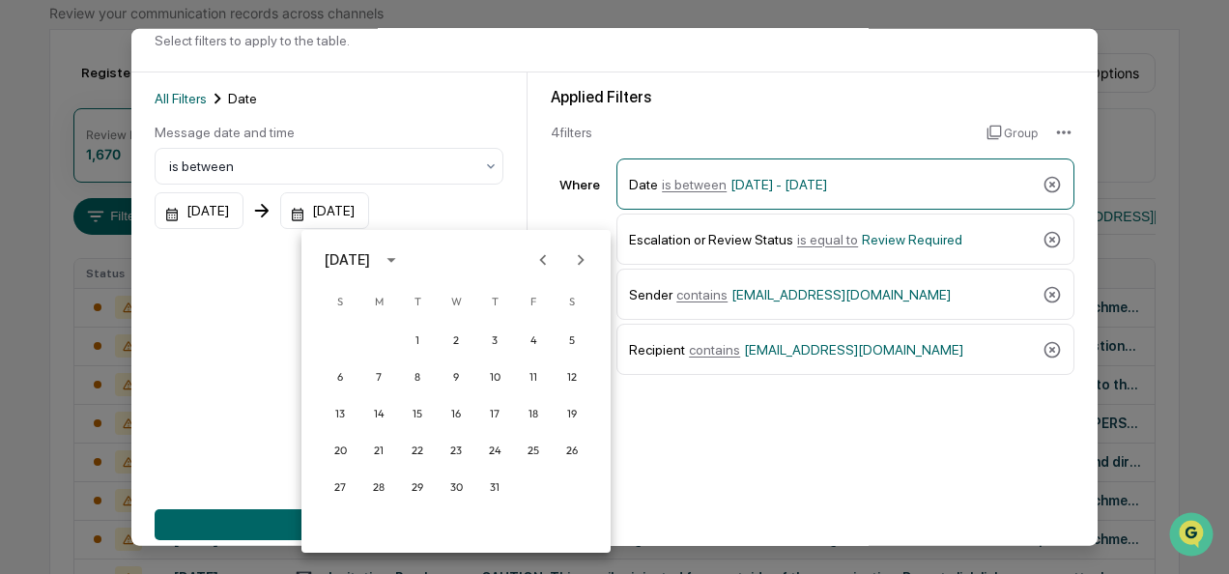
click at [545, 266] on icon "Previous month" at bounding box center [542, 259] width 21 height 21
click at [583, 262] on icon "Next month" at bounding box center [580, 259] width 21 height 21
click at [492, 490] on button "31" at bounding box center [494, 486] width 35 height 35
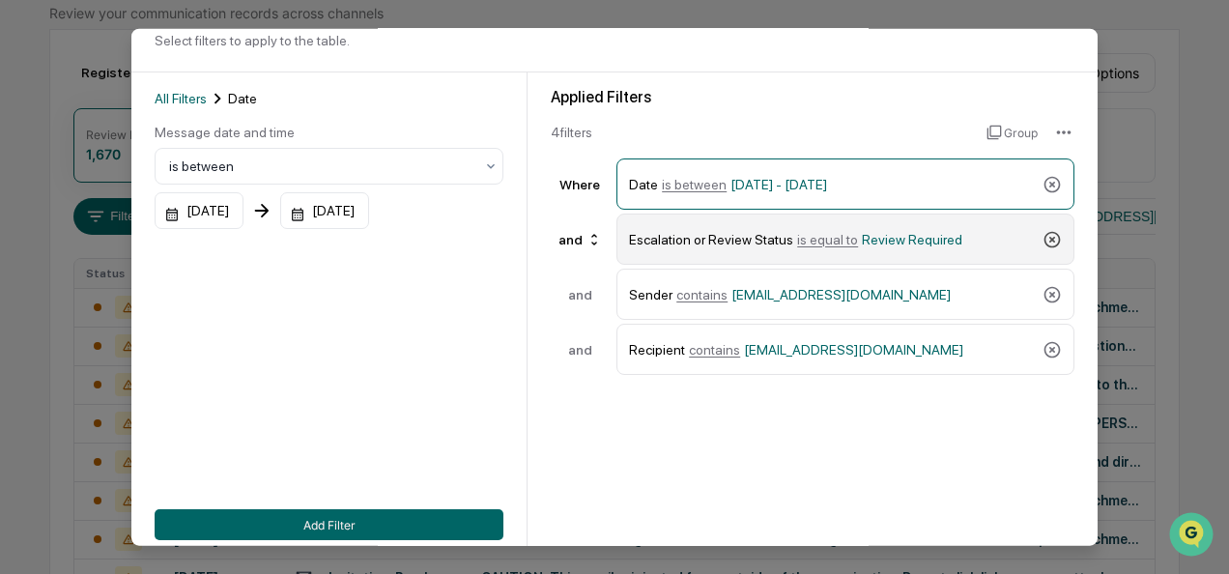
click at [1043, 236] on icon at bounding box center [1051, 238] width 19 height 19
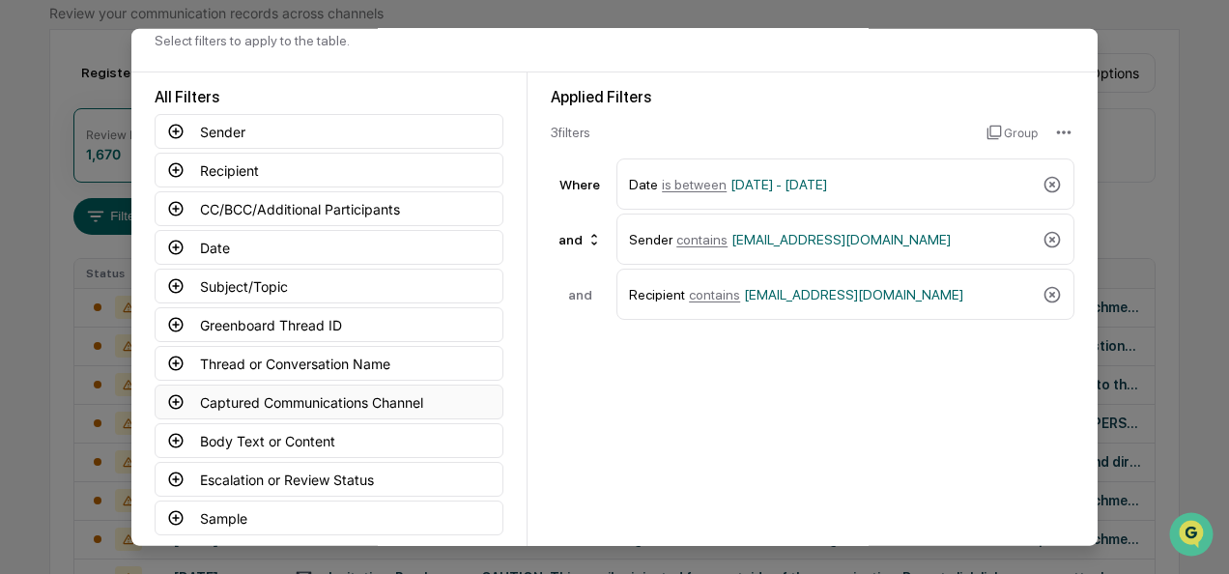
click at [175, 396] on icon at bounding box center [175, 401] width 17 height 17
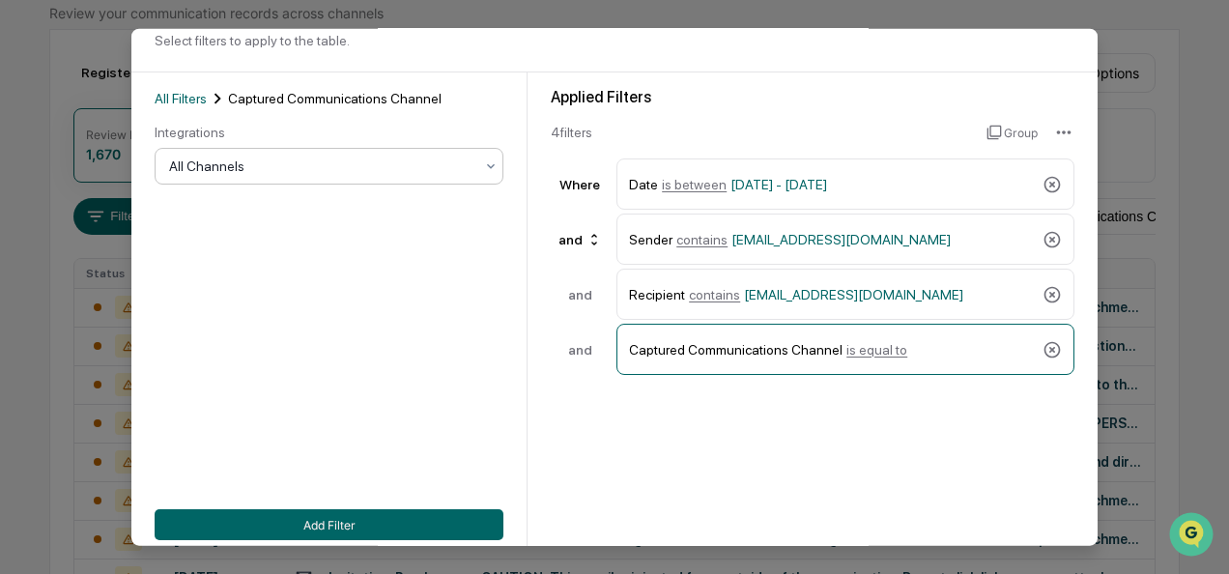
click at [288, 153] on div "All Channels" at bounding box center [321, 166] width 324 height 27
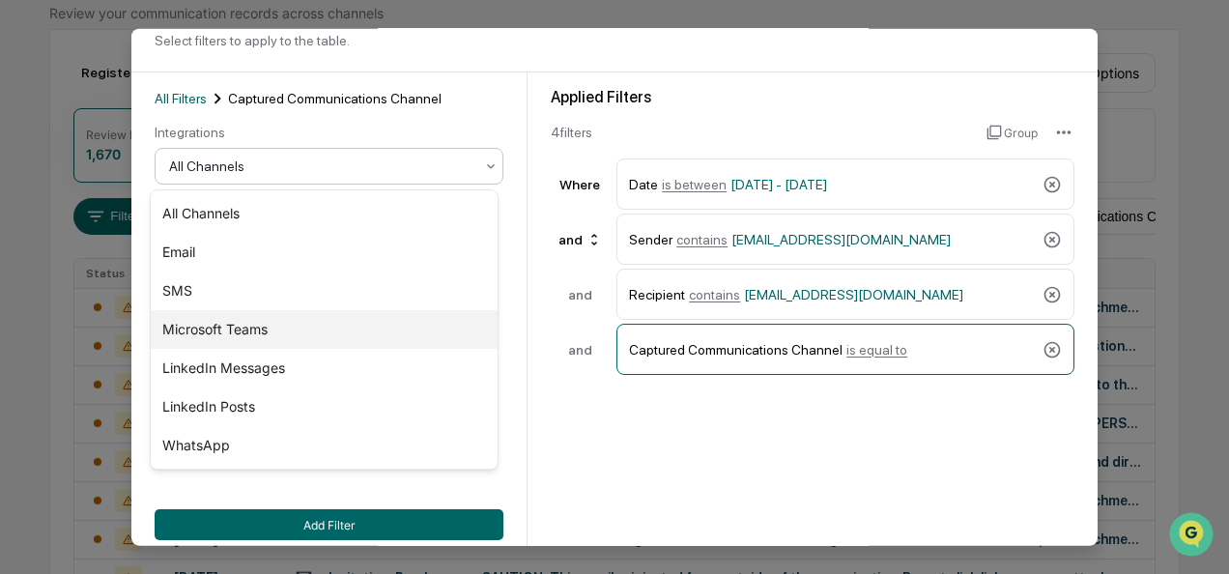
click at [237, 327] on div "Microsoft Teams" at bounding box center [324, 329] width 347 height 39
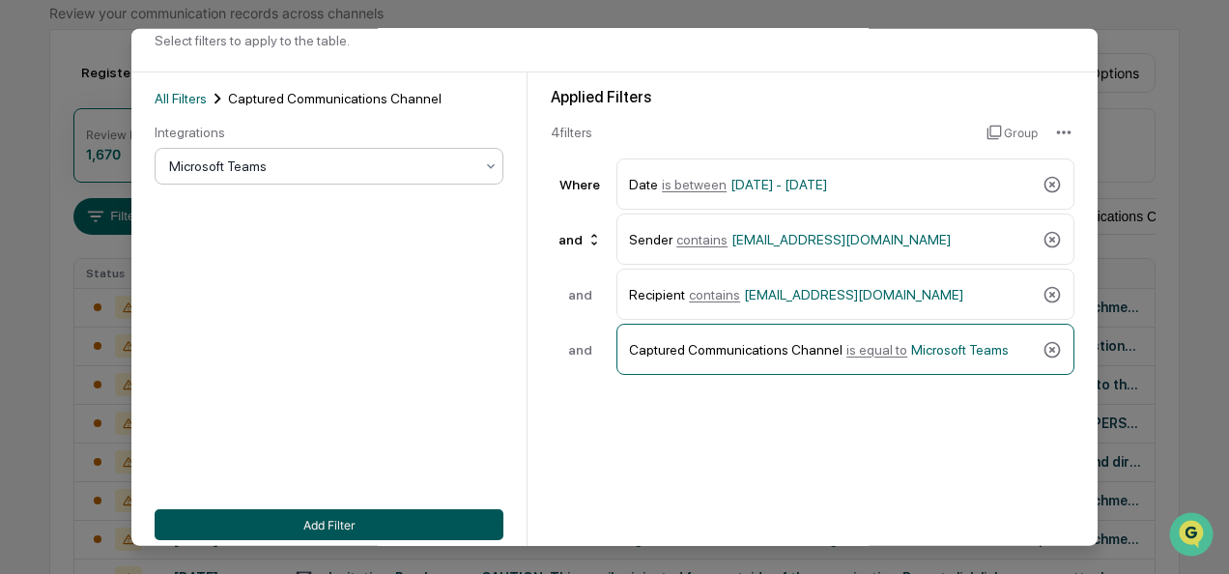
click at [242, 526] on button "Add Filter" at bounding box center [329, 524] width 349 height 31
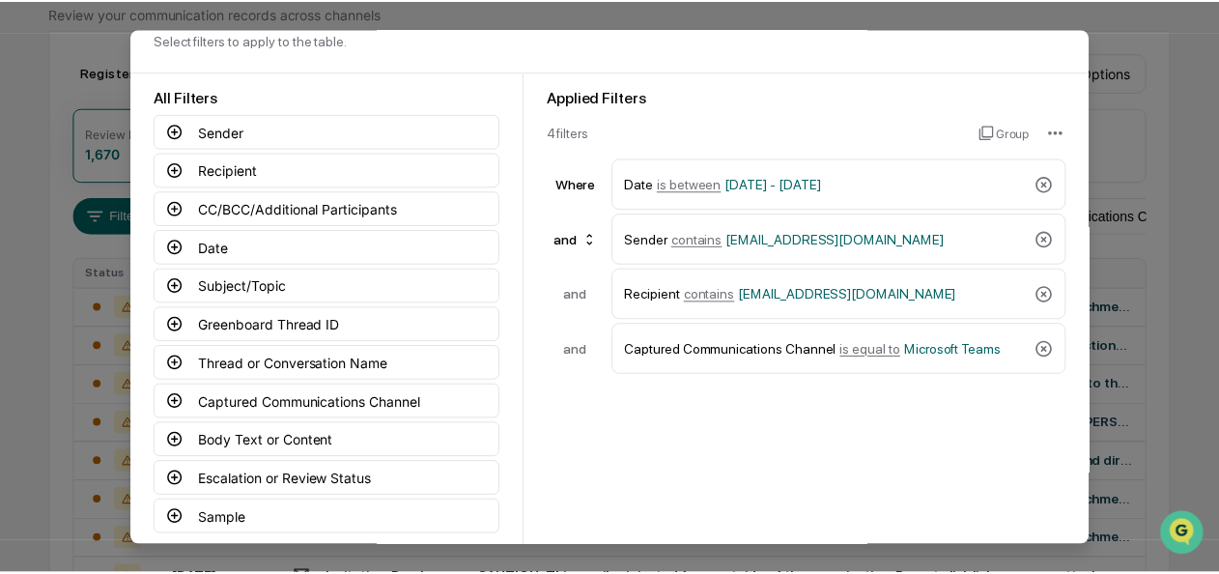
scroll to position [146, 0]
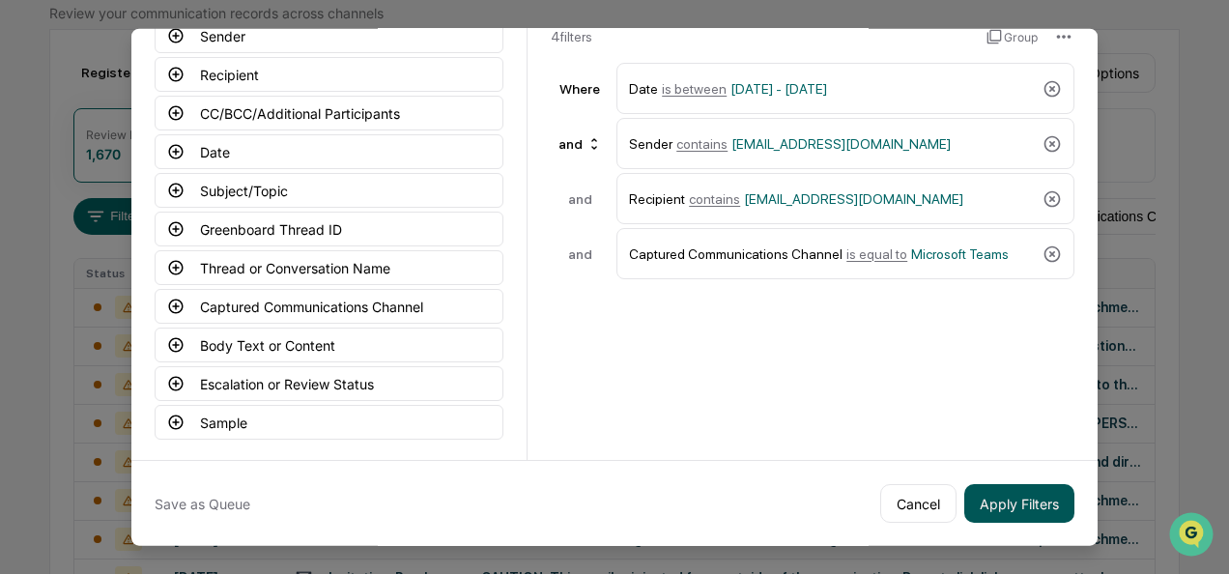
click at [1010, 505] on button "Apply Filters" at bounding box center [1019, 503] width 110 height 39
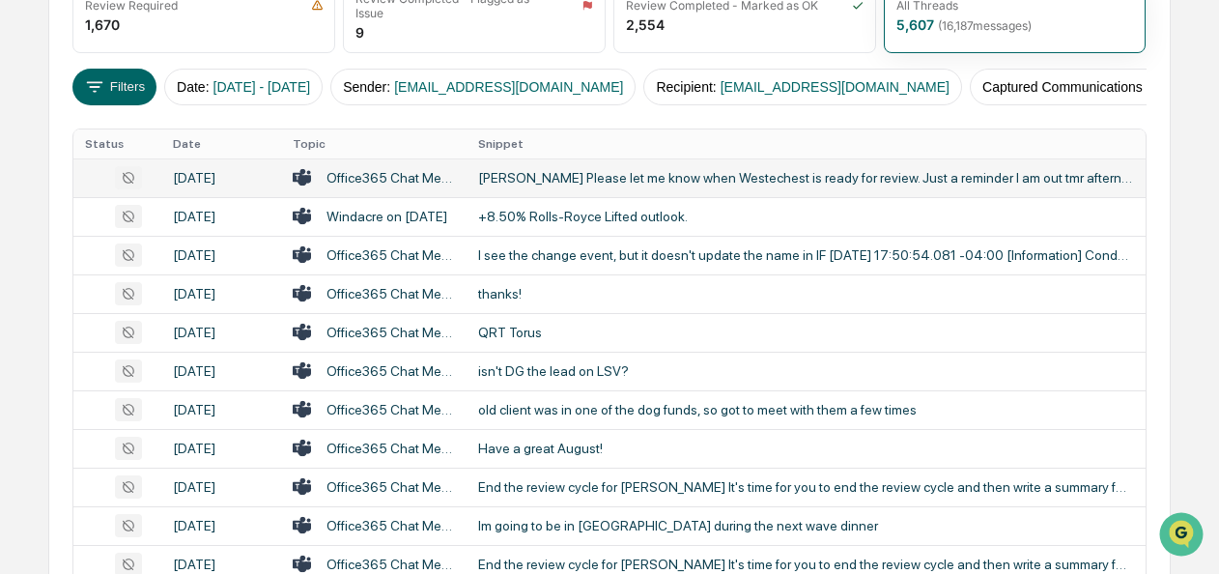
scroll to position [282, 0]
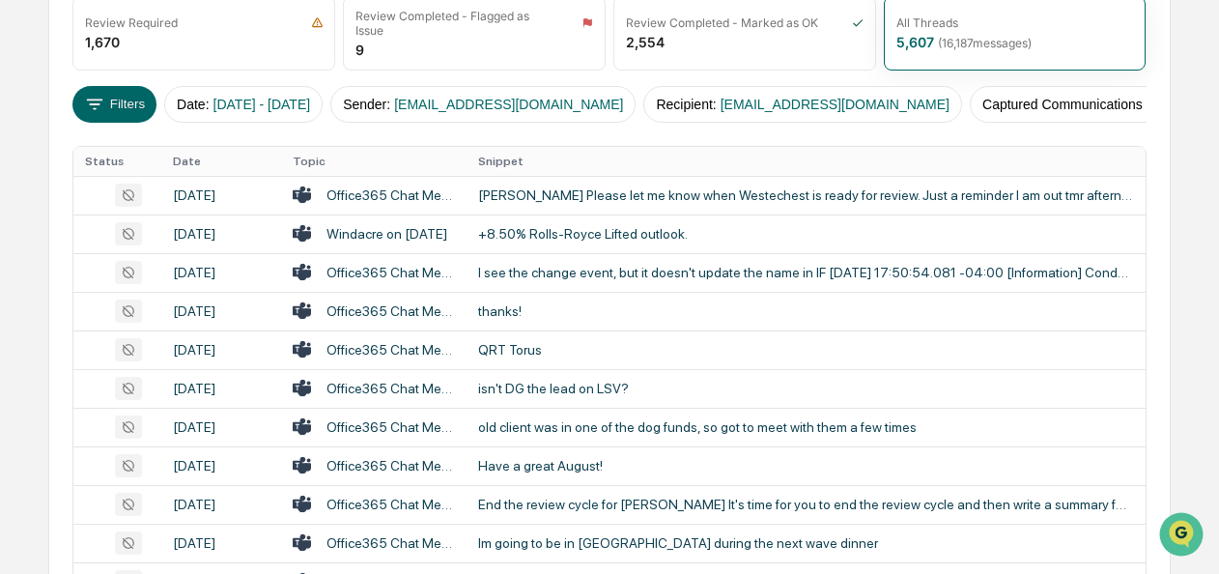
click at [1182, 246] on div "Calendar Manage Tasks Reviews Approval Management Company People, Data, Setting…" at bounding box center [609, 485] width 1219 height 1534
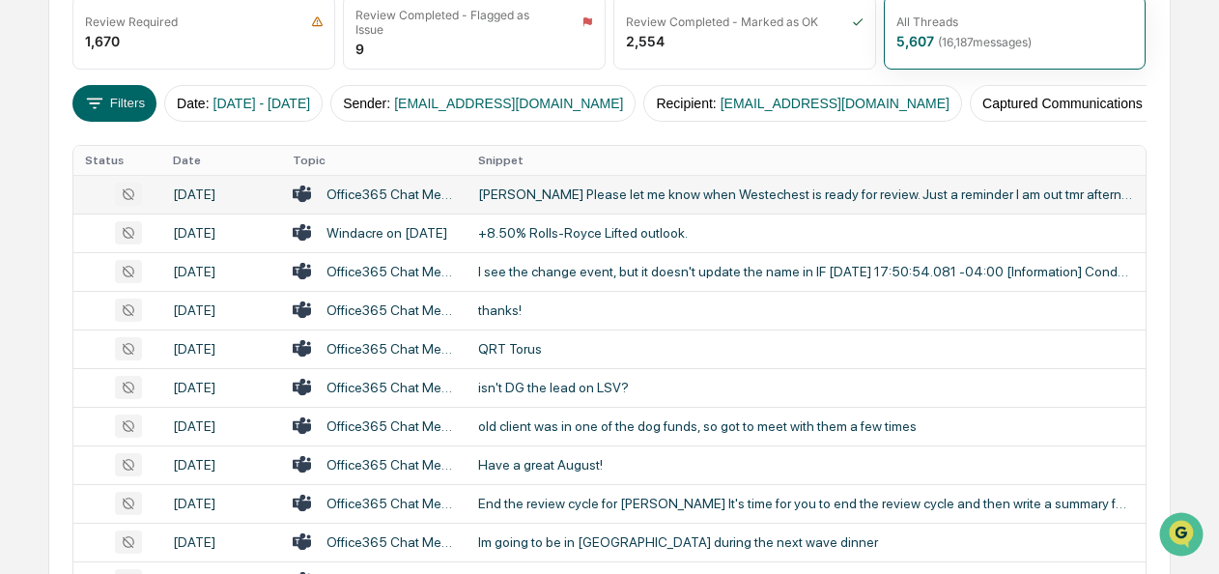
click at [544, 209] on td "[PERSON_NAME] Please let me know when Westechest is ready for review. Just a re…" at bounding box center [806, 194] width 679 height 39
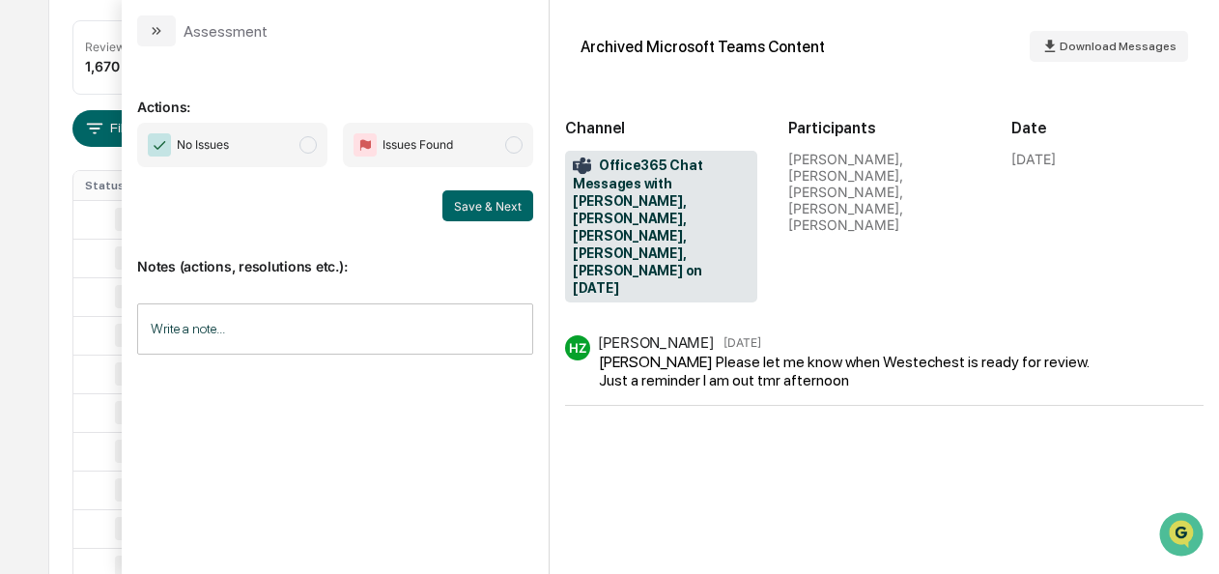
scroll to position [241, 0]
click at [310, 145] on span "modal" at bounding box center [307, 144] width 17 height 17
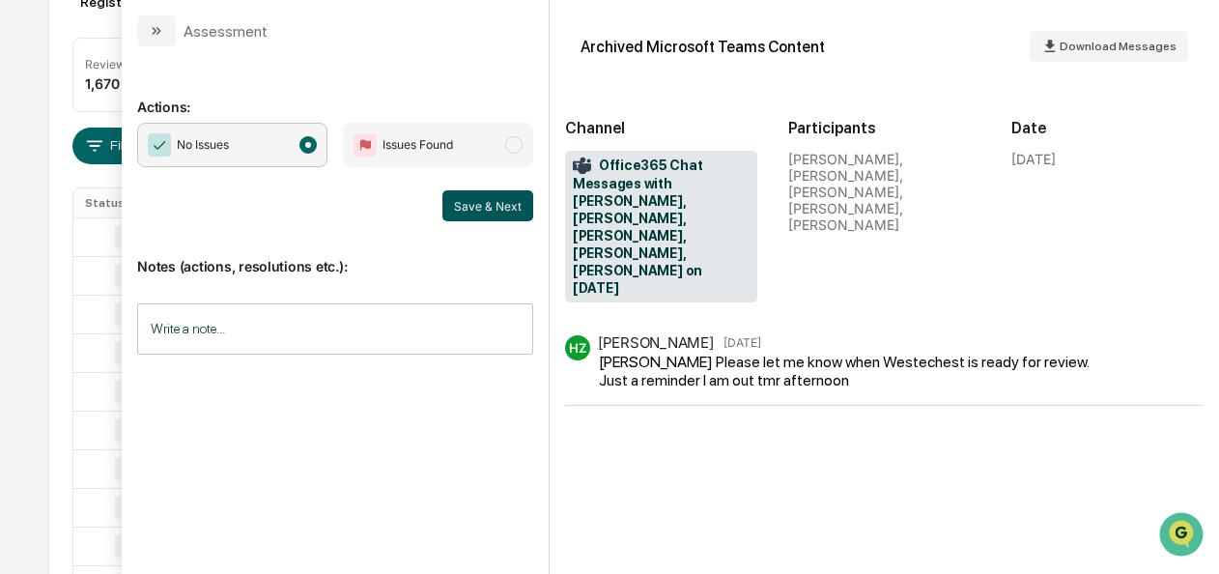
click at [464, 212] on button "Save & Next" at bounding box center [487, 205] width 91 height 31
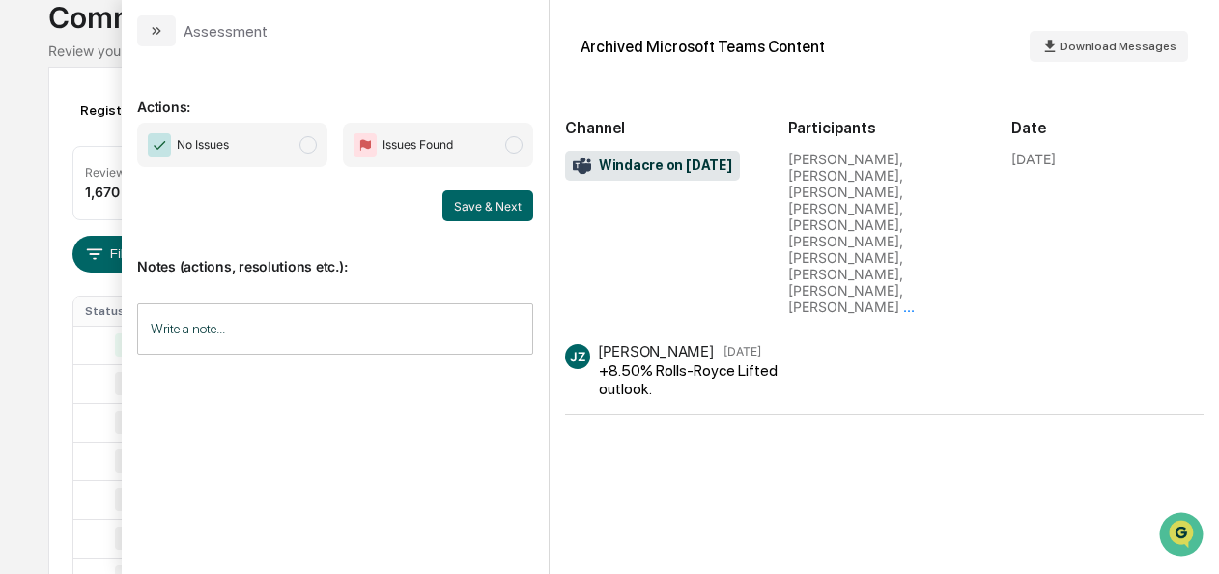
scroll to position [124, 0]
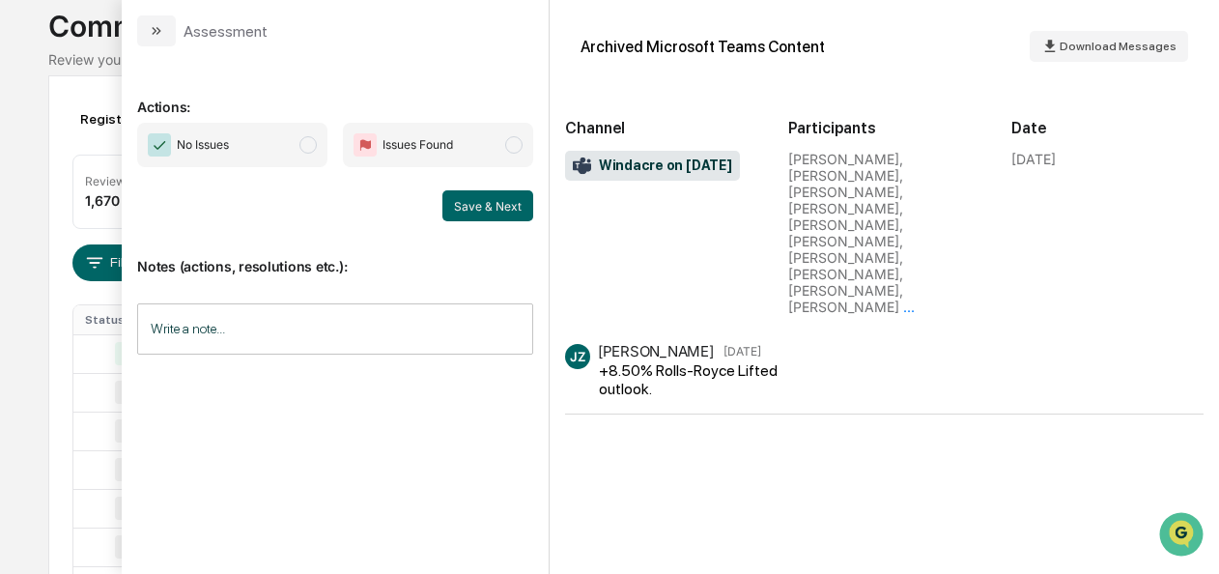
click at [300, 147] on span "No Issues" at bounding box center [232, 145] width 190 height 44
click at [448, 206] on button "Save & Next" at bounding box center [487, 205] width 91 height 31
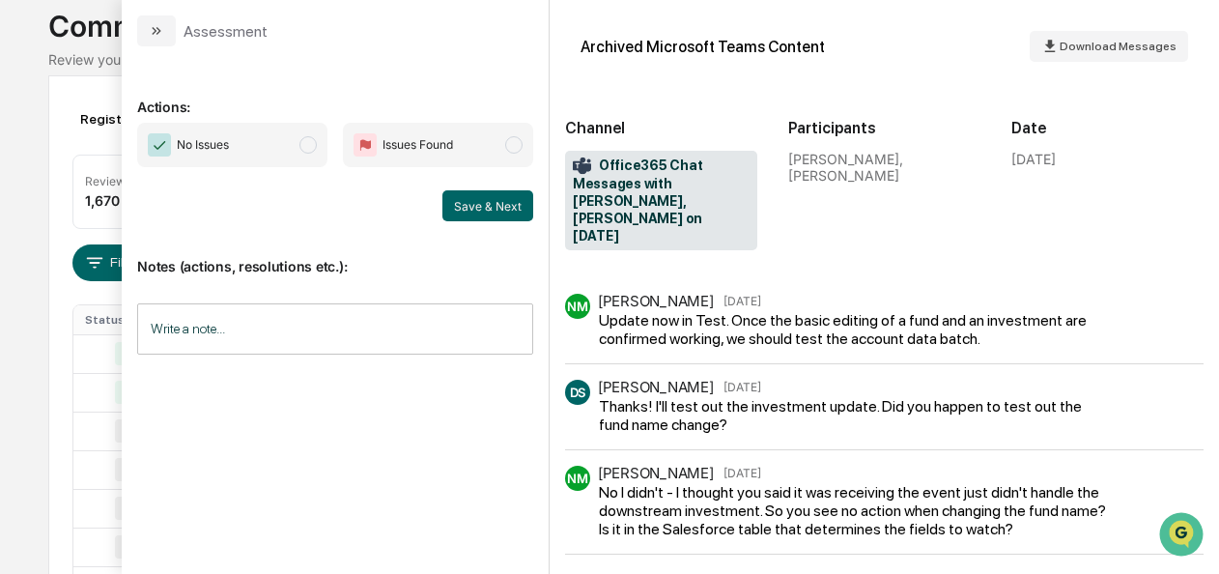
scroll to position [216, 0]
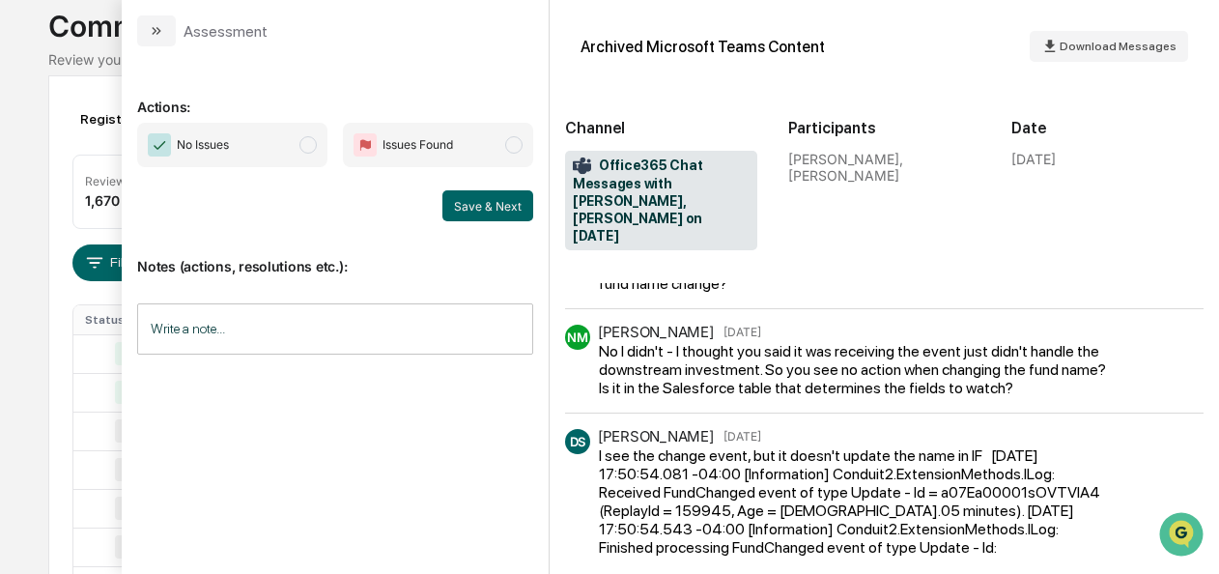
click at [313, 154] on span "No Issues" at bounding box center [232, 145] width 190 height 44
click at [455, 205] on button "Save & Next" at bounding box center [487, 205] width 91 height 31
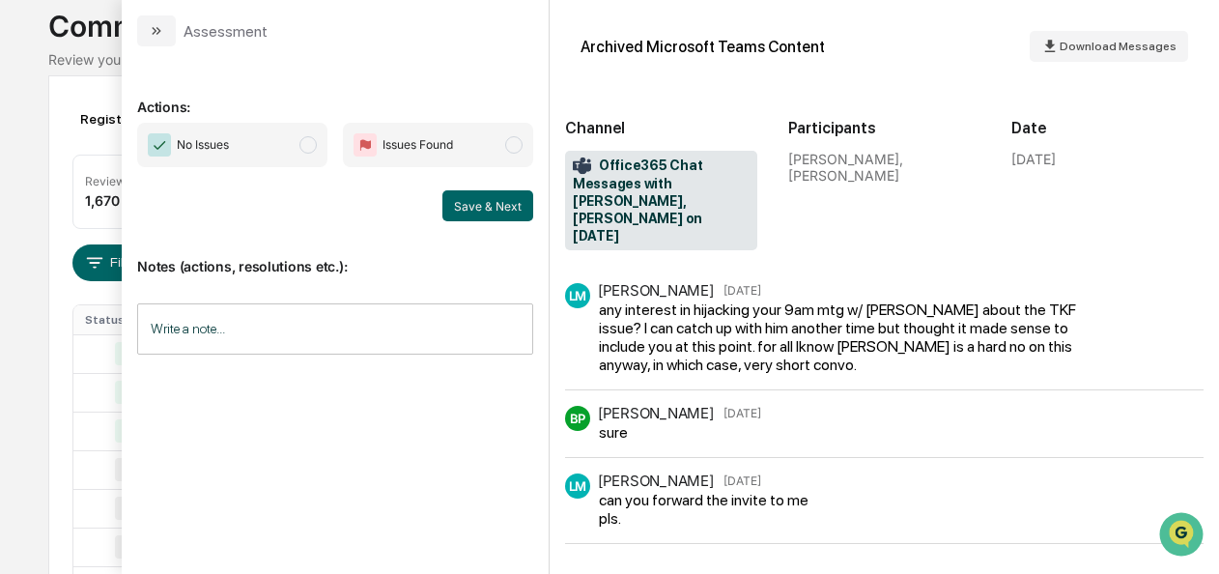
scroll to position [122, 0]
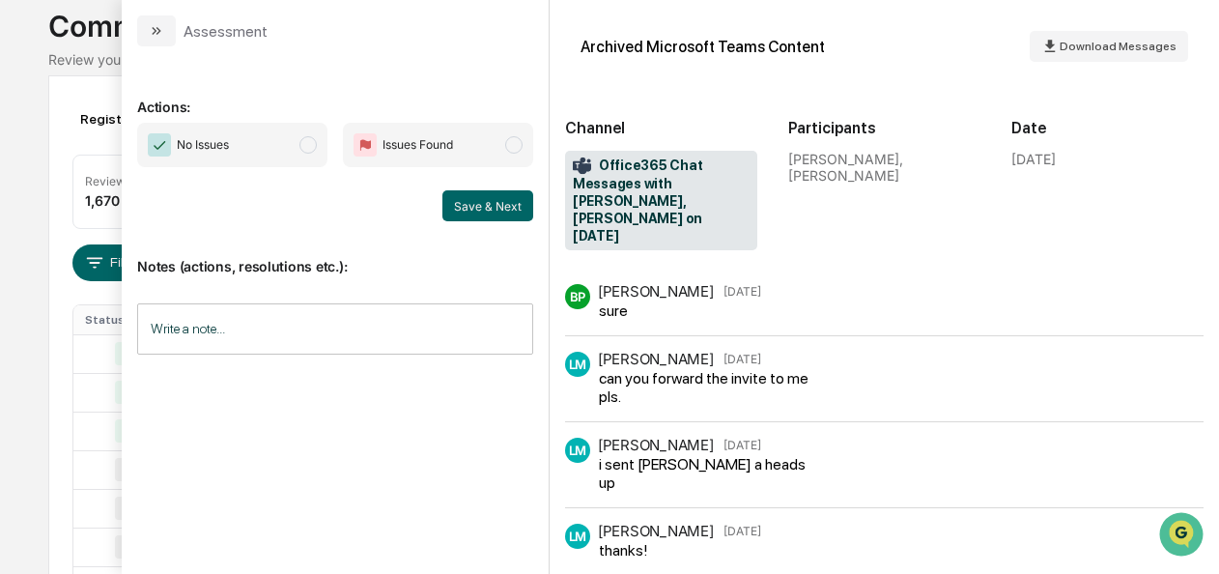
click at [306, 141] on span "modal" at bounding box center [307, 144] width 17 height 17
click at [459, 203] on button "Save & Next" at bounding box center [487, 205] width 91 height 31
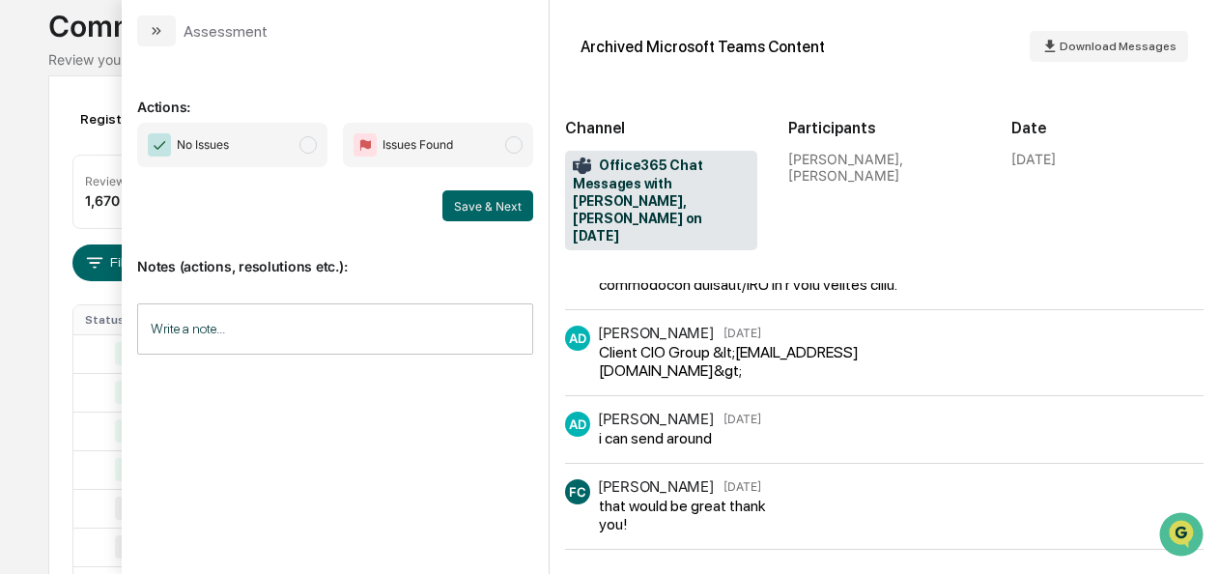
scroll to position [639, 0]
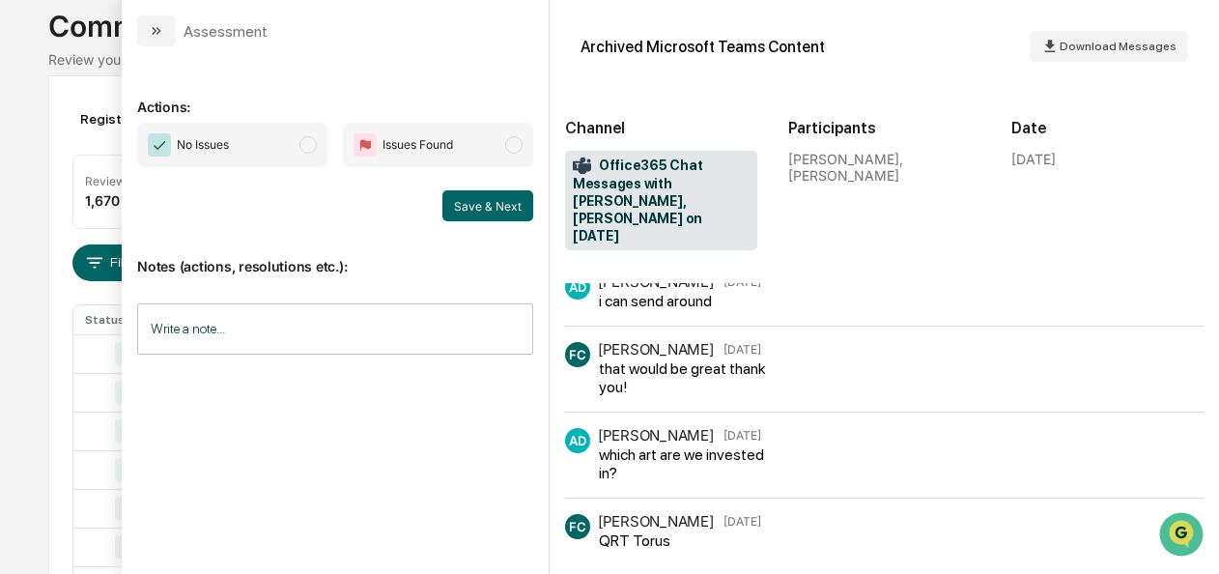
click at [323, 148] on span "No Issues" at bounding box center [232, 145] width 190 height 44
click at [506, 199] on button "Save & Next" at bounding box center [487, 205] width 91 height 31
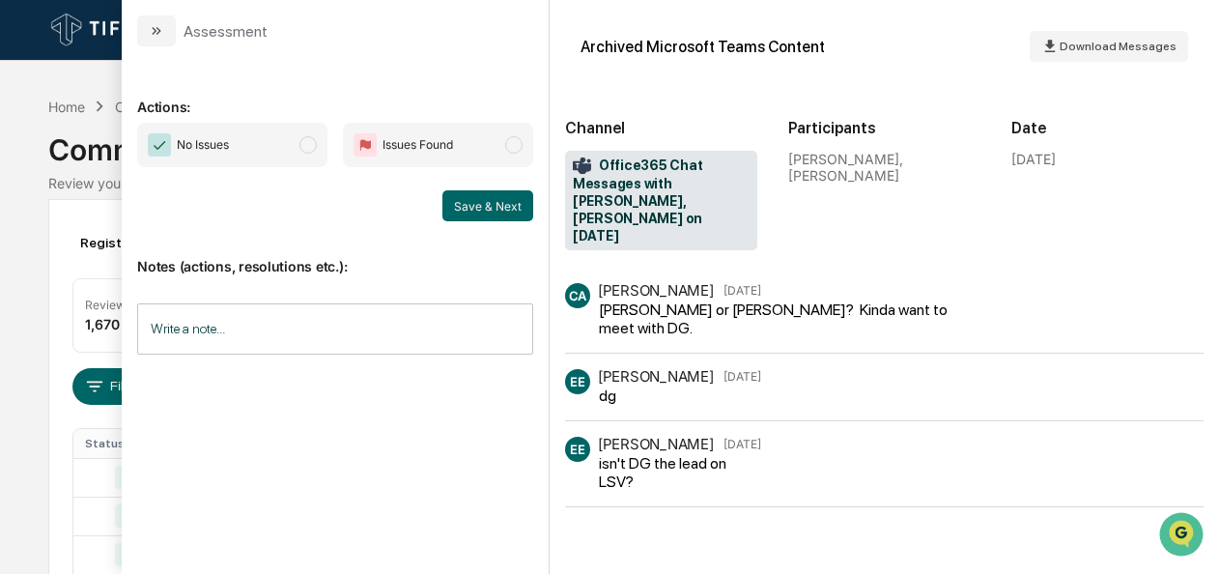
click at [311, 137] on span "modal" at bounding box center [307, 144] width 17 height 17
click at [454, 201] on button "Save & Next" at bounding box center [487, 205] width 91 height 31
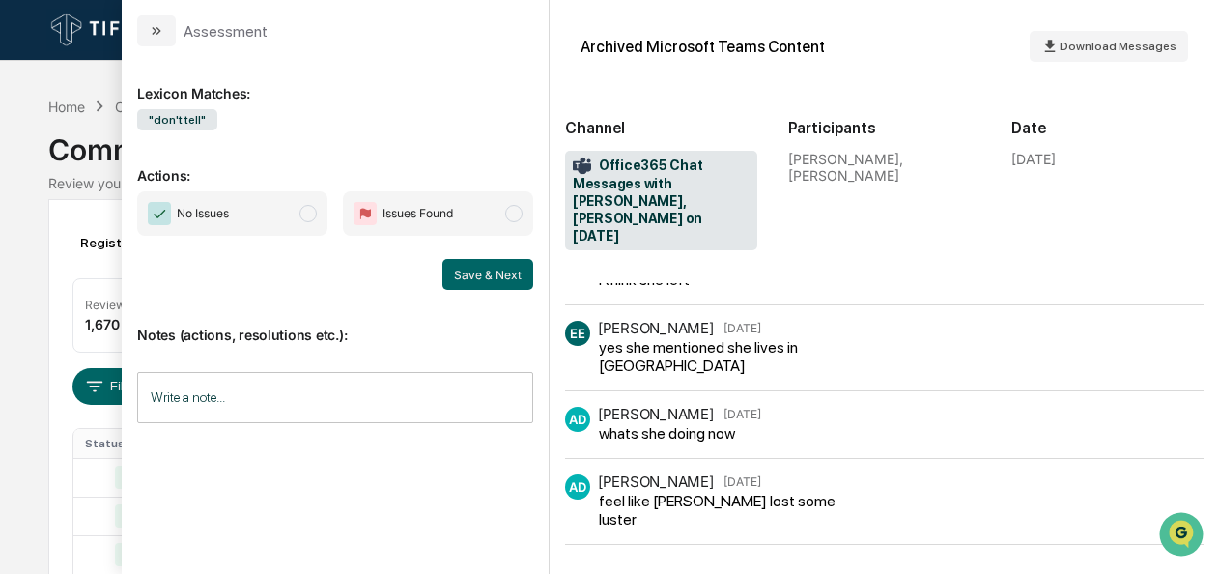
scroll to position [518, 0]
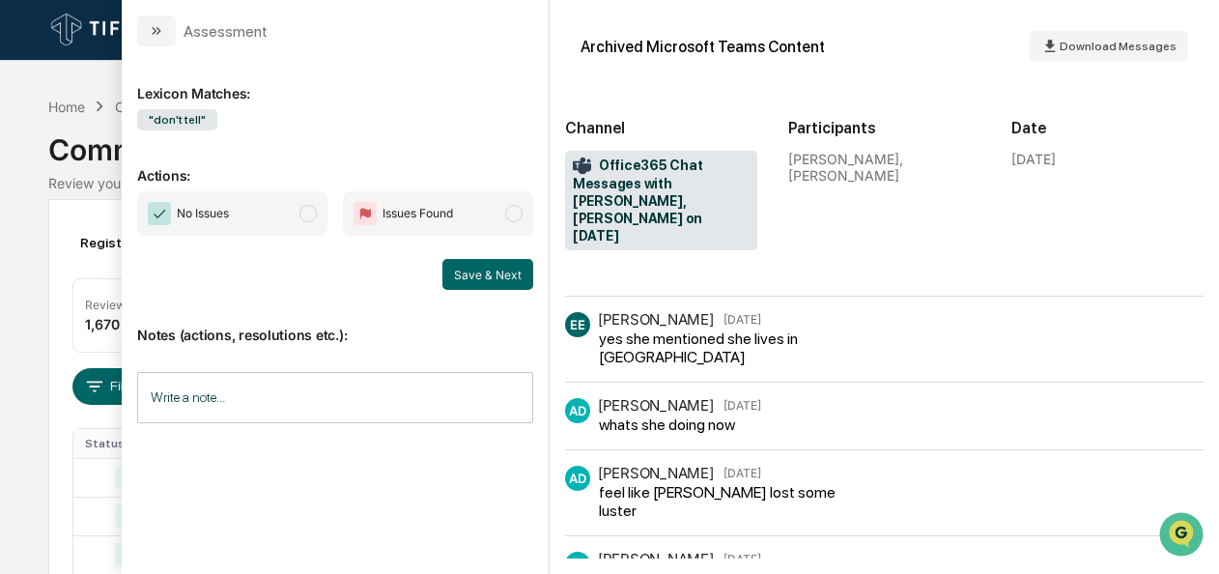
click at [315, 217] on span "modal" at bounding box center [307, 213] width 17 height 17
click at [504, 270] on button "Save & Next" at bounding box center [487, 274] width 91 height 31
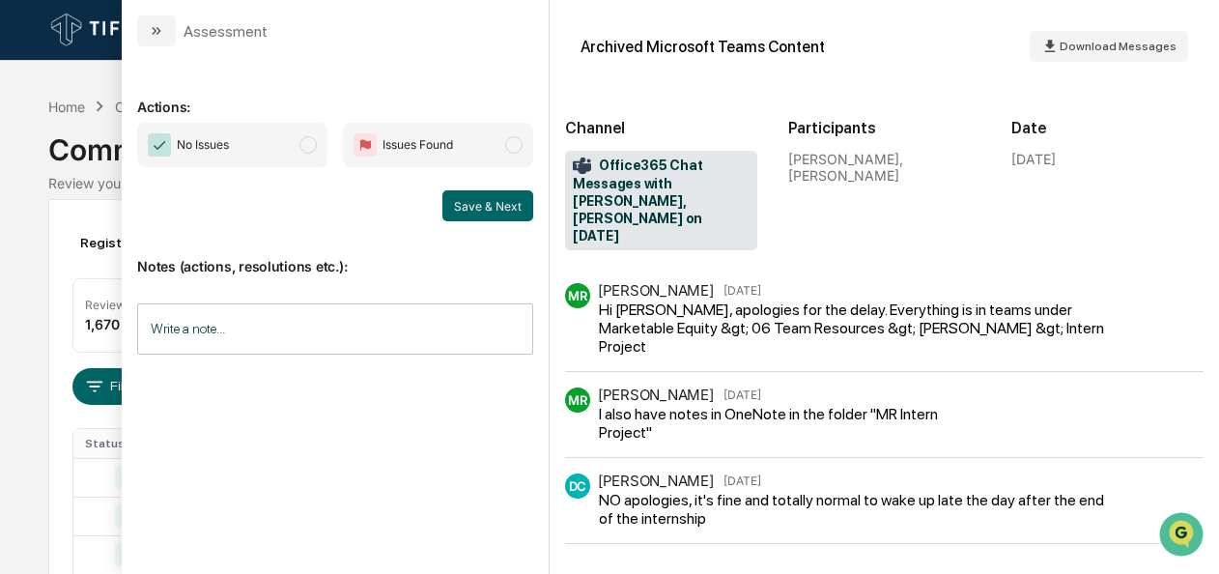
click at [309, 144] on span "modal" at bounding box center [307, 144] width 17 height 17
click at [469, 205] on button "Save & Next" at bounding box center [487, 205] width 91 height 31
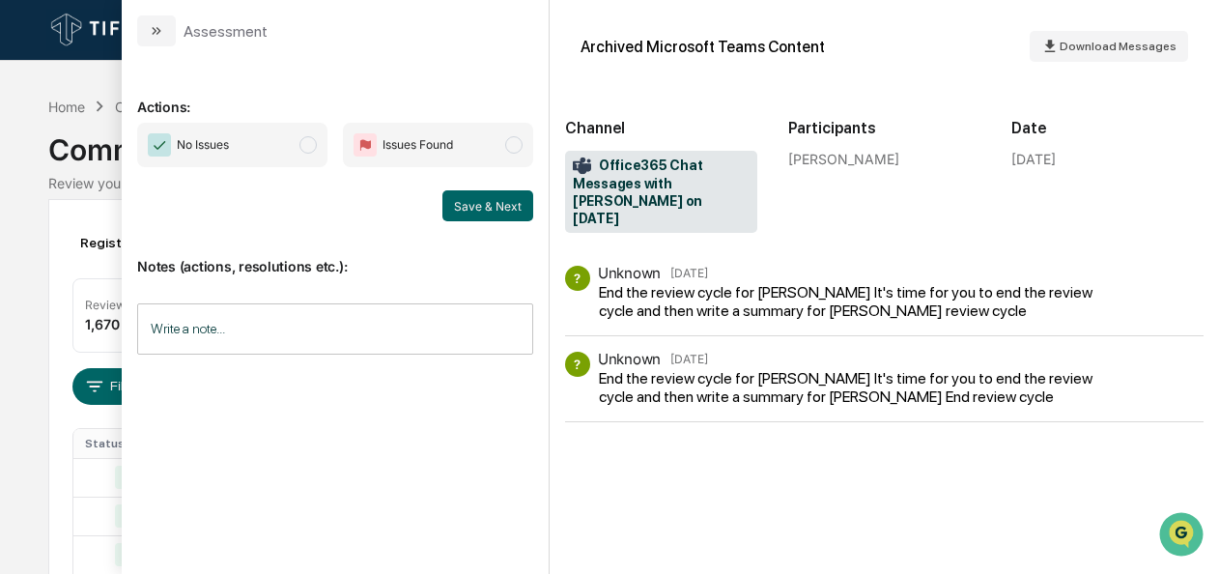
click at [313, 151] on span "modal" at bounding box center [307, 144] width 17 height 17
click at [478, 206] on button "Save & Next" at bounding box center [487, 205] width 91 height 31
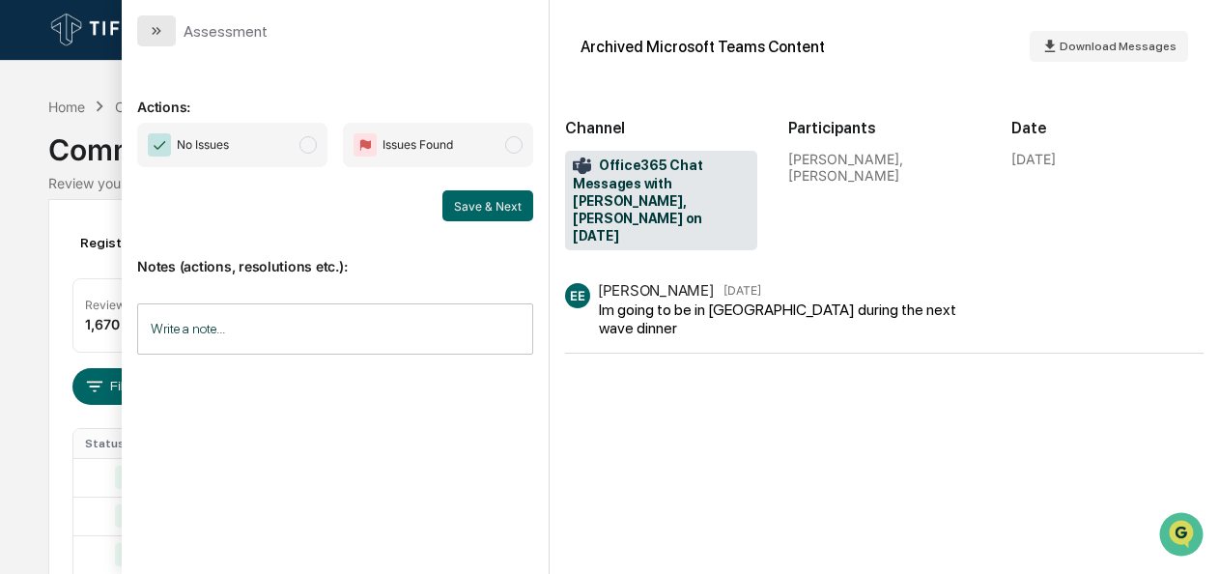
click at [151, 35] on icon "modal" at bounding box center [156, 30] width 15 height 15
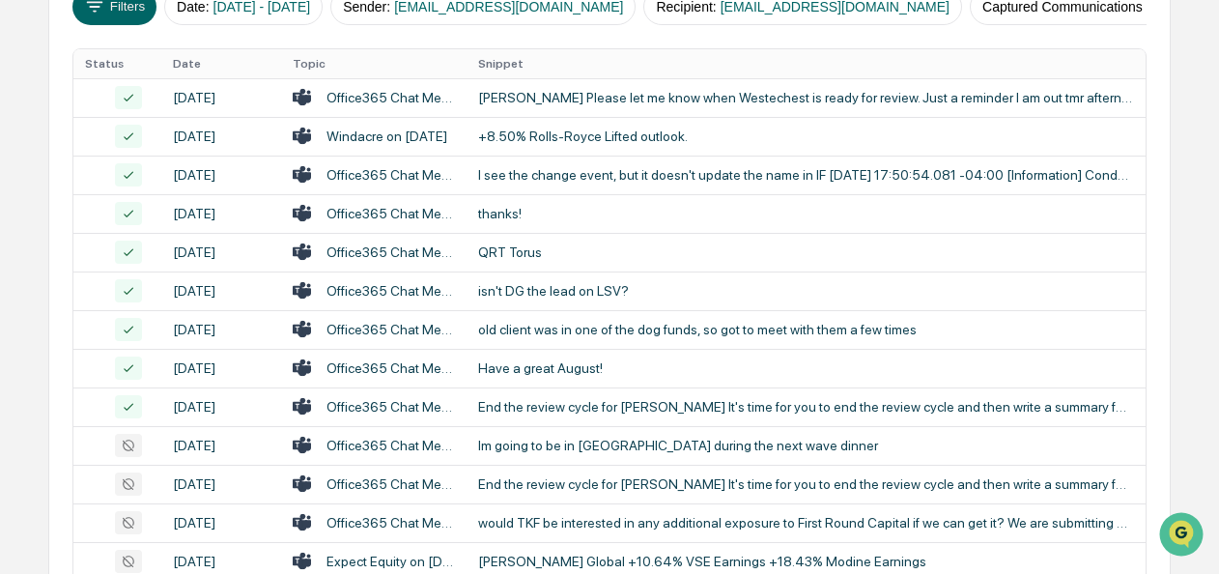
scroll to position [381, 0]
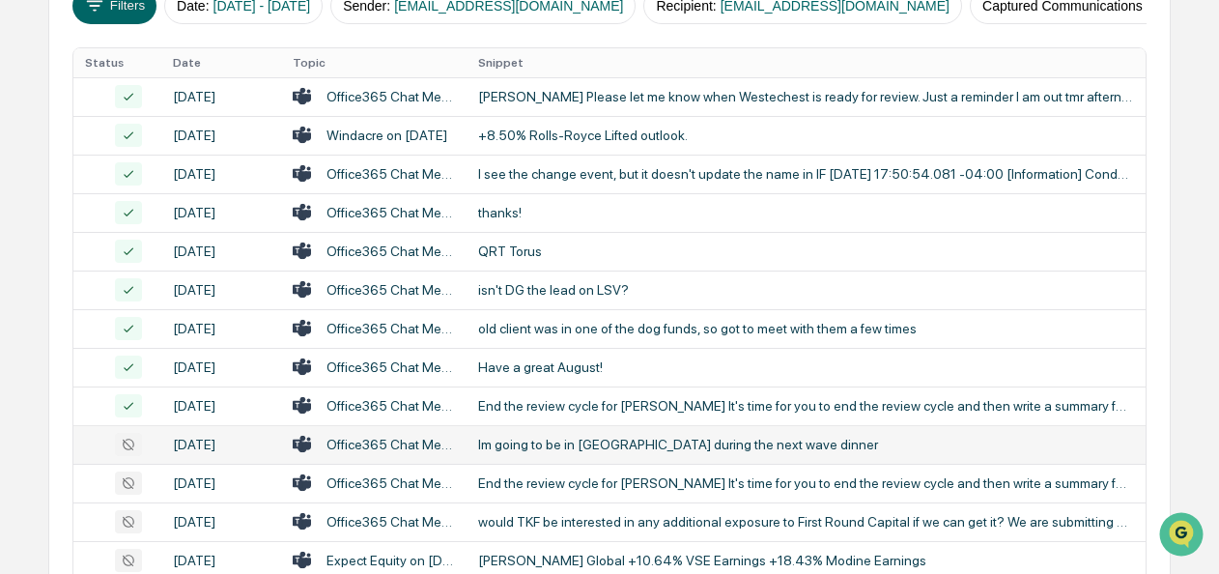
click at [549, 452] on div "Im going to be in [GEOGRAPHIC_DATA] during the next wave dinner" at bounding box center [806, 444] width 656 height 15
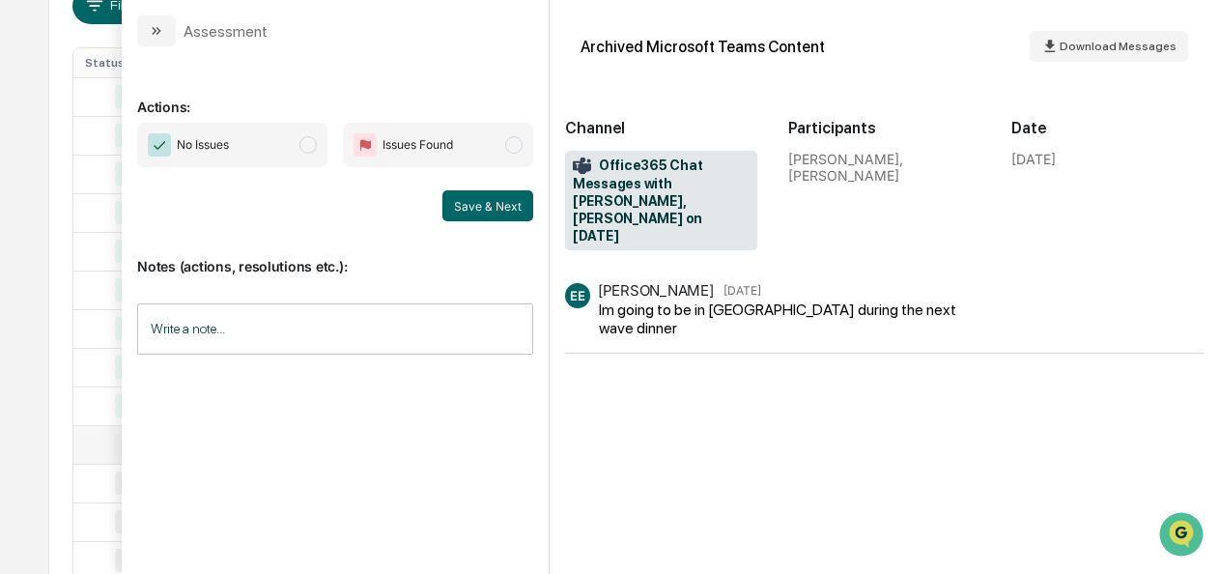
click at [304, 143] on span "modal" at bounding box center [307, 144] width 17 height 17
click at [512, 211] on button "Save & Next" at bounding box center [487, 205] width 91 height 31
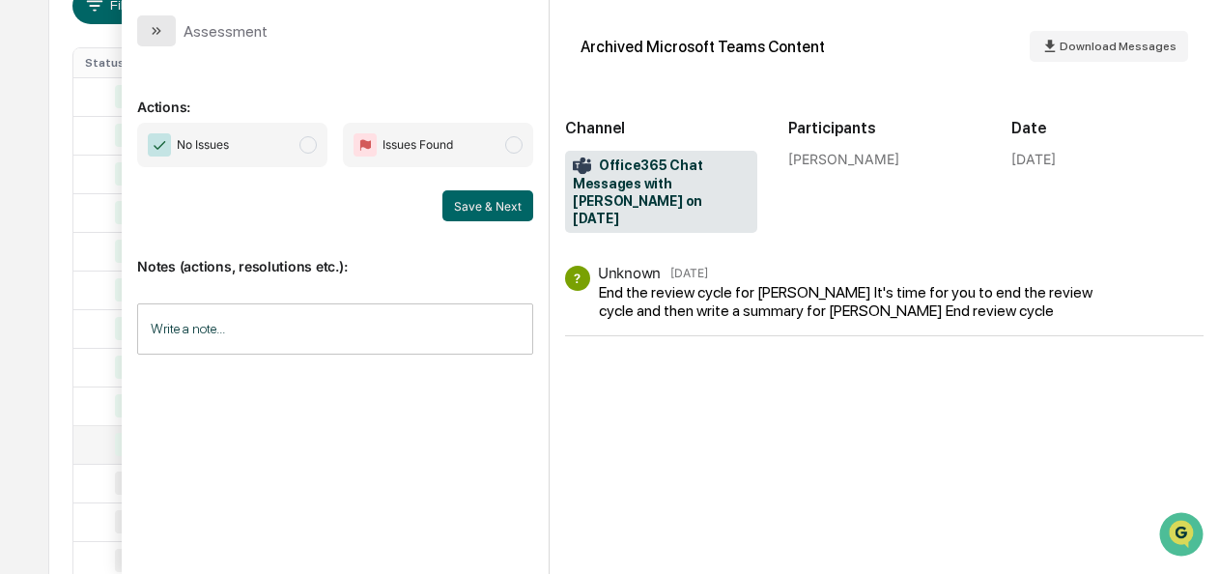
click at [145, 29] on button "modal" at bounding box center [156, 30] width 39 height 31
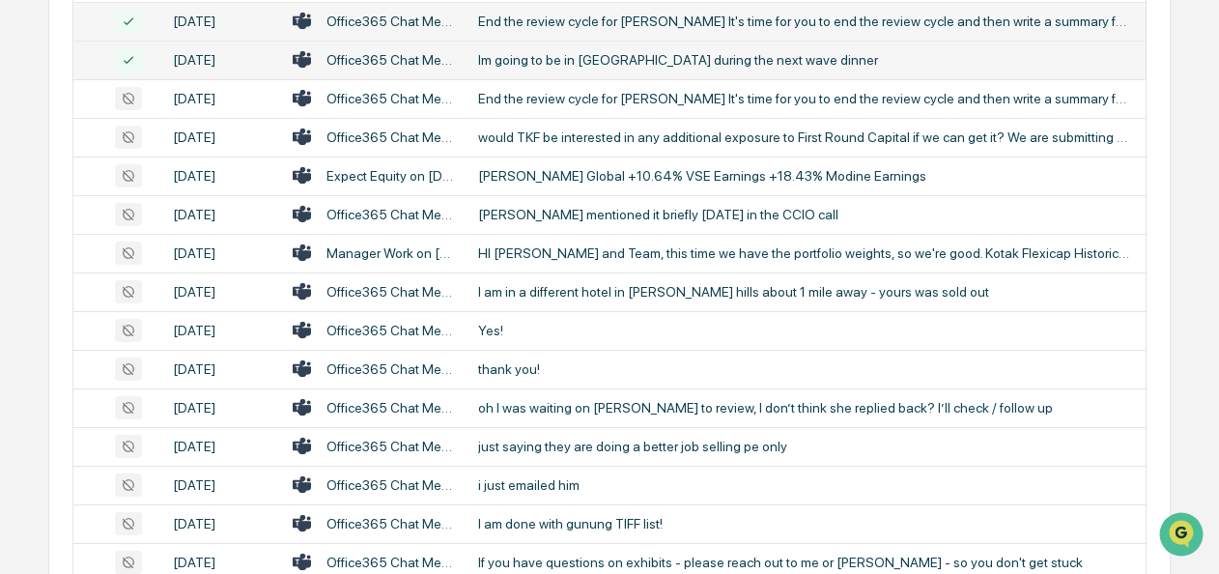
scroll to position [766, 0]
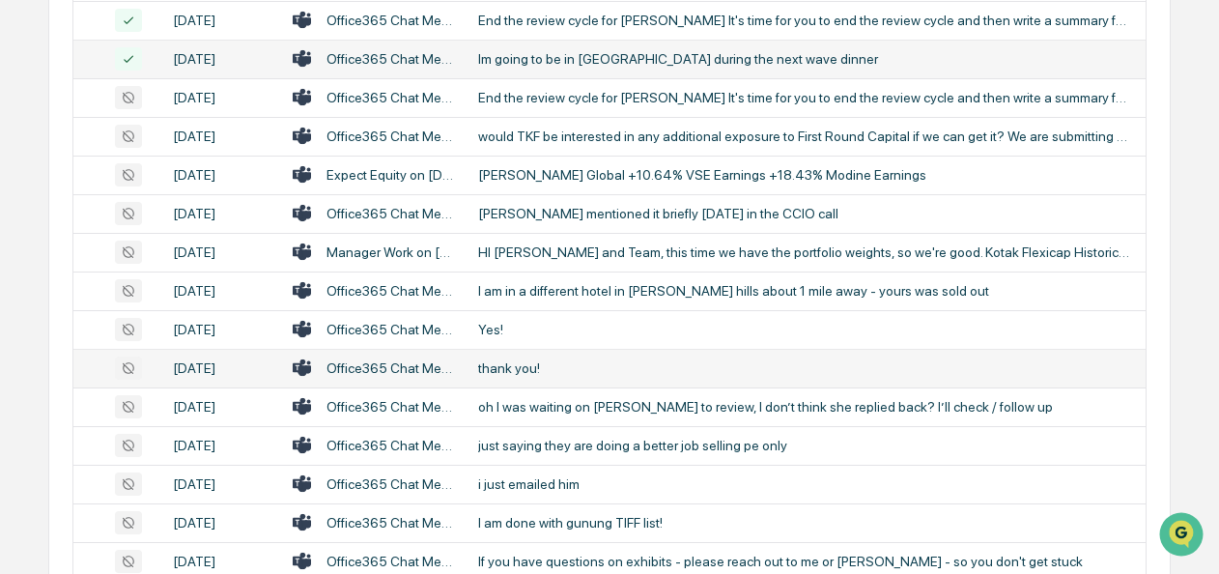
click at [485, 376] on div "thank you!" at bounding box center [806, 367] width 656 height 15
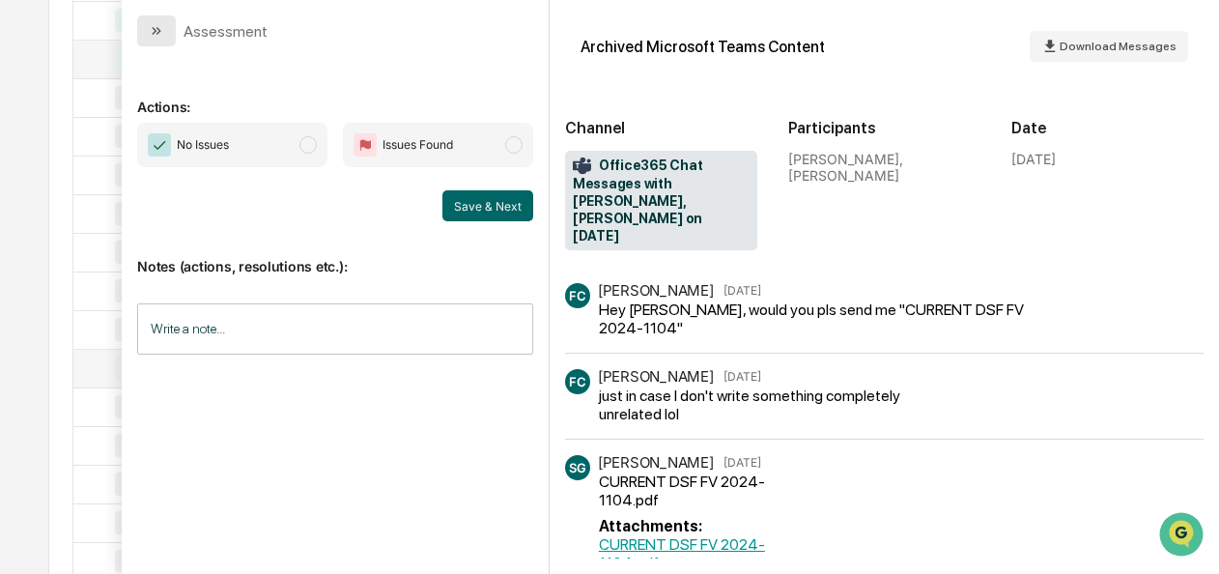
click at [141, 33] on button "modal" at bounding box center [156, 30] width 39 height 31
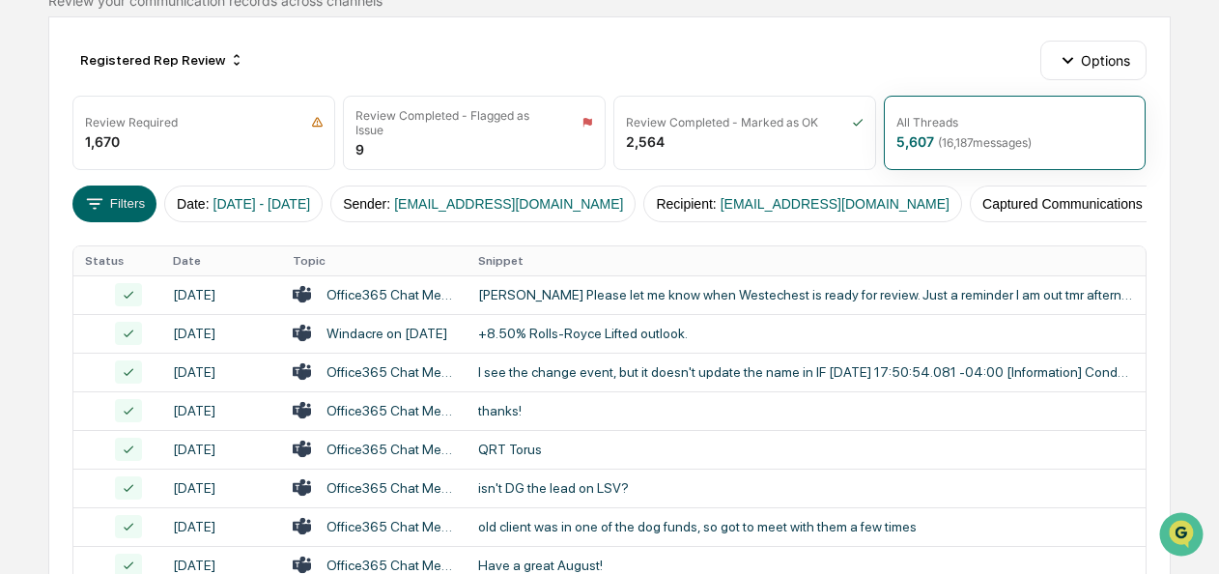
scroll to position [188, 0]
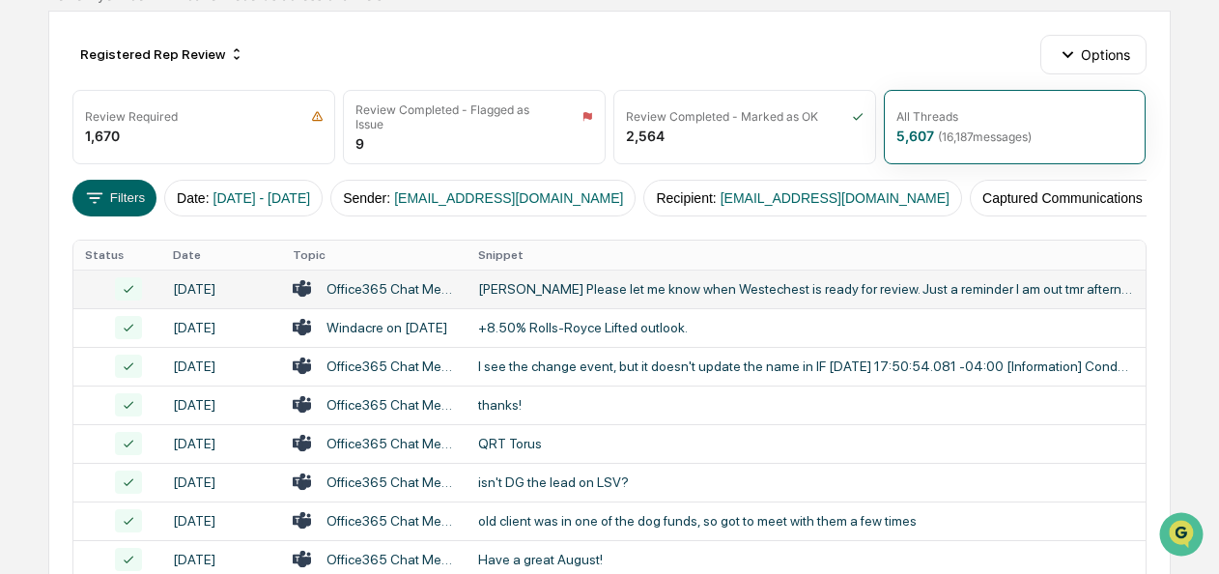
click at [527, 297] on div "[PERSON_NAME] Please let me know when Westechest is ready for review. Just a re…" at bounding box center [806, 288] width 656 height 15
